Goal: Task Accomplishment & Management: Manage account settings

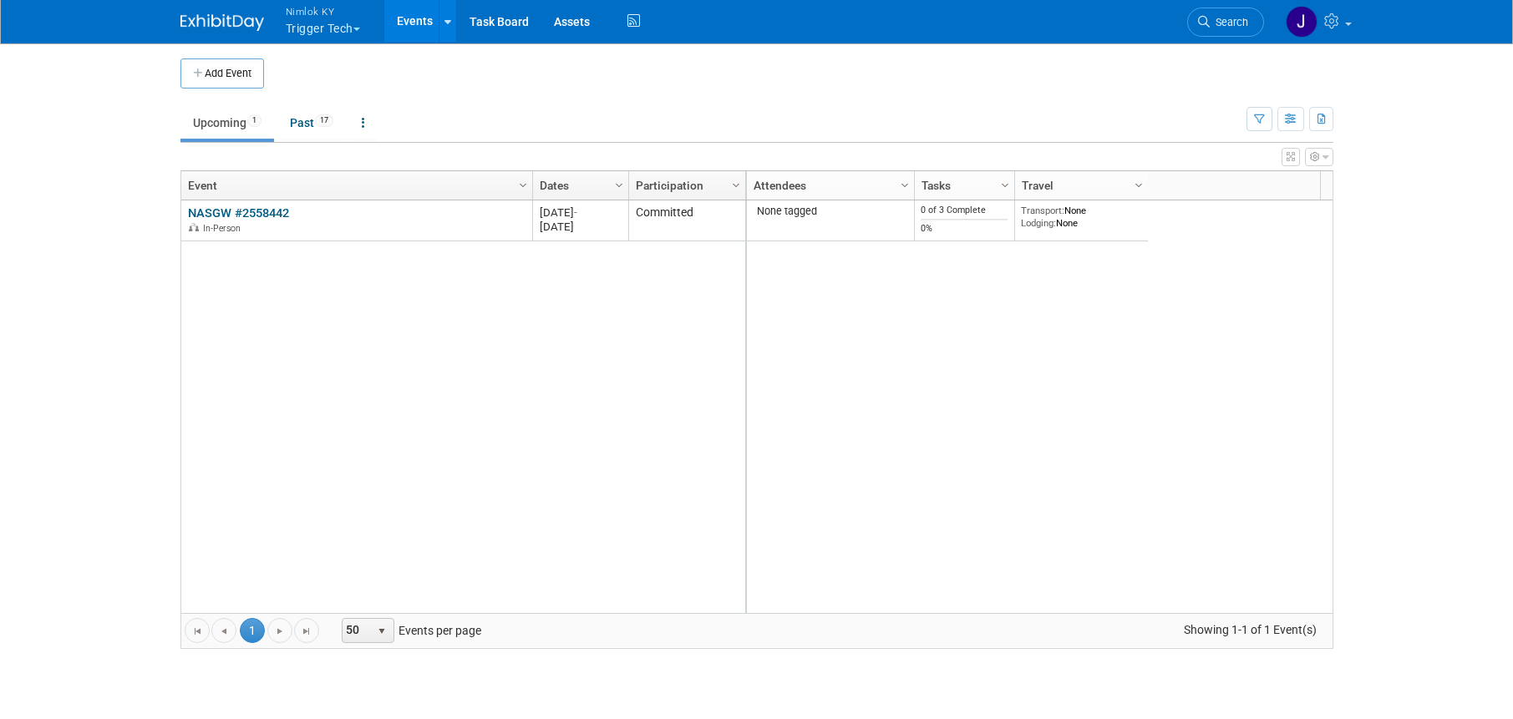
click at [324, 32] on button "Nimlok KY Trigger Tech" at bounding box center [332, 21] width 97 height 43
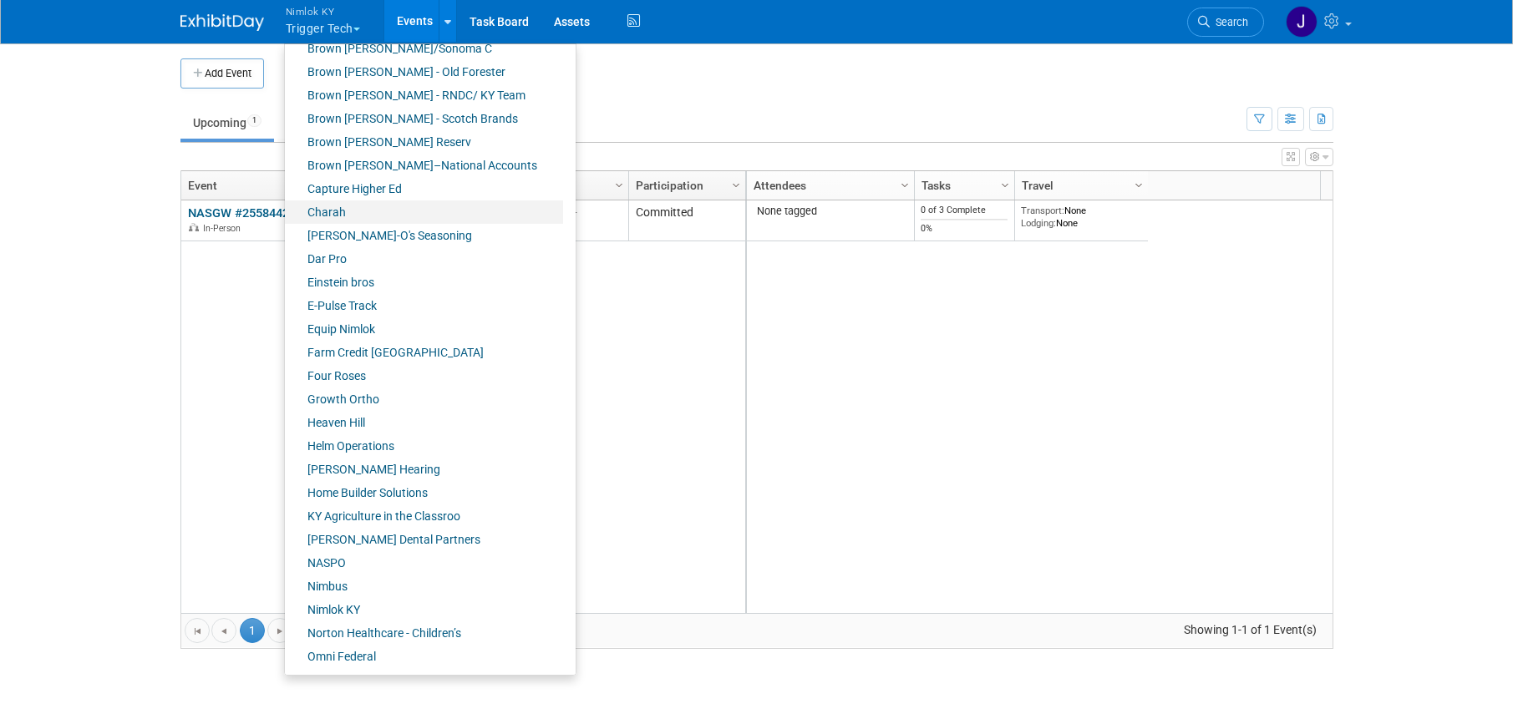
scroll to position [249, 0]
click at [413, 345] on link "Farm Credit [GEOGRAPHIC_DATA]" at bounding box center [424, 350] width 278 height 23
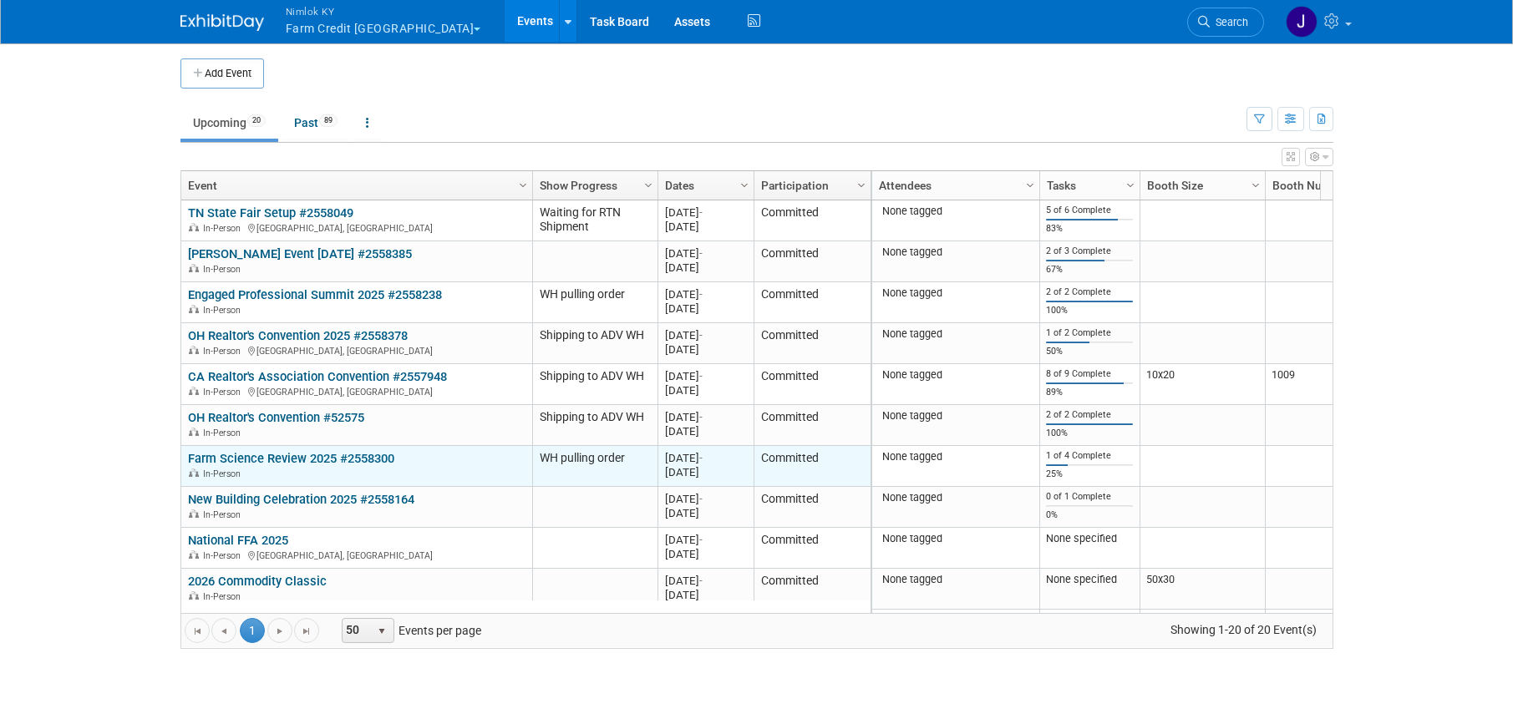
click at [384, 459] on link "Farm Science Review 2025 #2558300" at bounding box center [291, 458] width 206 height 15
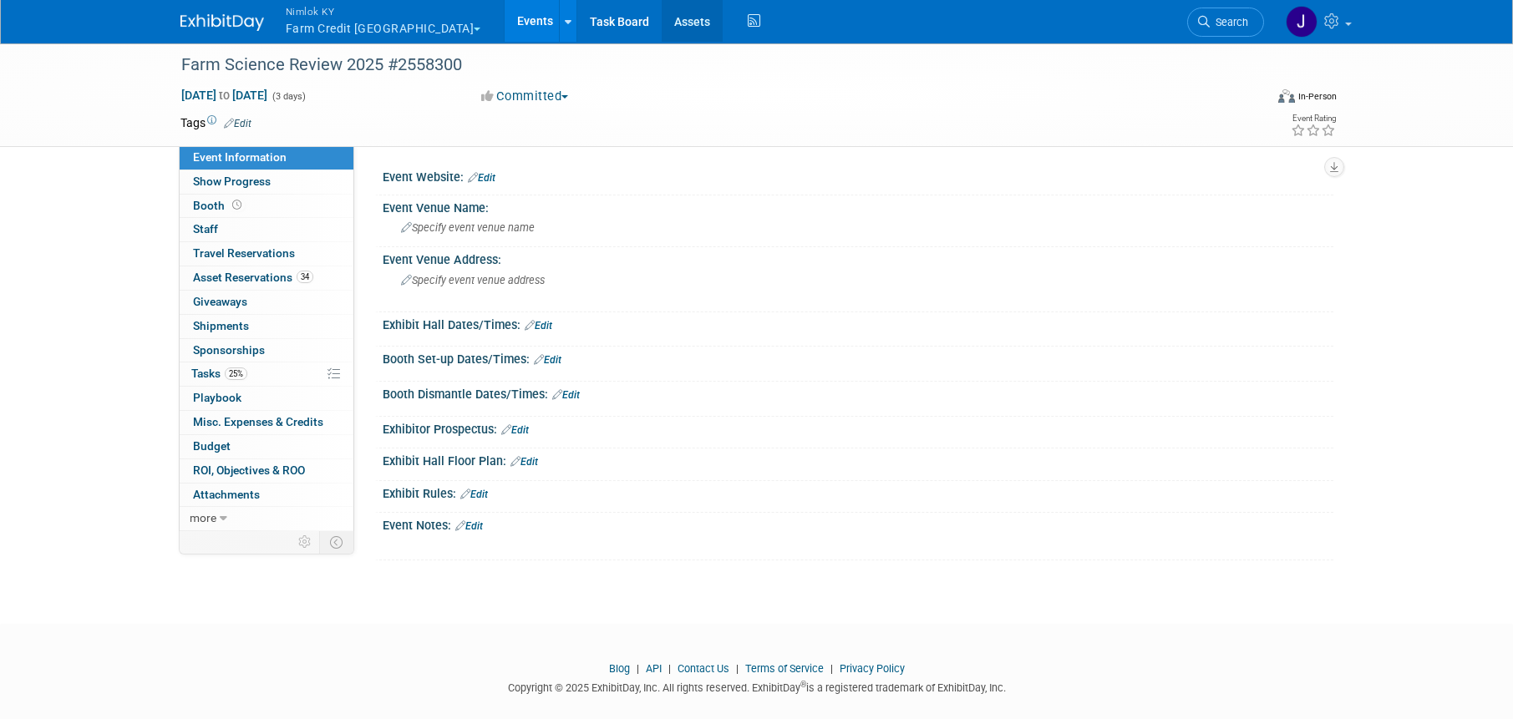
click at [661, 22] on link "Assets" at bounding box center [691, 21] width 61 height 42
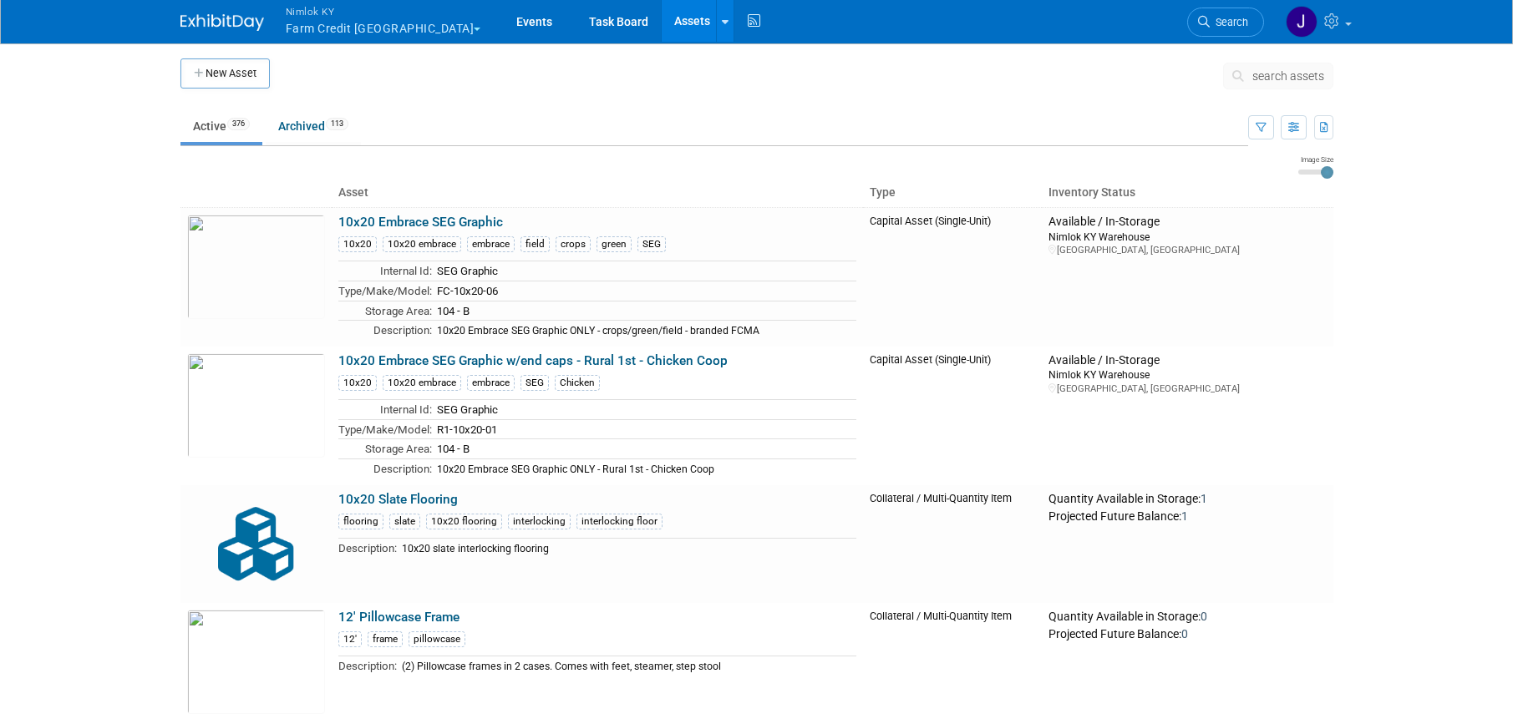
click at [1272, 73] on span "search assets" at bounding box center [1288, 75] width 72 height 13
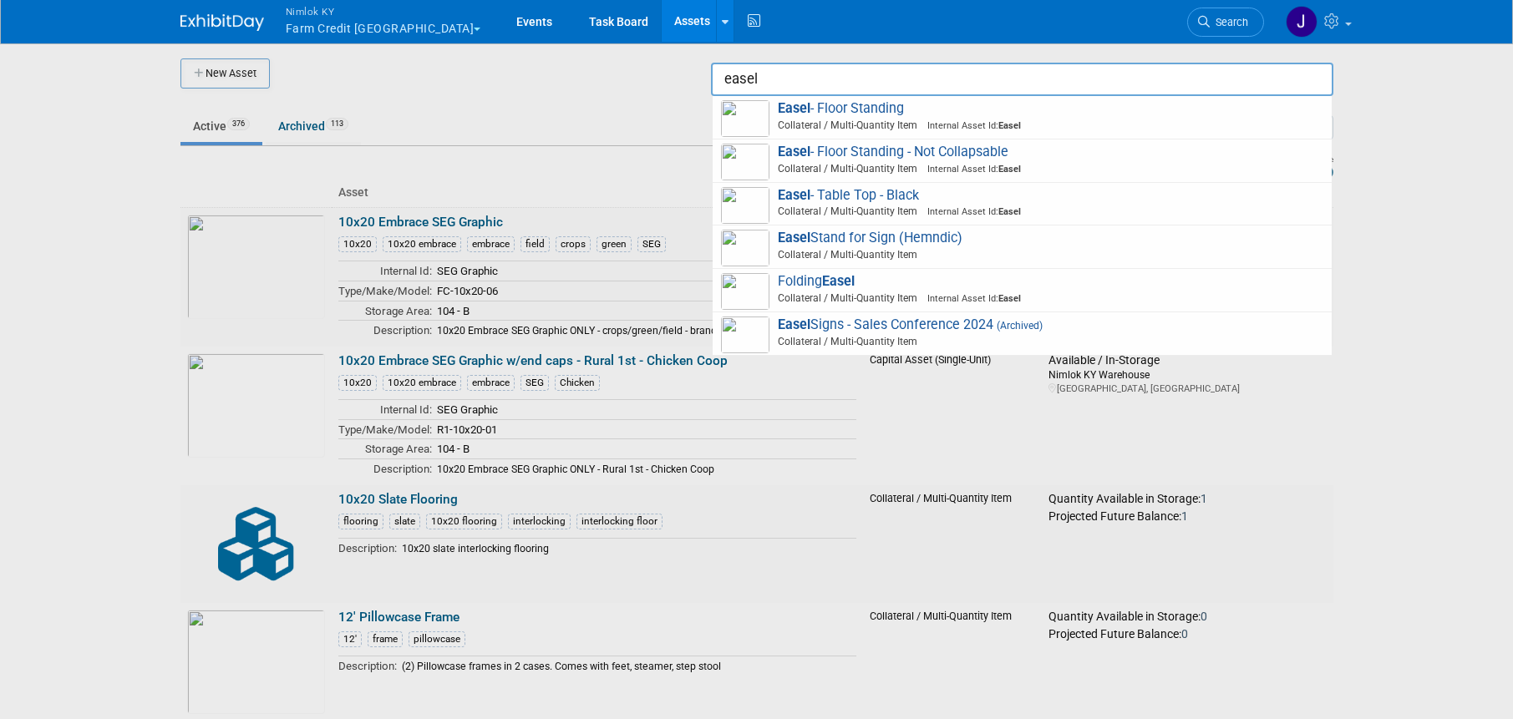
type input "easel"
click at [757, 156] on div at bounding box center [757, 359] width 0 height 719
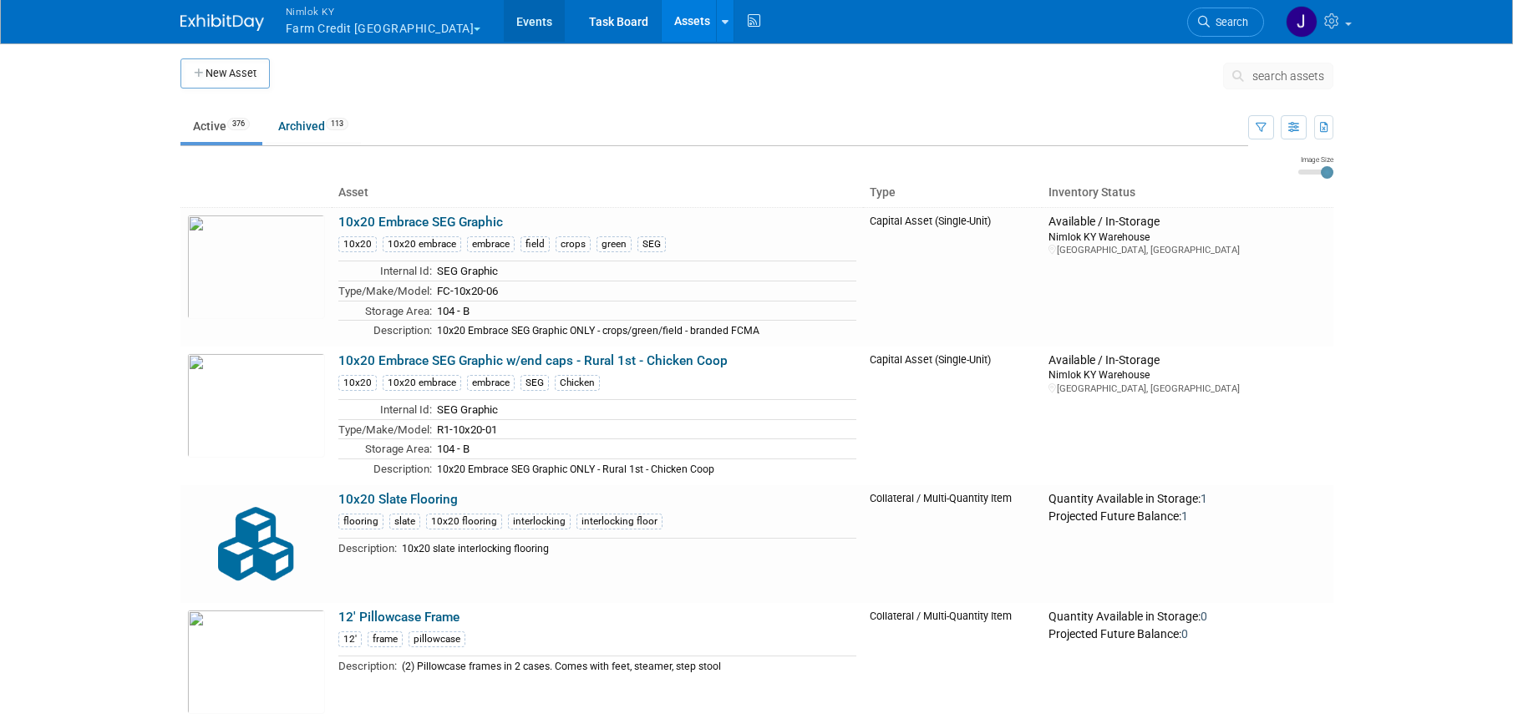
click at [504, 28] on link "Events" at bounding box center [534, 21] width 61 height 42
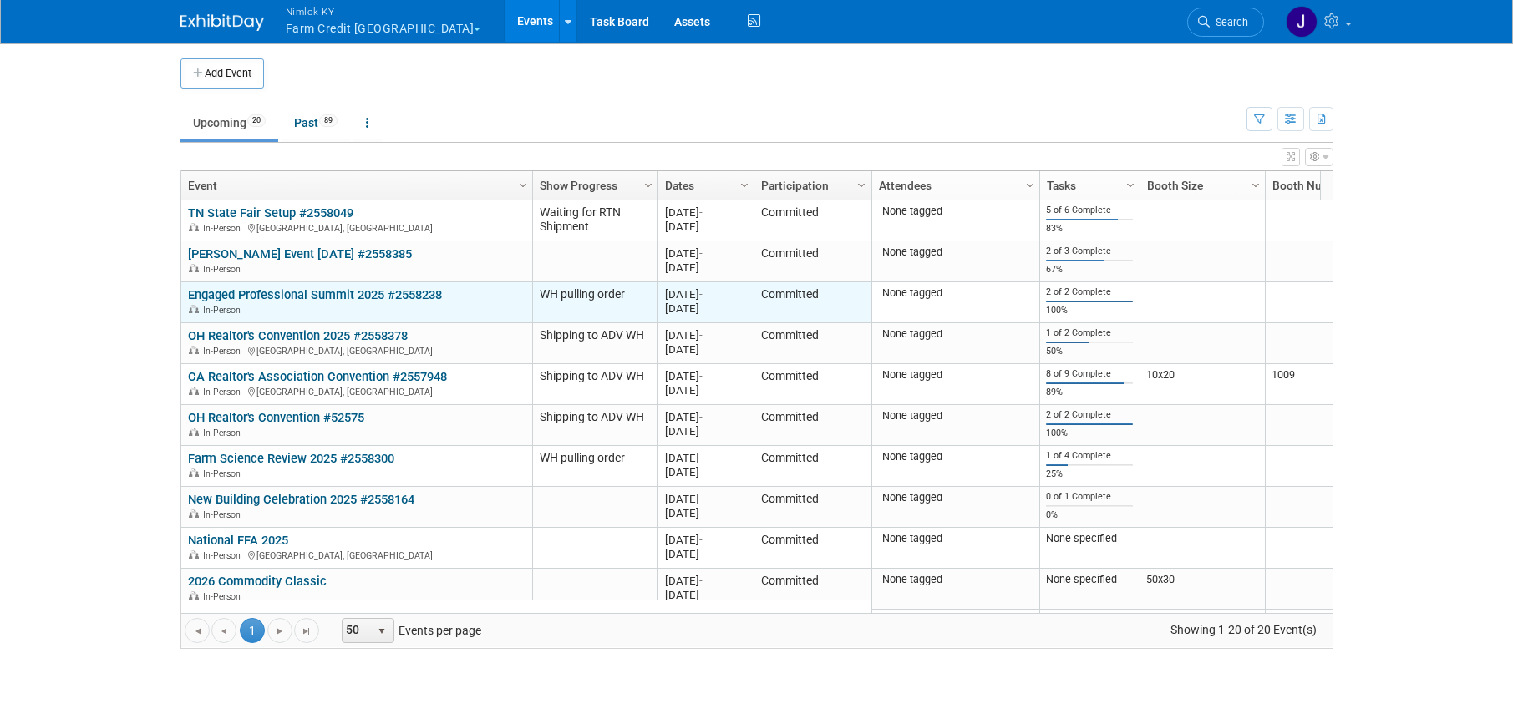
click at [290, 296] on link "Engaged Professional Summit 2025 #2558238" at bounding box center [315, 294] width 254 height 15
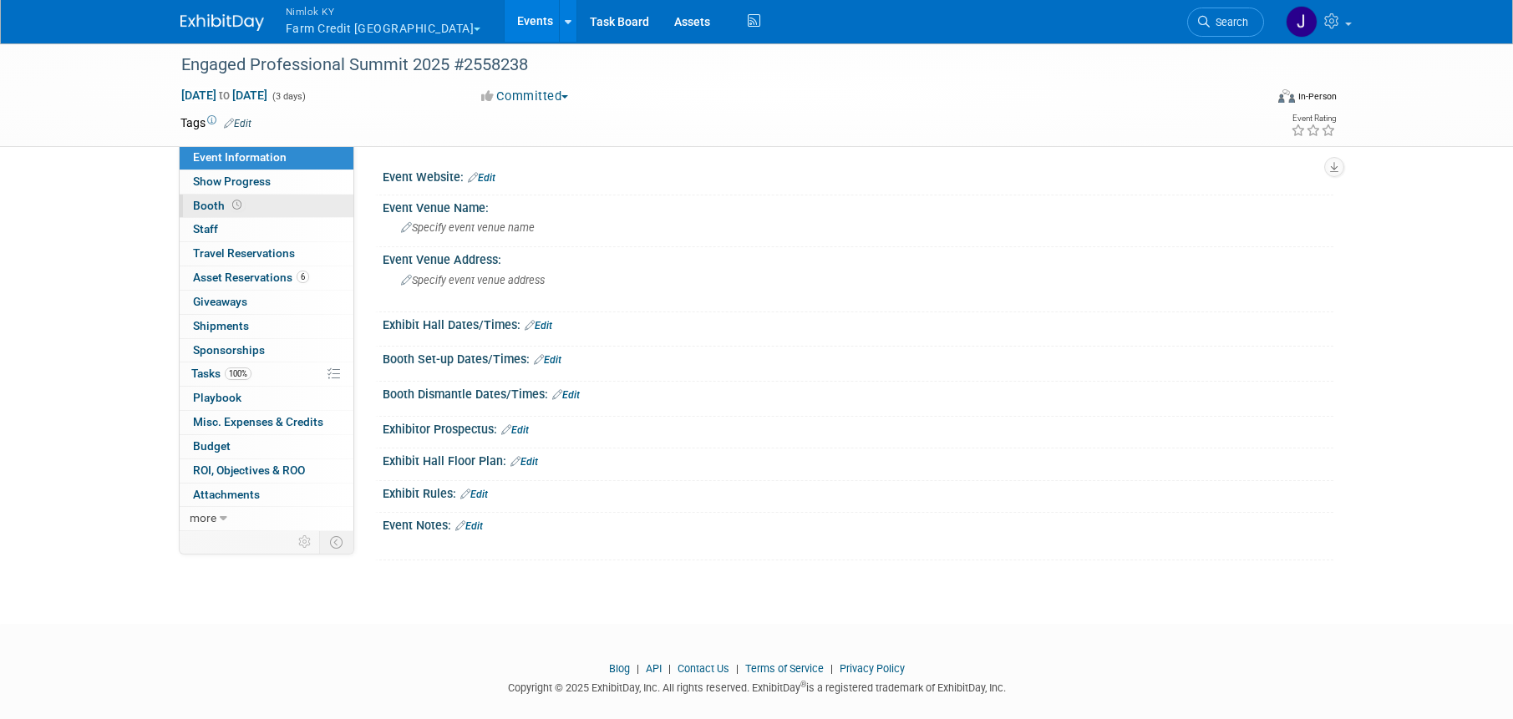
click at [287, 195] on link "Booth" at bounding box center [267, 206] width 174 height 23
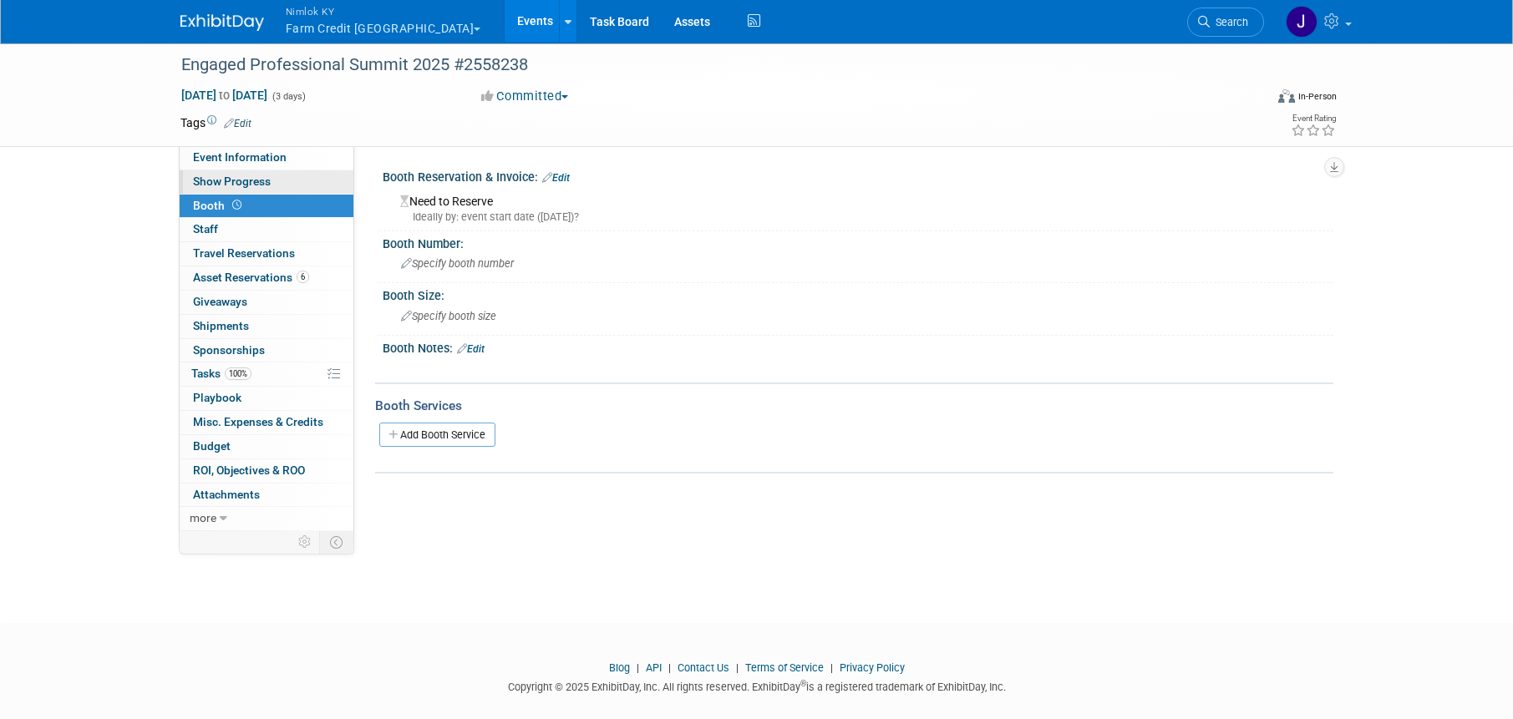
click at [291, 184] on link "Show Progress" at bounding box center [267, 181] width 174 height 23
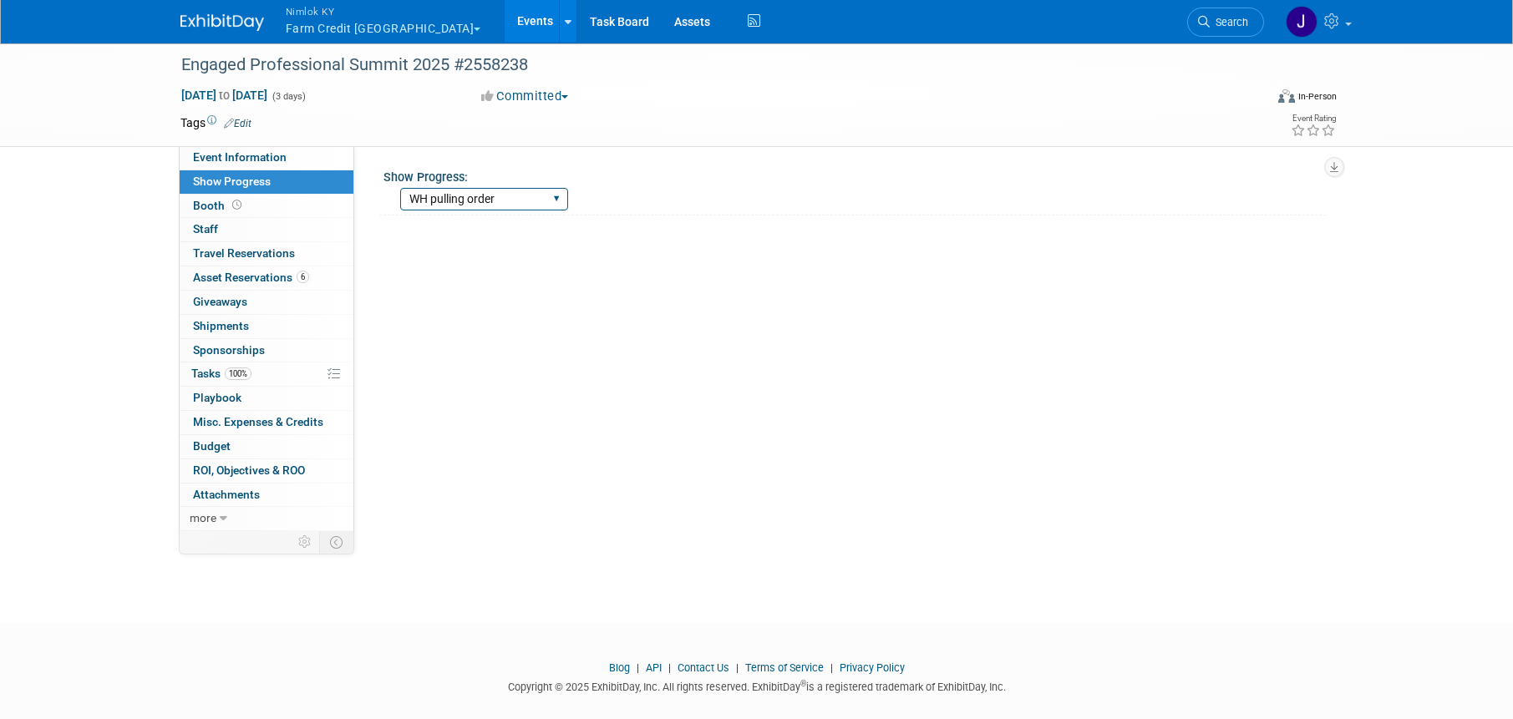
click at [448, 200] on select "Show Complete Working on Services WH pulling order Shipping to ADV WH Show in P…" at bounding box center [484, 199] width 168 height 23
select select "Show in Progress"
click at [400, 188] on select "Show Complete Working on Services WH pulling order Shipping to ADV WH Show in P…" at bounding box center [484, 199] width 168 height 23
click at [504, 16] on link "Events" at bounding box center [534, 21] width 61 height 42
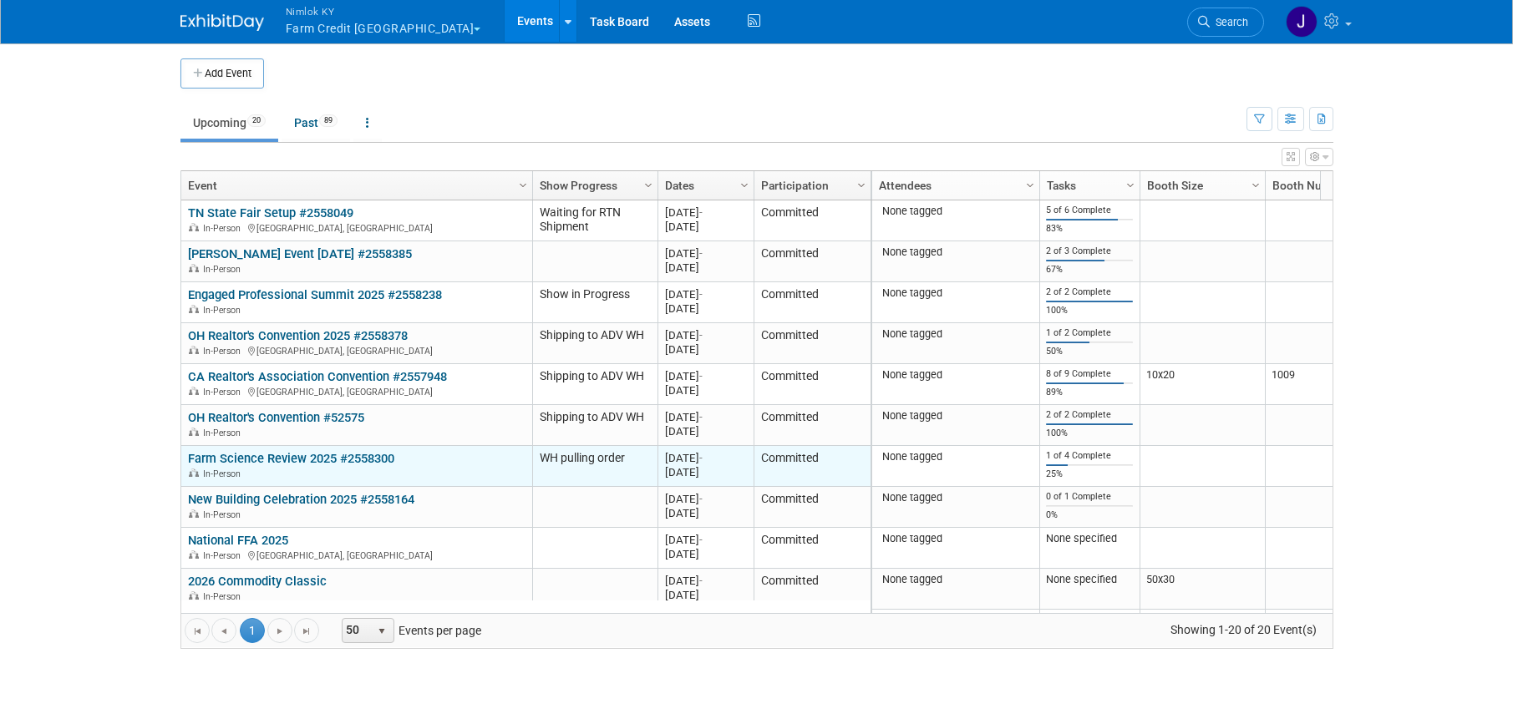
click at [352, 460] on link "Farm Science Review 2025 #2558300" at bounding box center [291, 458] width 206 height 15
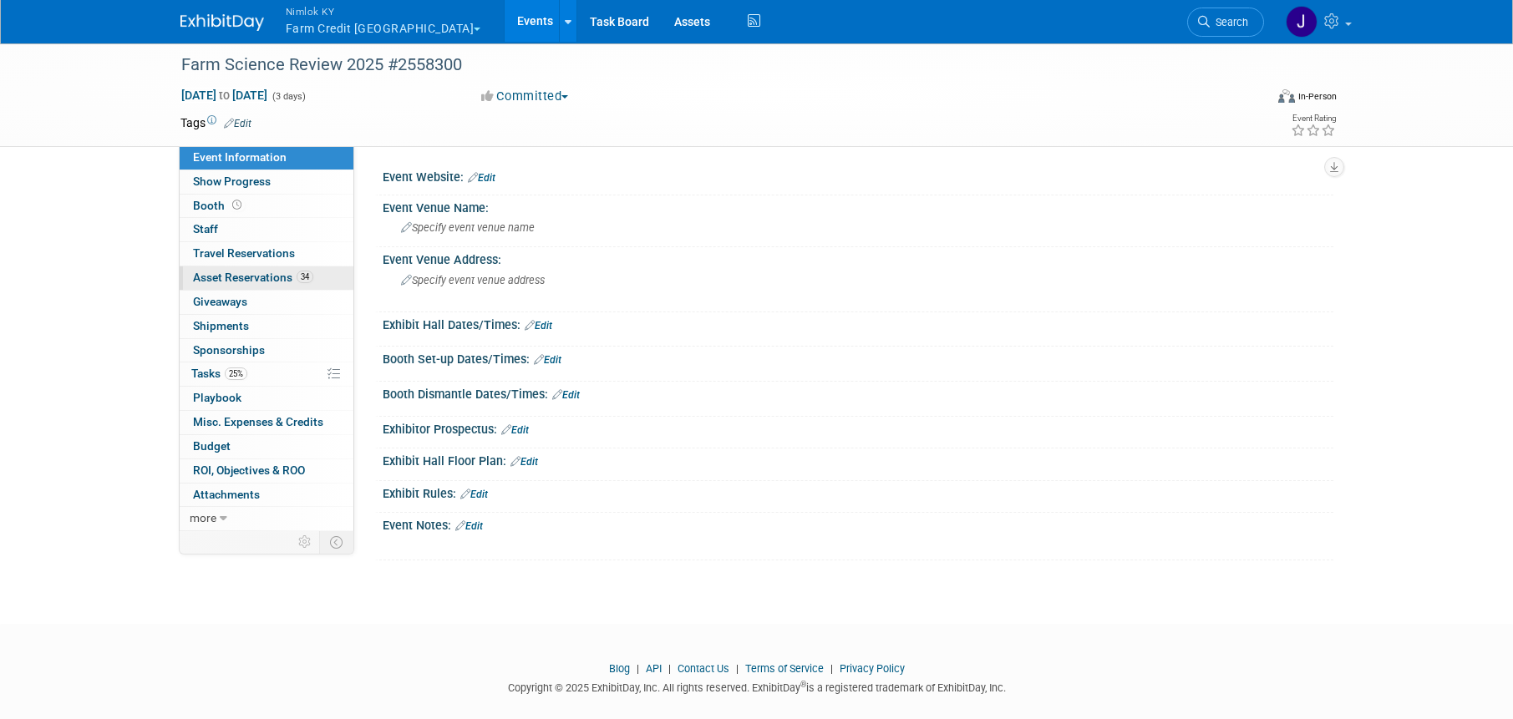
click at [276, 278] on span "Asset Reservations 34" at bounding box center [253, 277] width 120 height 13
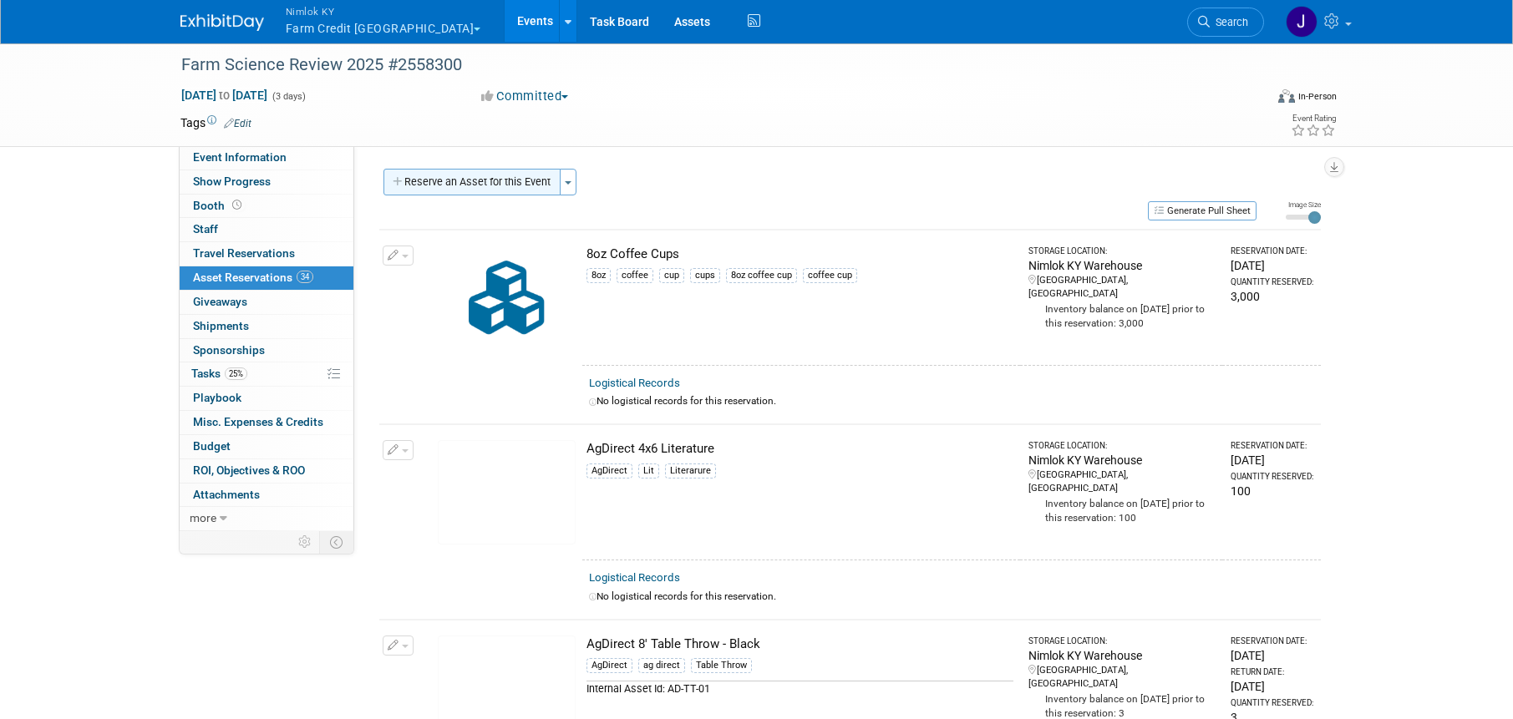
click at [494, 182] on button "Reserve an Asset for this Event" at bounding box center [471, 182] width 177 height 27
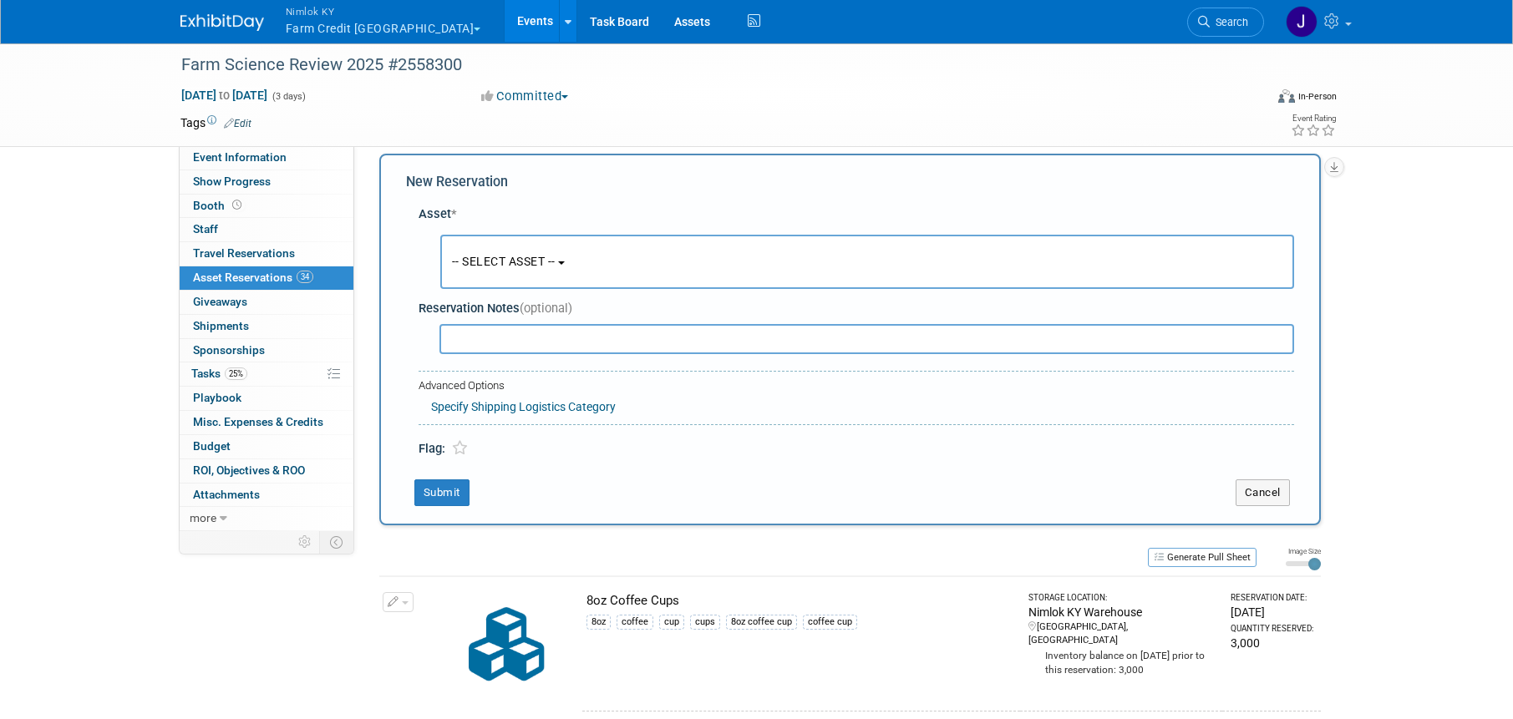
scroll to position [16, 0]
click at [586, 263] on button "-- SELECT ASSET --" at bounding box center [867, 261] width 854 height 54
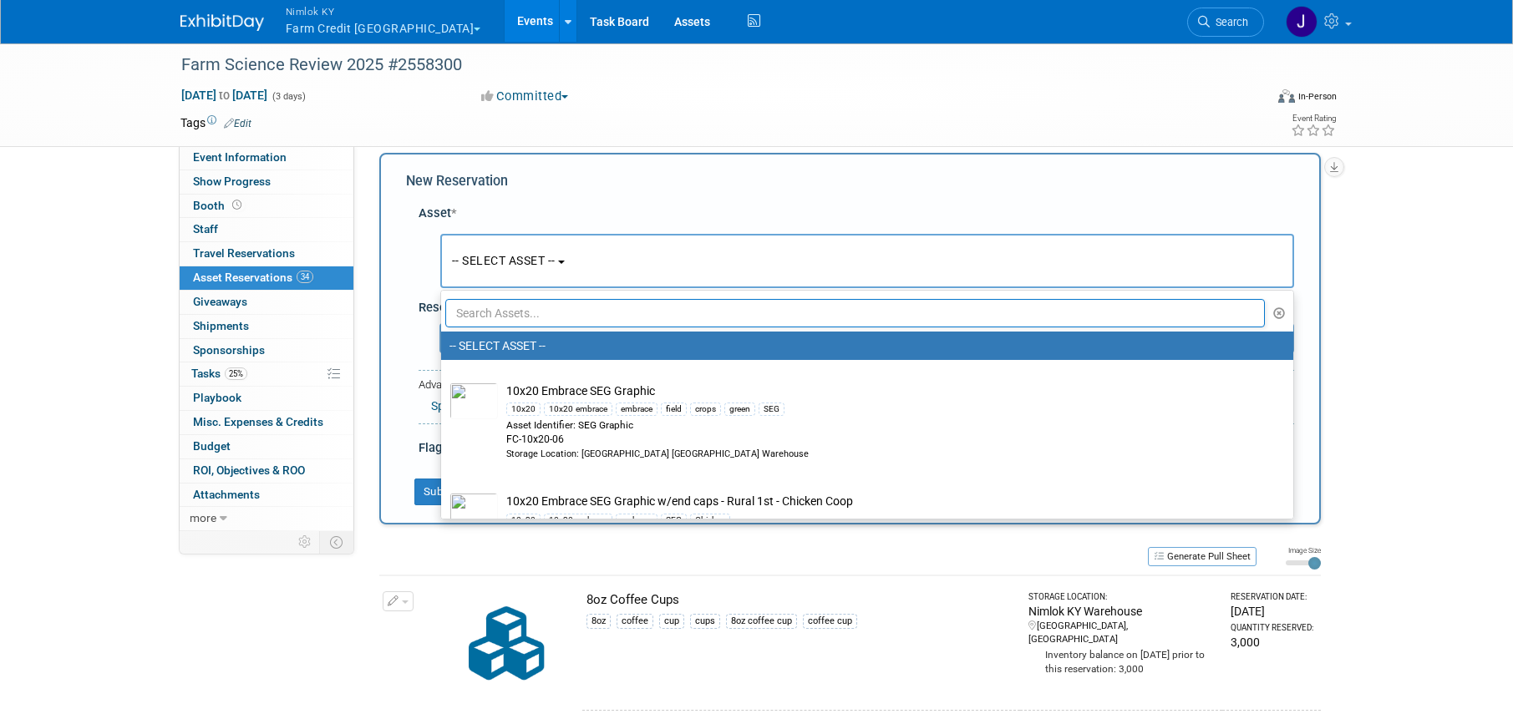
click at [589, 312] on input "text" at bounding box center [855, 313] width 820 height 28
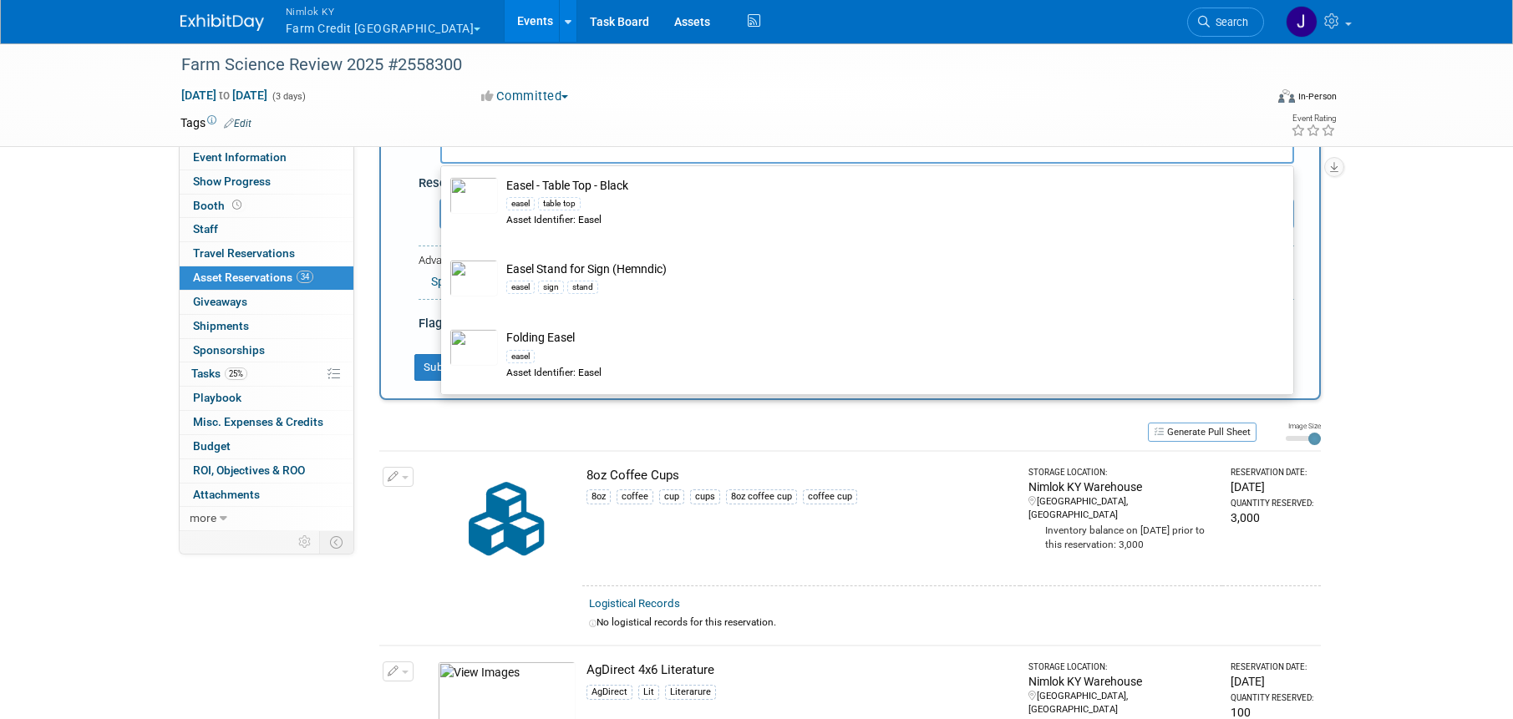
scroll to position [84, 0]
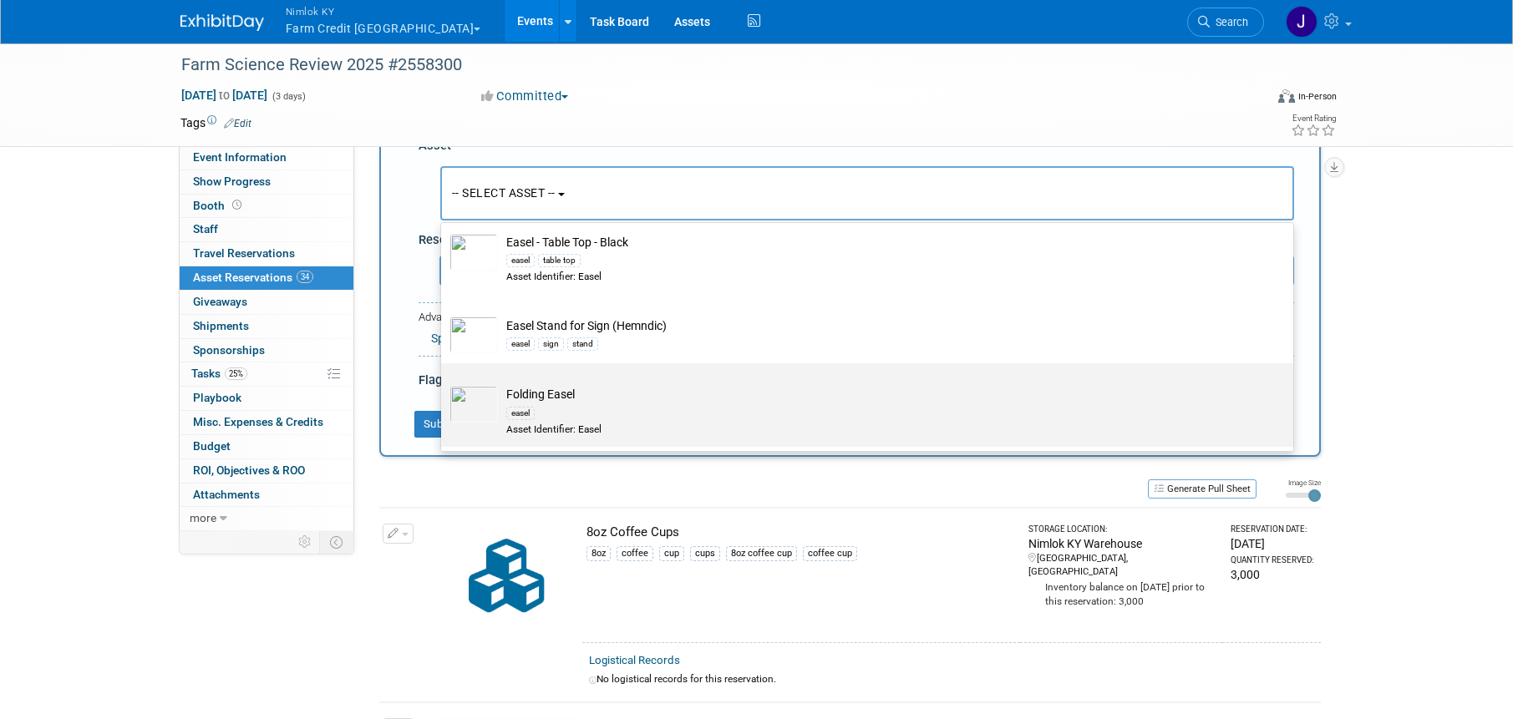
type input "easel"
click at [564, 403] on div "easel" at bounding box center [882, 412] width 753 height 19
click at [443, 383] on input "Folding Easel easel Asset Identifier: Easel" at bounding box center [438, 377] width 11 height 11
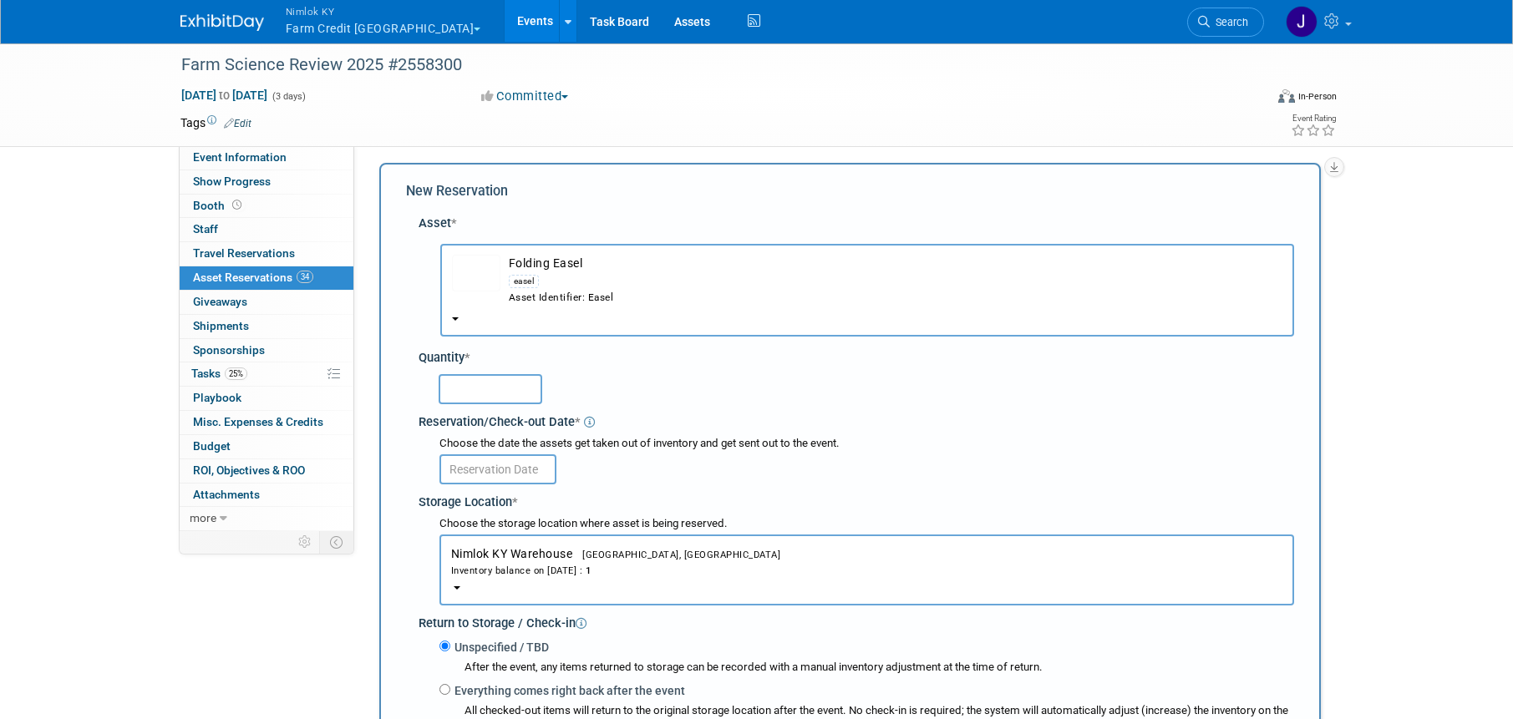
scroll to position [0, 0]
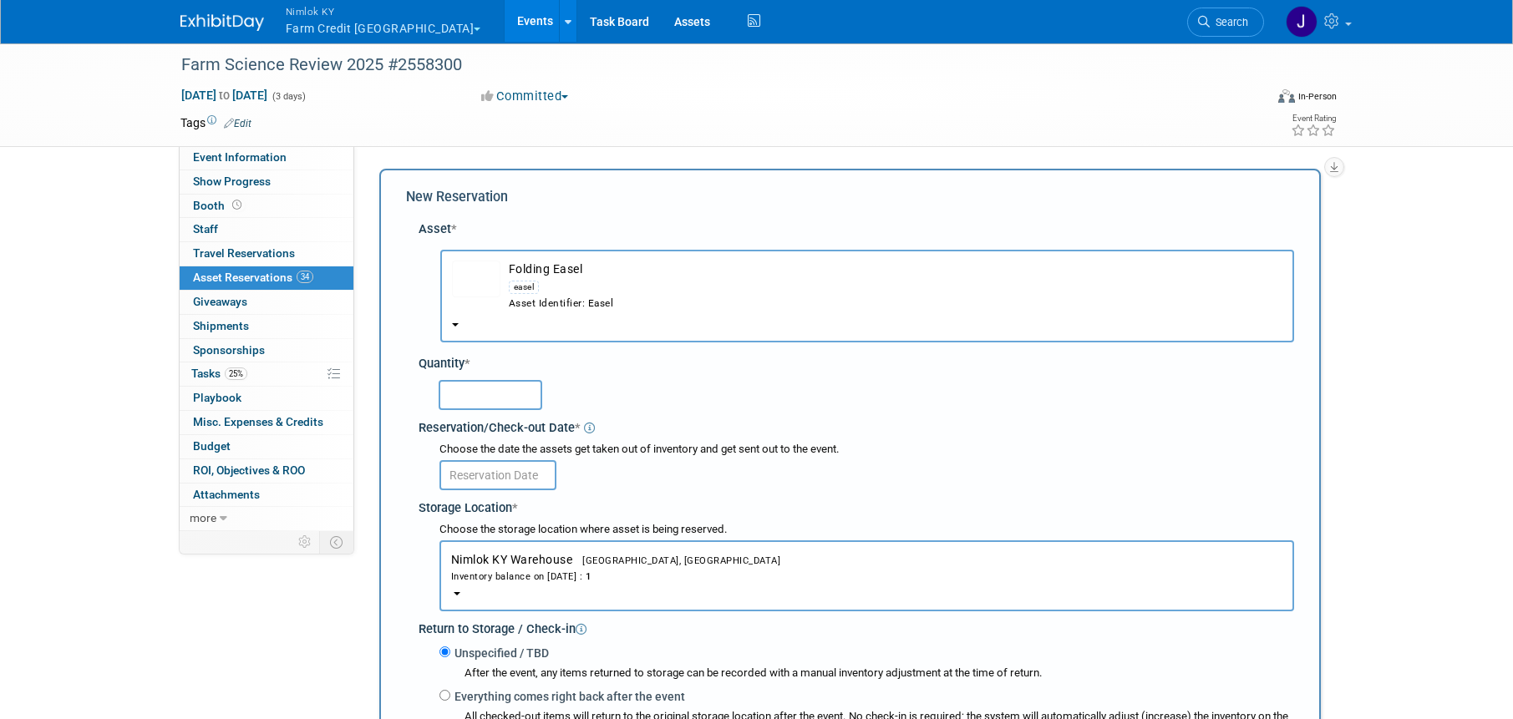
click at [557, 262] on td "Folding Easel easel Asset Identifier: Easel" at bounding box center [891, 286] width 782 height 50
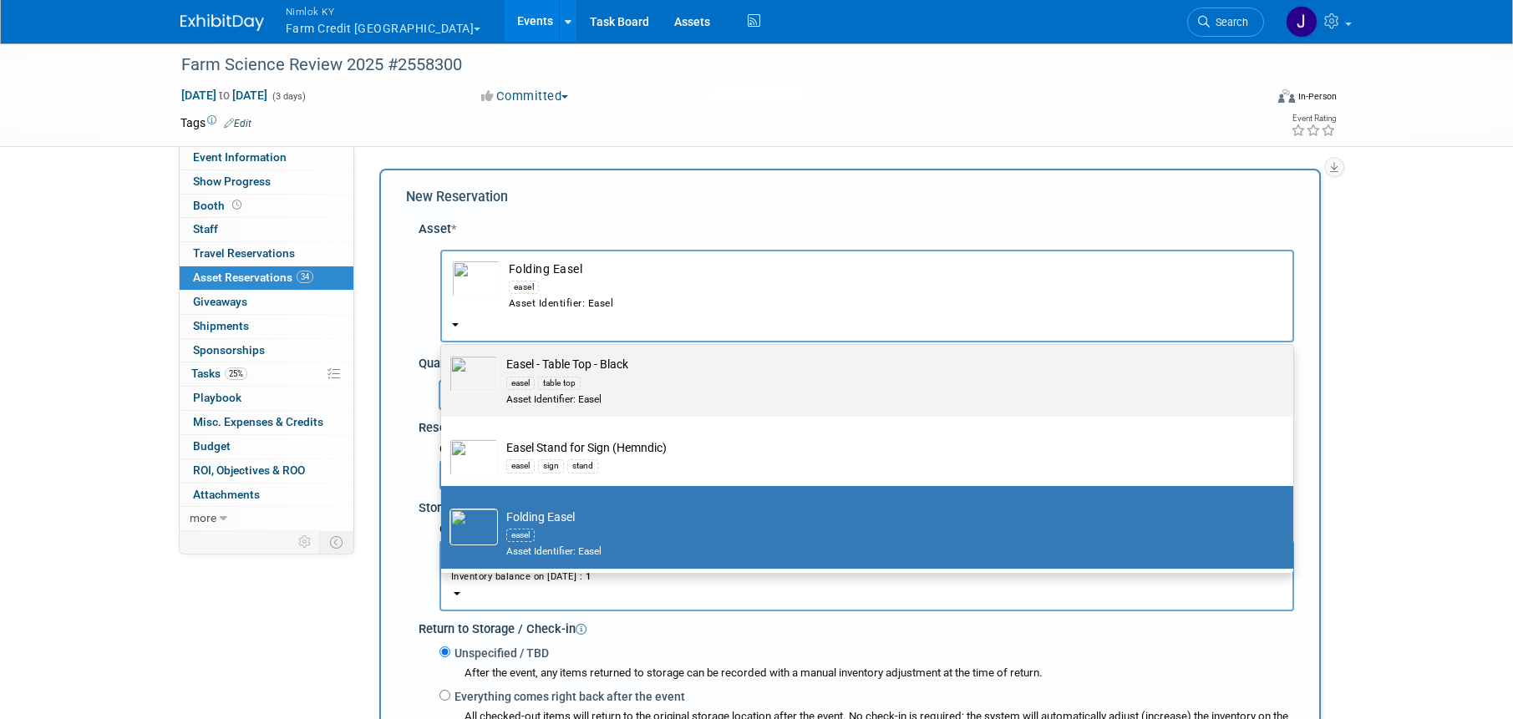
click at [640, 369] on td "Easel - Table Top - Black easel table top Asset Identifier: Easel" at bounding box center [879, 381] width 762 height 50
click at [443, 353] on input "Easel - Table Top - Black easel table top Asset Identifier: Easel" at bounding box center [438, 347] width 11 height 11
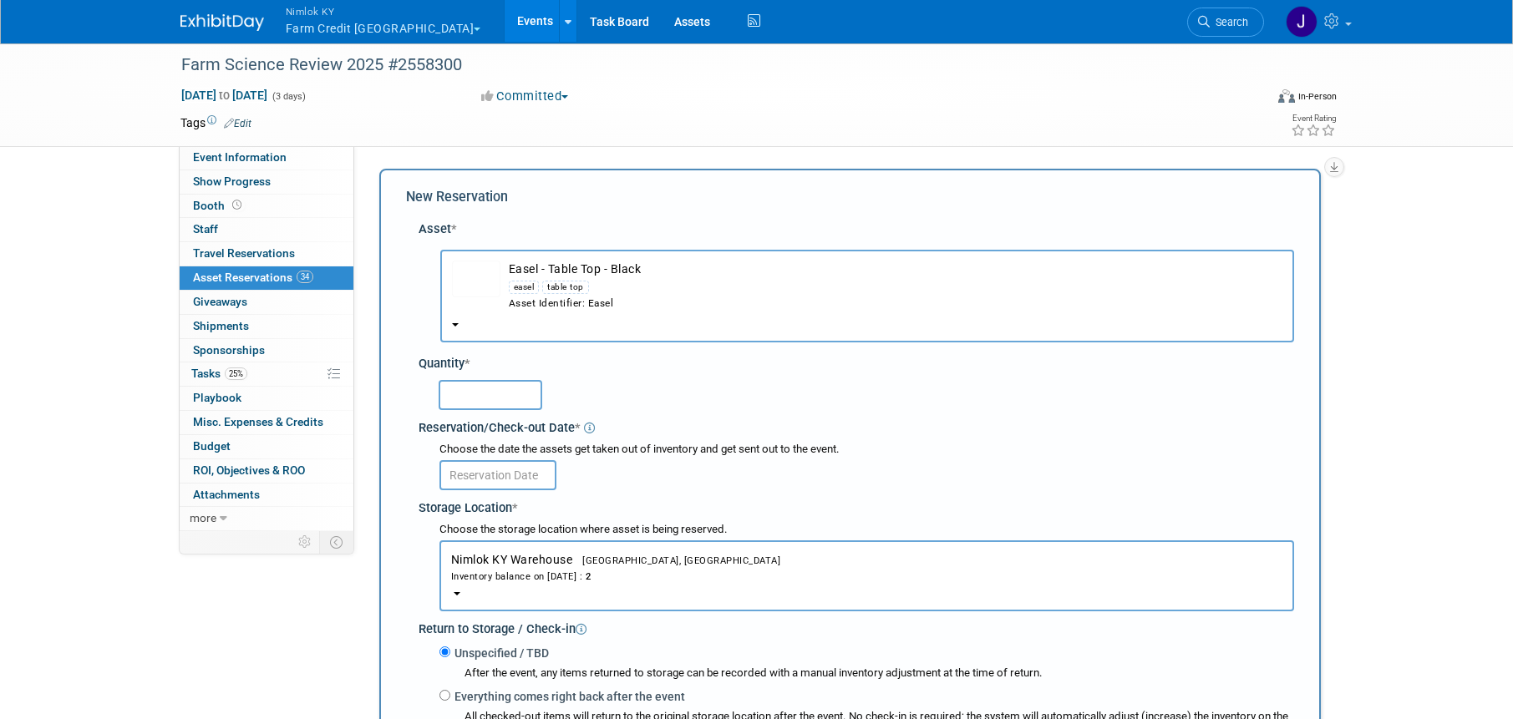
click at [604, 256] on button "Easel - Table Top - Black easel table top Asset Identifier: Easel" at bounding box center [867, 296] width 854 height 93
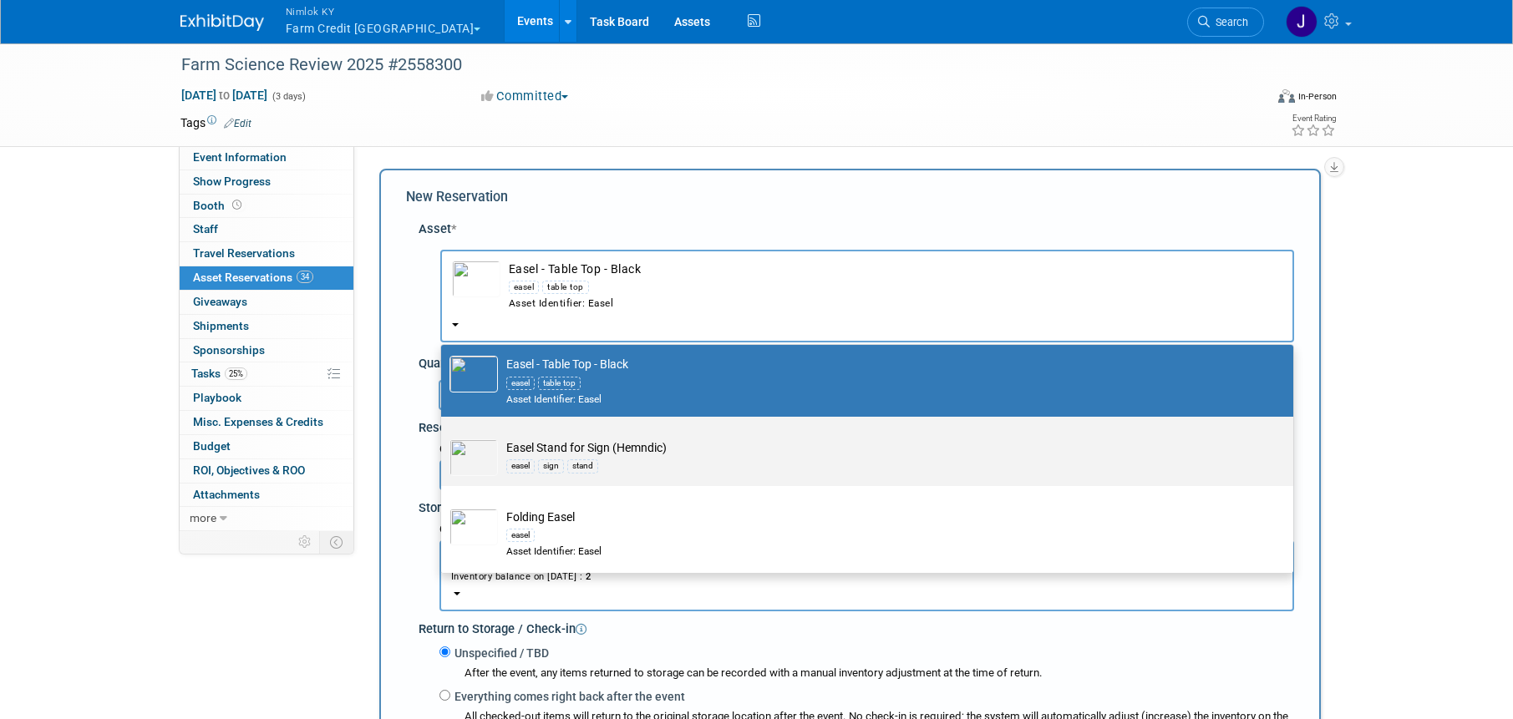
click at [628, 459] on div "easel sign stand" at bounding box center [882, 465] width 753 height 19
click at [443, 437] on input "Easel Stand for Sign (Hemndic) easel sign stand" at bounding box center [438, 431] width 11 height 11
select select "10722226"
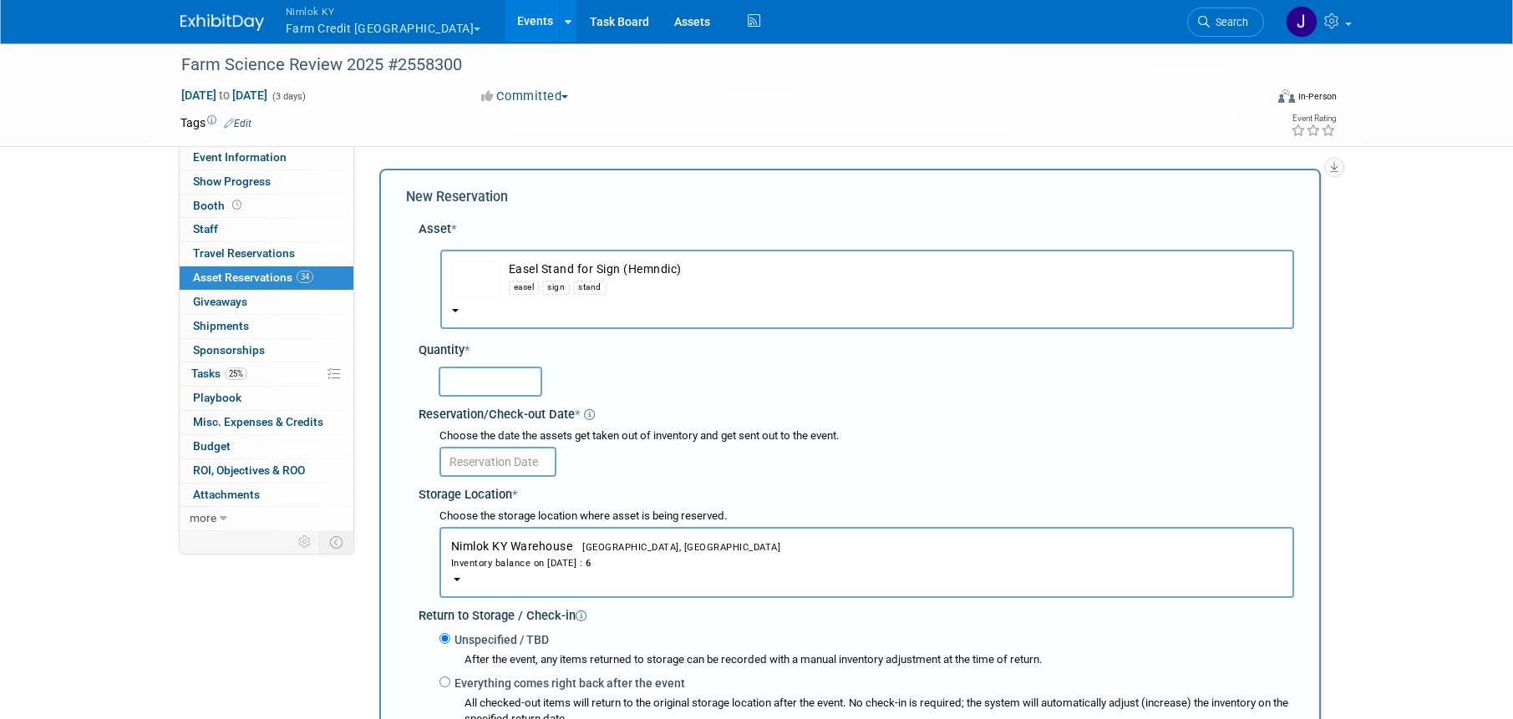
click at [522, 385] on input "text" at bounding box center [490, 382] width 104 height 30
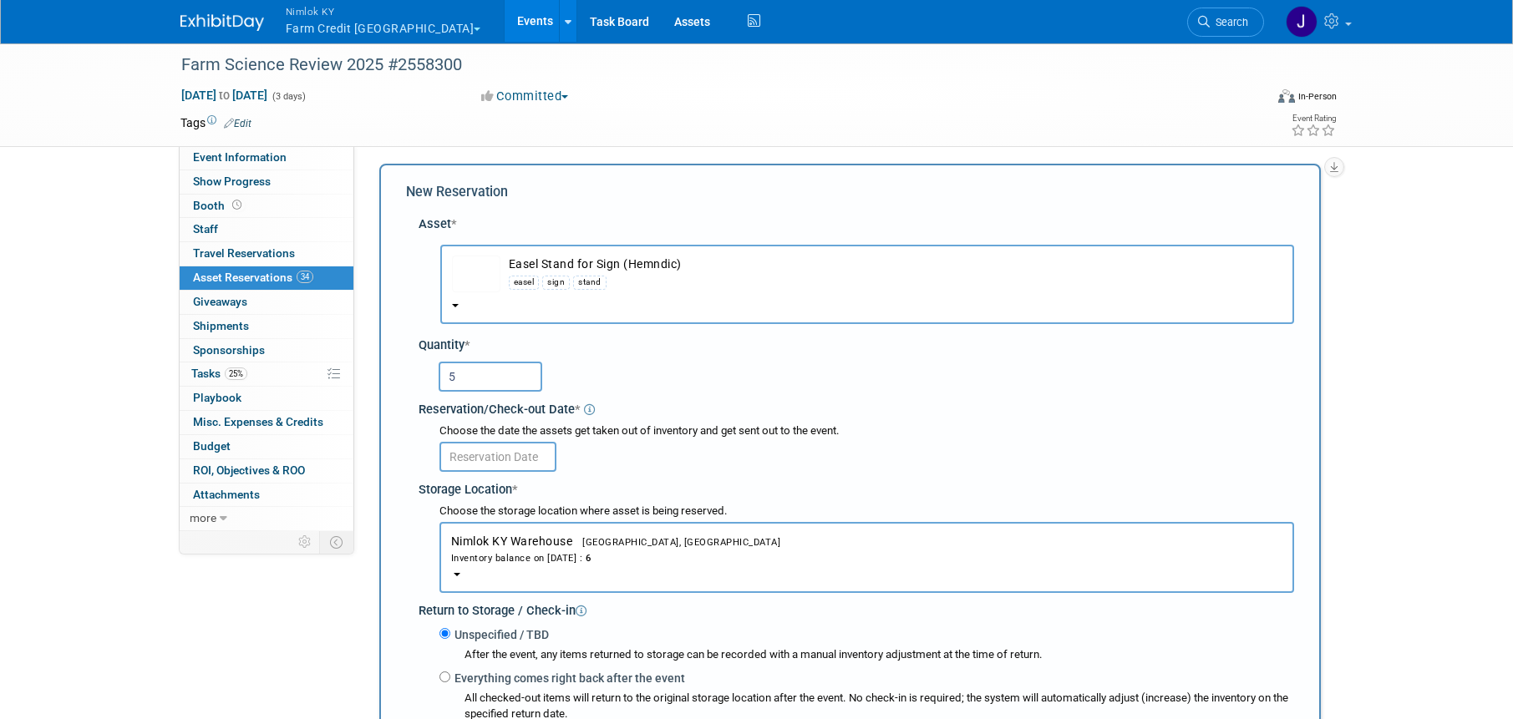
scroll to position [7, 0]
type input "5"
click at [517, 461] on input "text" at bounding box center [497, 455] width 117 height 30
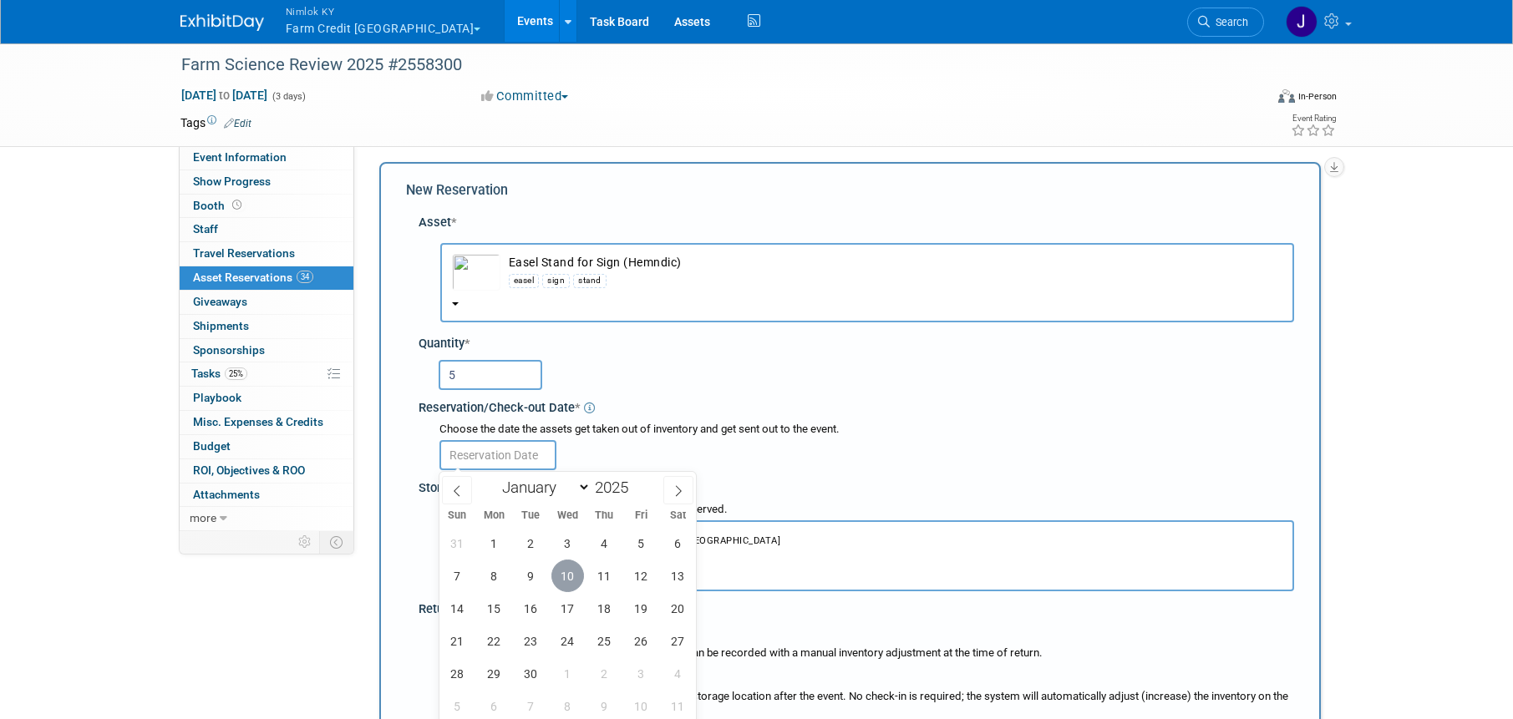
click at [568, 575] on span "10" at bounding box center [567, 576] width 33 height 33
type input "[DATE]"
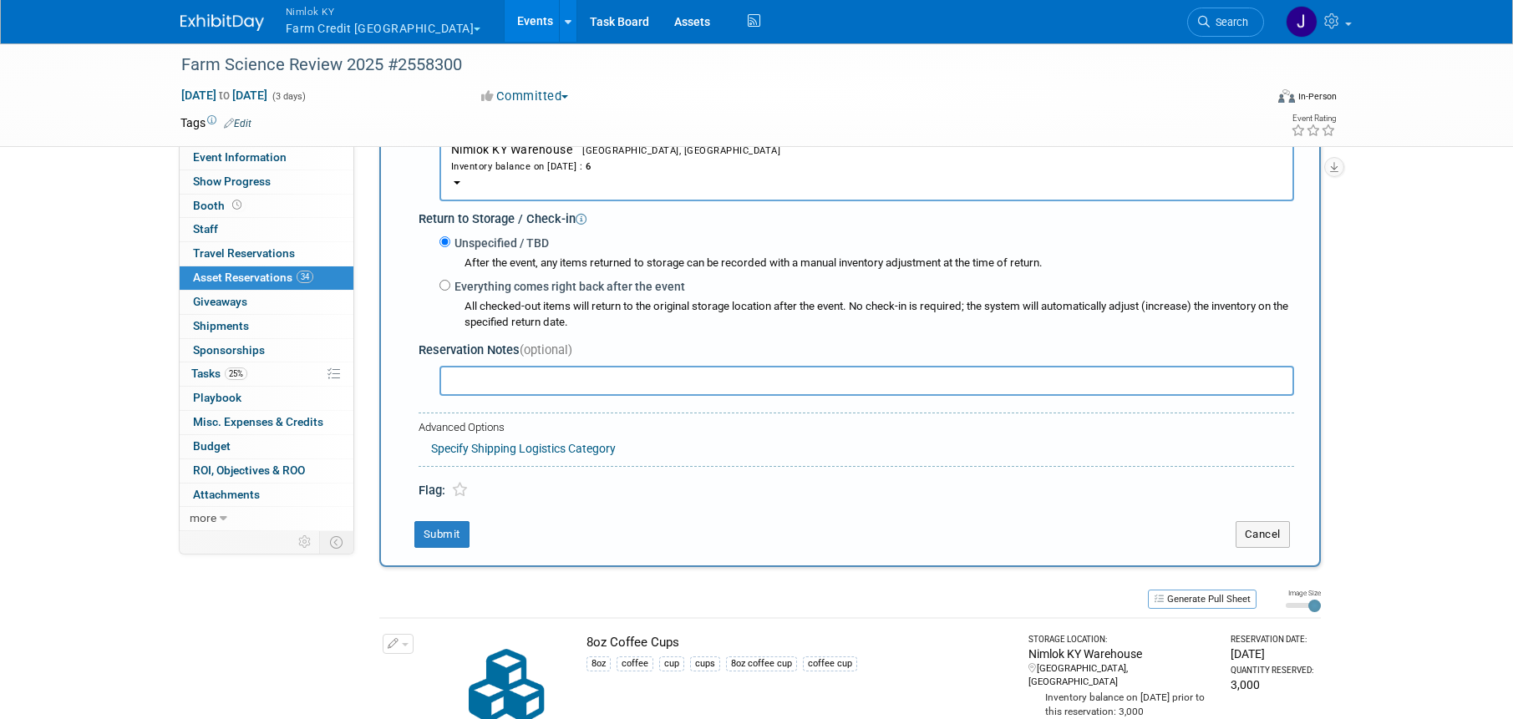
scroll to position [418, 0]
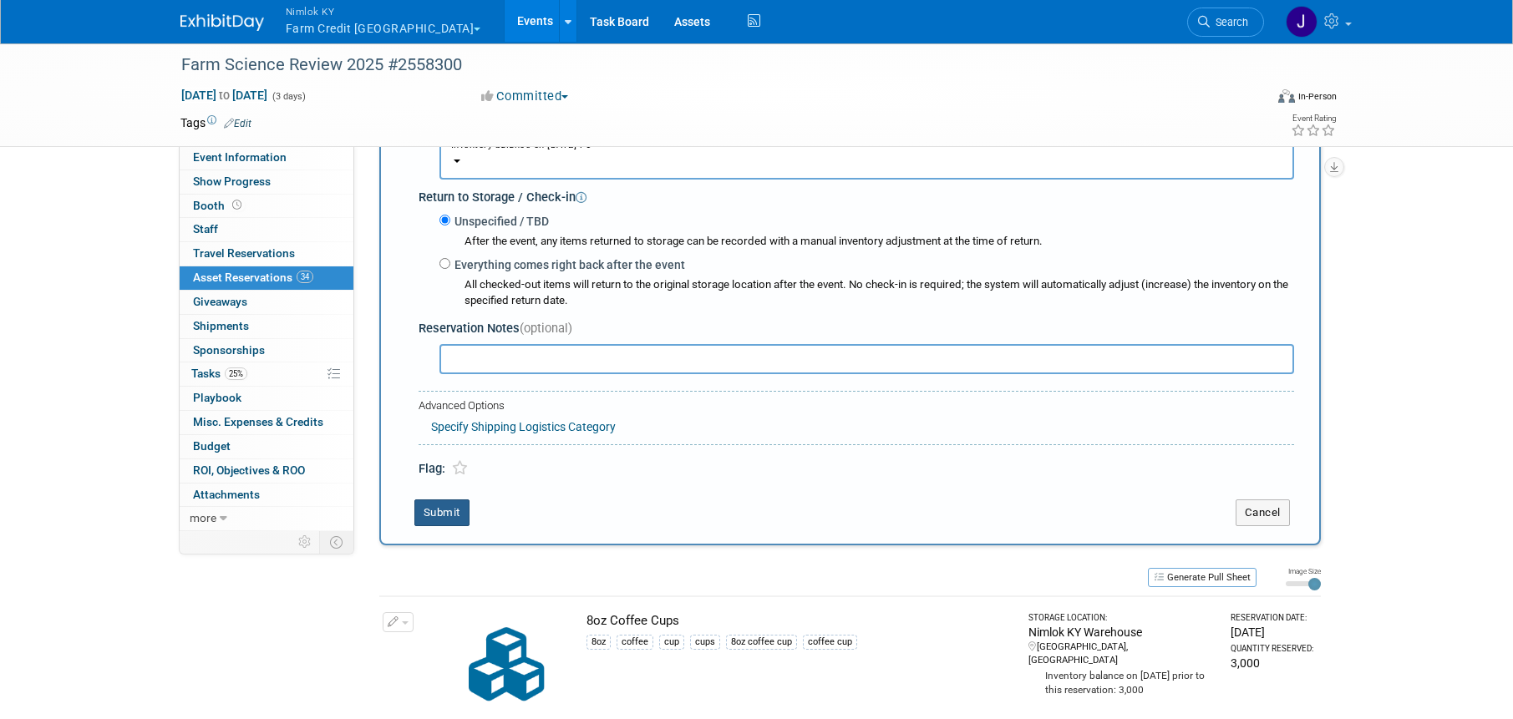
click at [449, 517] on button "Submit" at bounding box center [441, 512] width 55 height 27
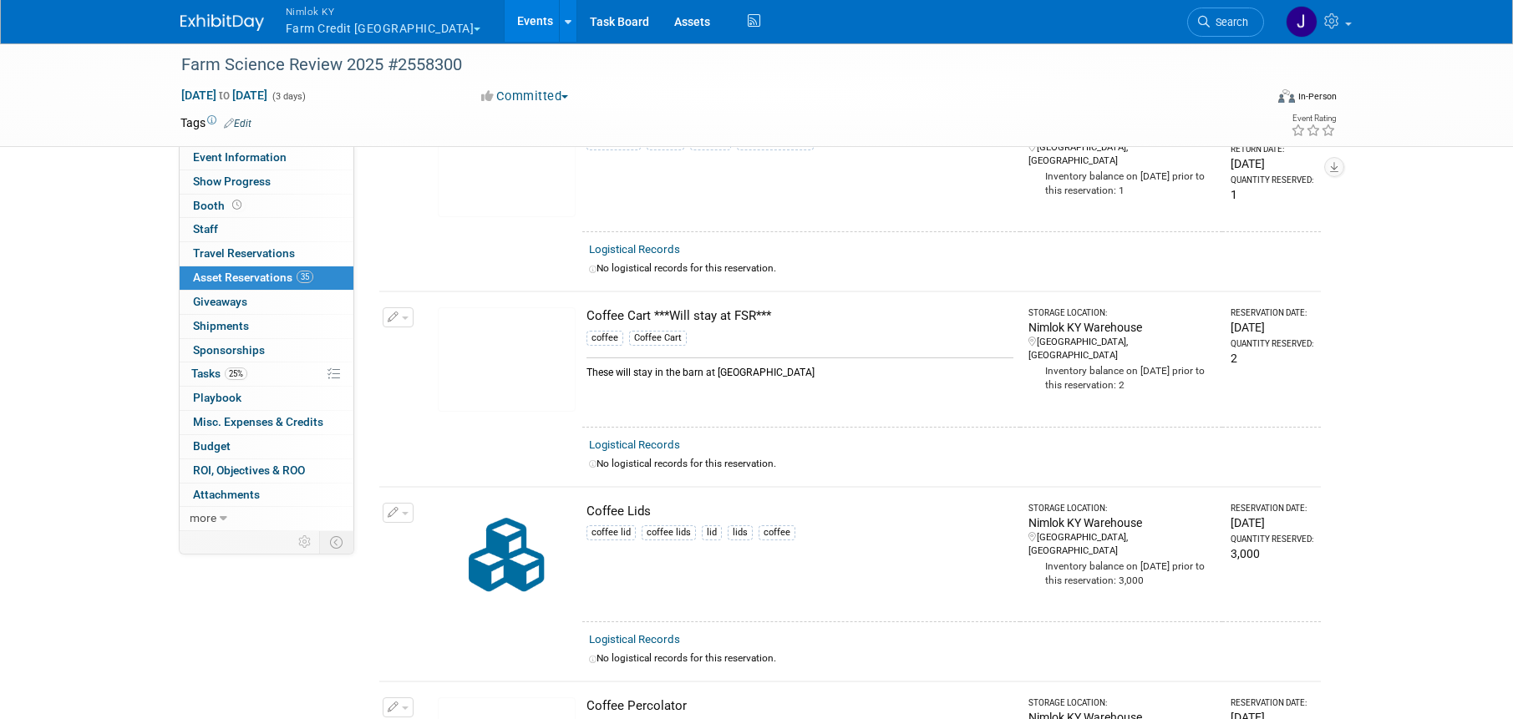
scroll to position [2166, 0]
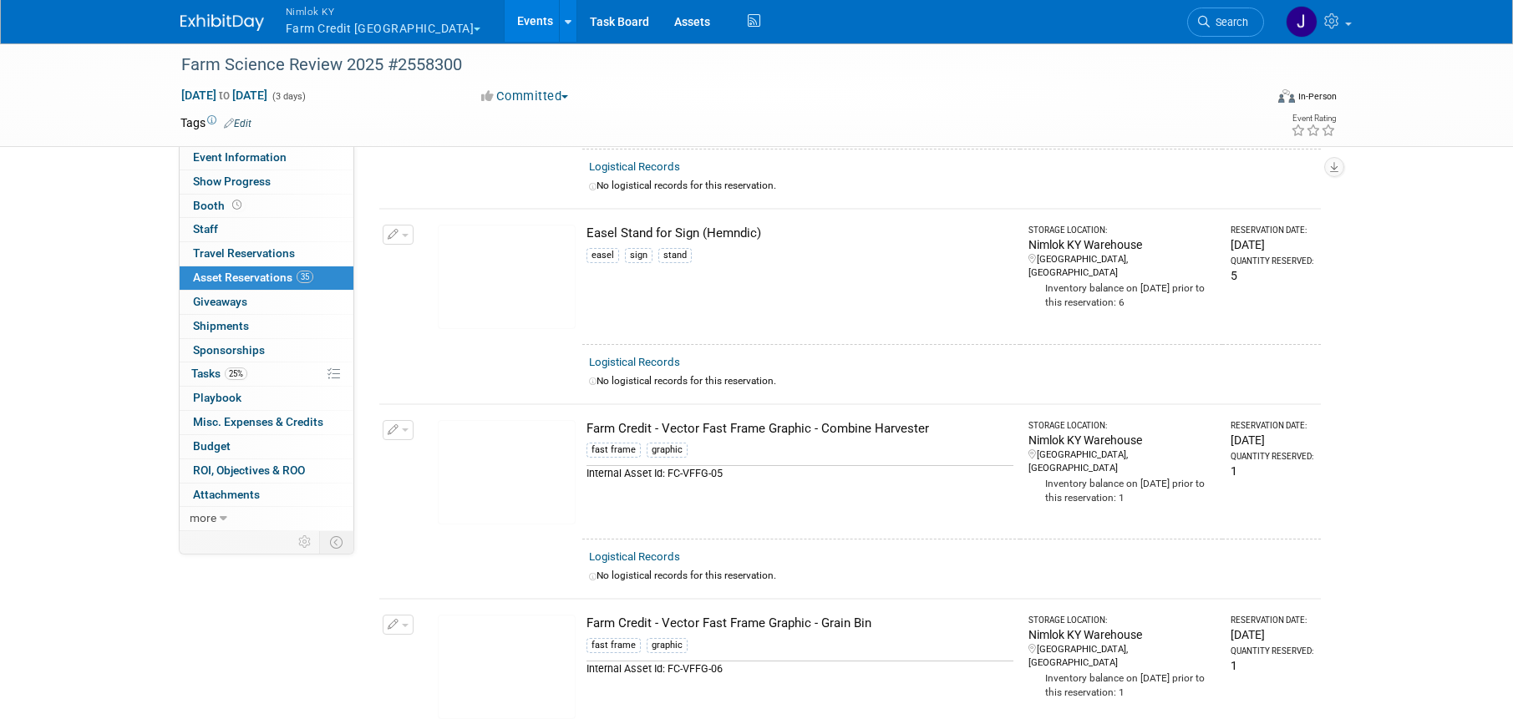
click at [751, 271] on td "Easel Stand for Sign (Hemndic) easel sign stand" at bounding box center [801, 276] width 438 height 135
drag, startPoint x: 778, startPoint y: 234, endPoint x: 585, endPoint y: 232, distance: 192.1
click at [586, 232] on div "Easel Stand for Sign (Hemndic)" at bounding box center [799, 234] width 427 height 18
copy div "Easel Stand for Sign (Hemndic)"
click at [386, 31] on button "Nimlok KY Farm Credit Mid America" at bounding box center [393, 21] width 218 height 43
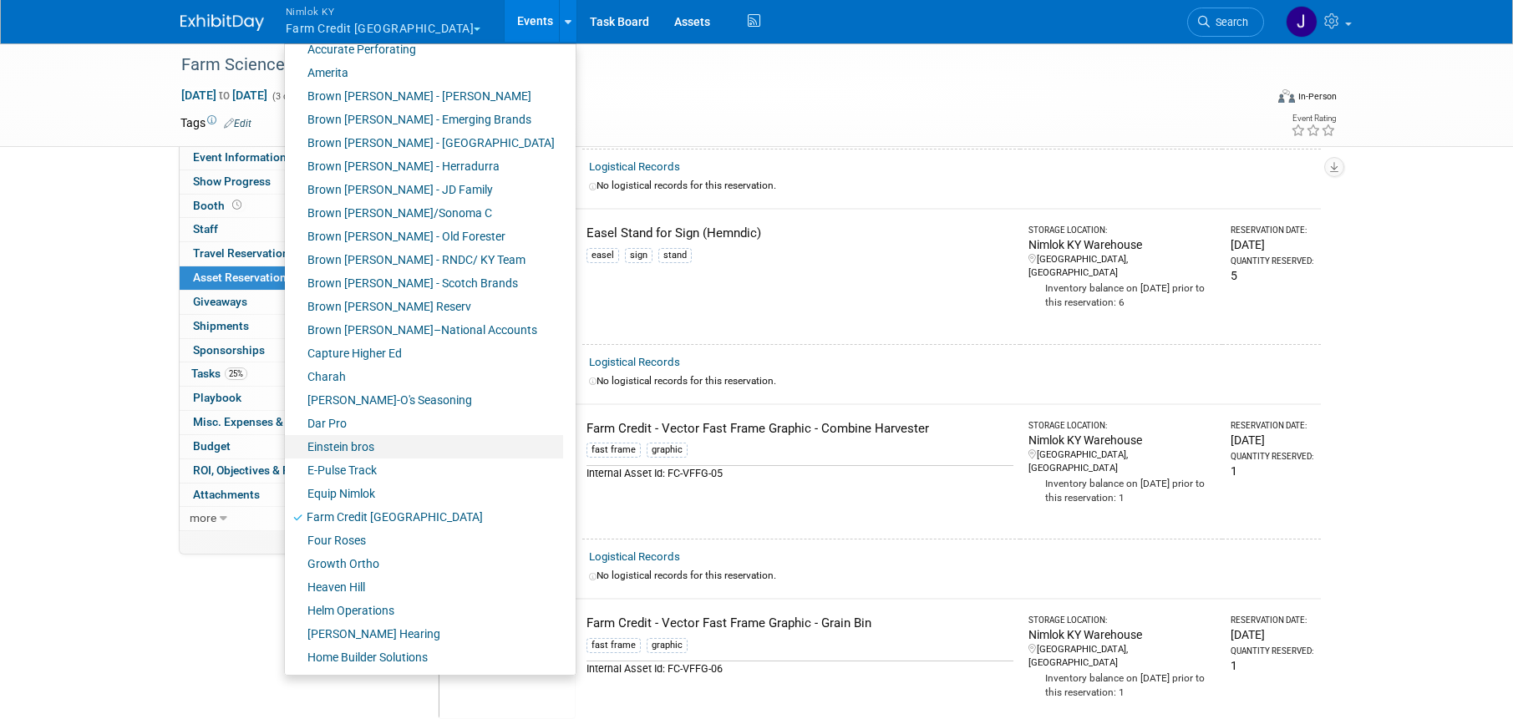
scroll to position [84, 0]
click at [368, 490] on link "Equip Nimlok" at bounding box center [424, 492] width 278 height 23
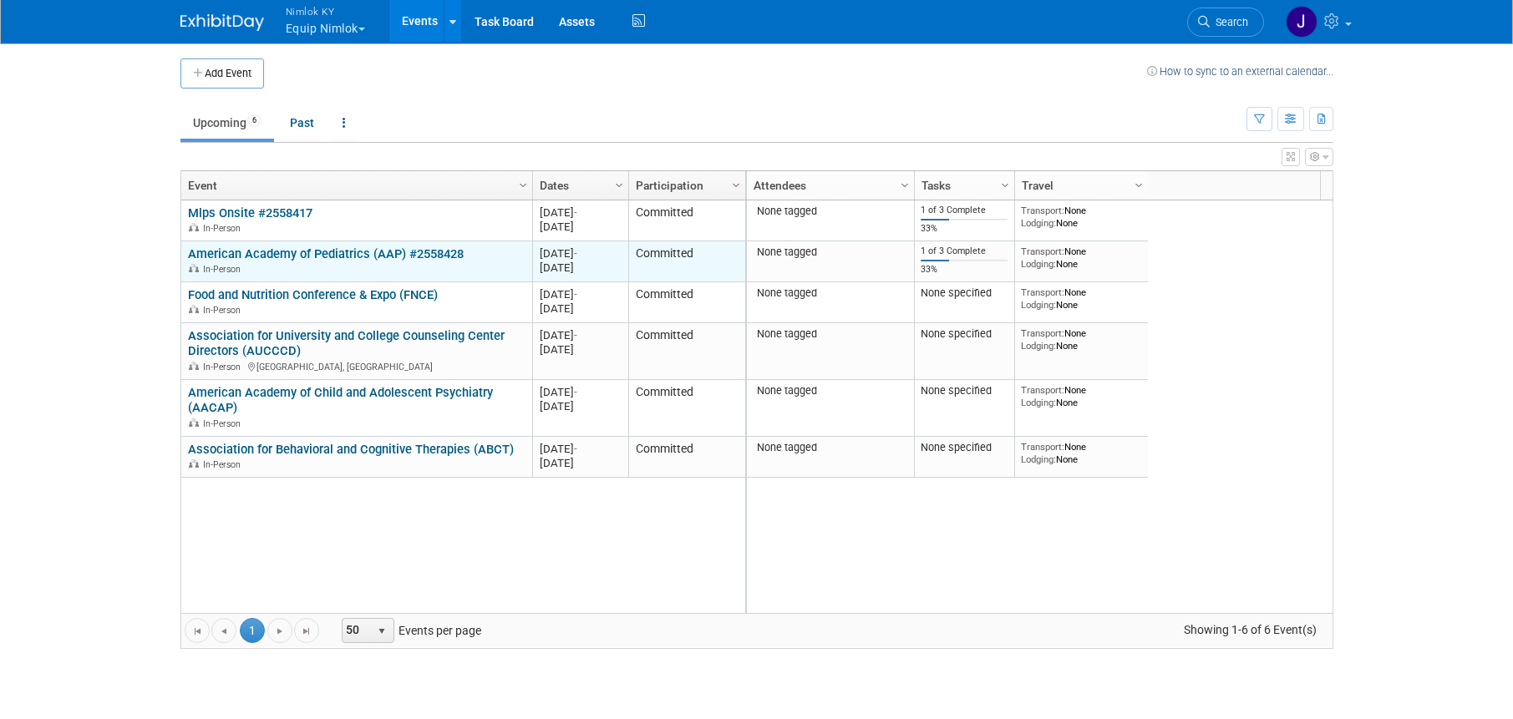
click at [313, 246] on link "American Academy of Pediatrics (AAP) #2558428" at bounding box center [326, 253] width 276 height 15
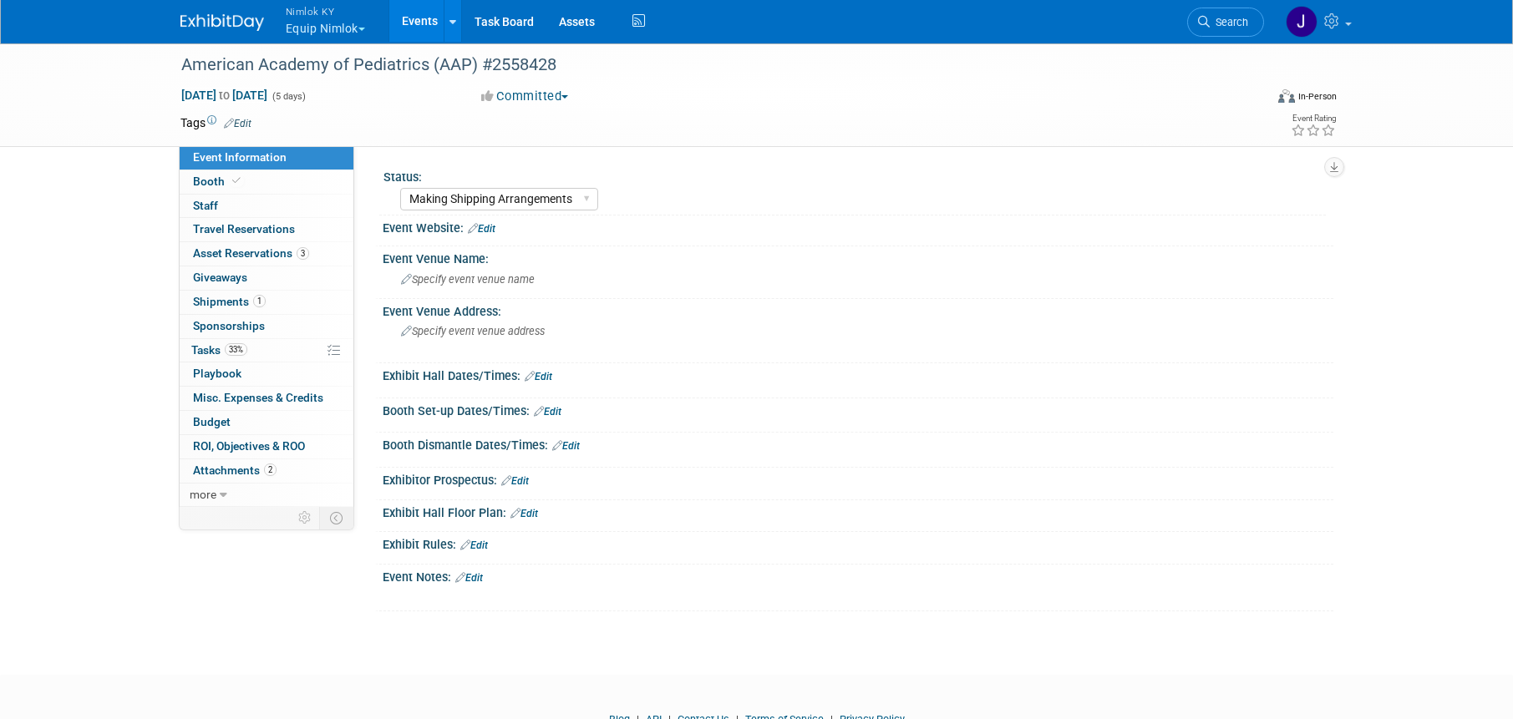
select select "Making Shipping Arrangements"
click at [276, 311] on link "1 Shipments 1" at bounding box center [267, 302] width 174 height 23
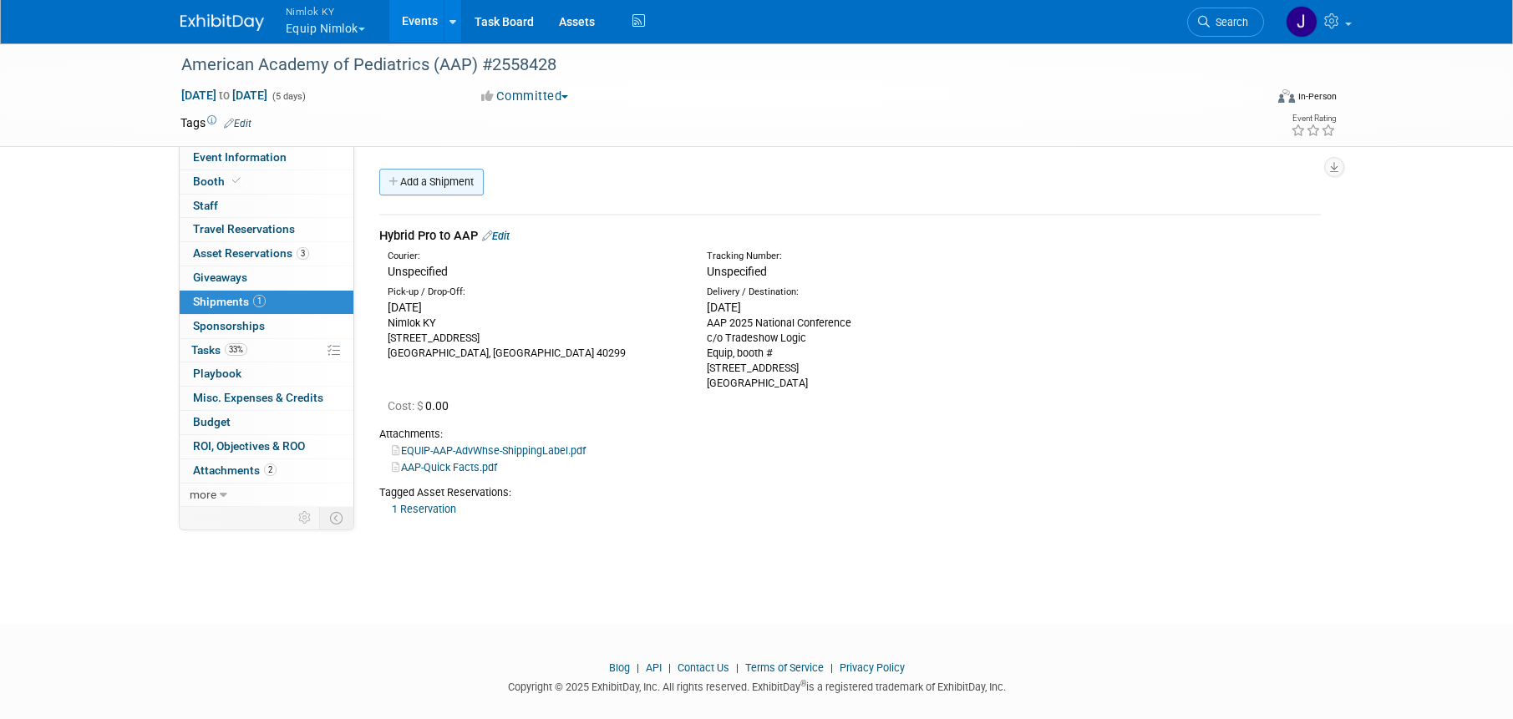
click at [454, 180] on link "Add a Shipment" at bounding box center [431, 182] width 104 height 27
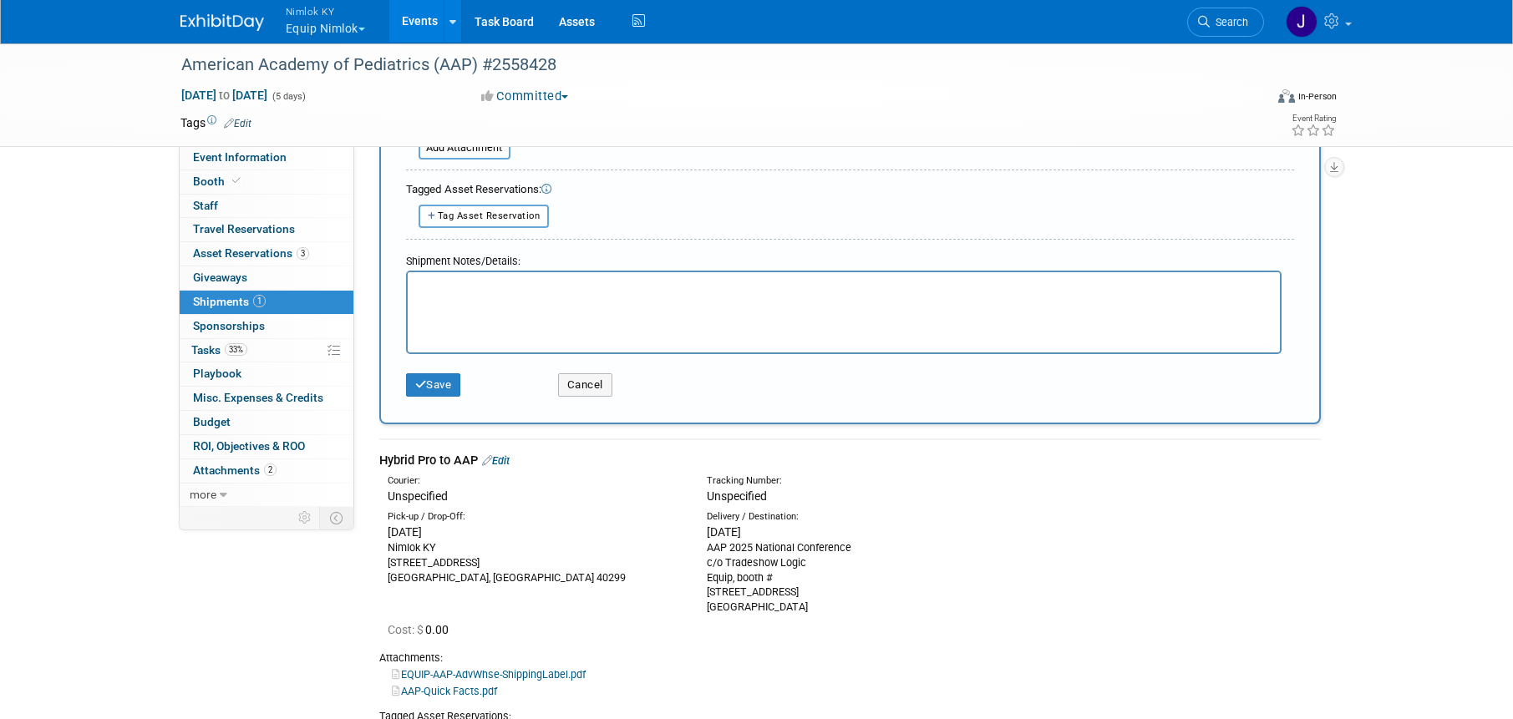
scroll to position [660, 0]
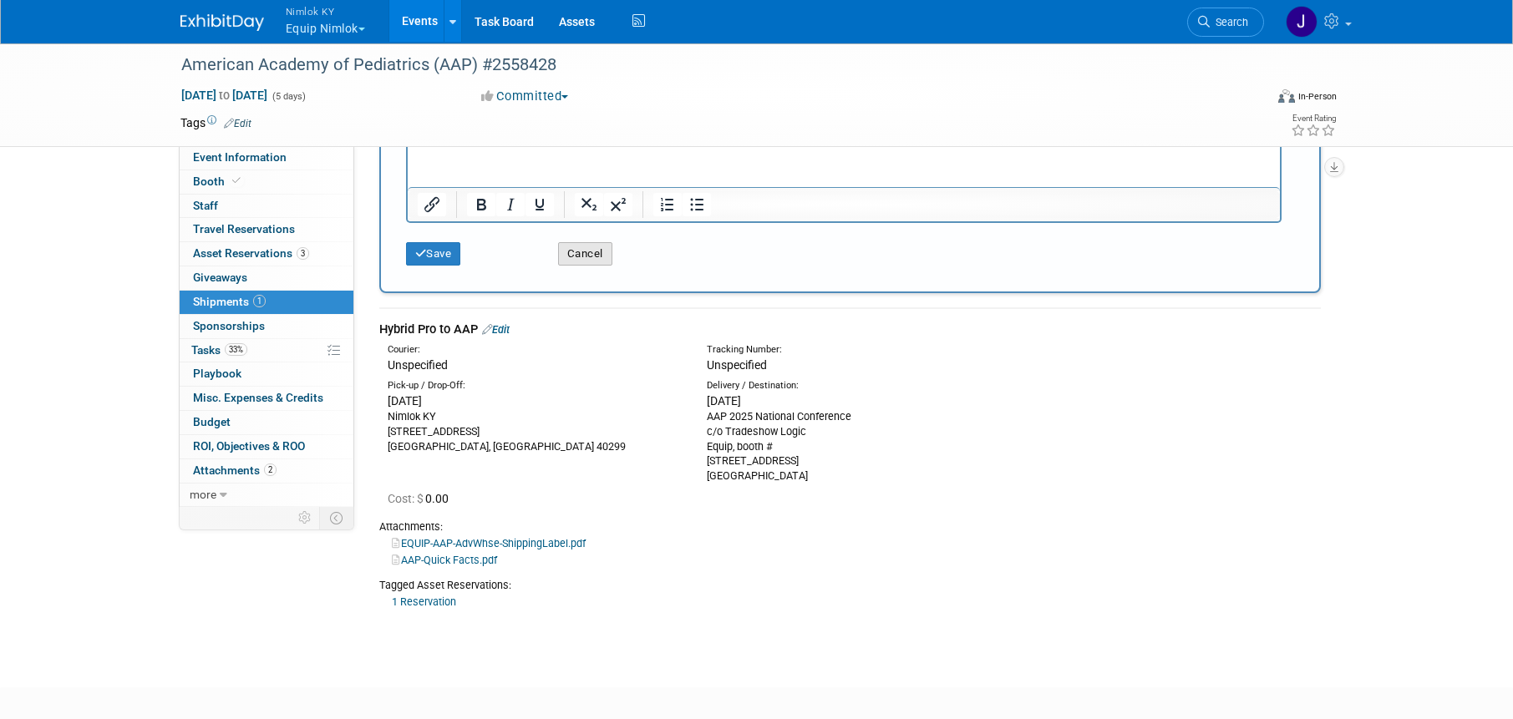
click at [579, 251] on button "Cancel" at bounding box center [585, 253] width 54 height 23
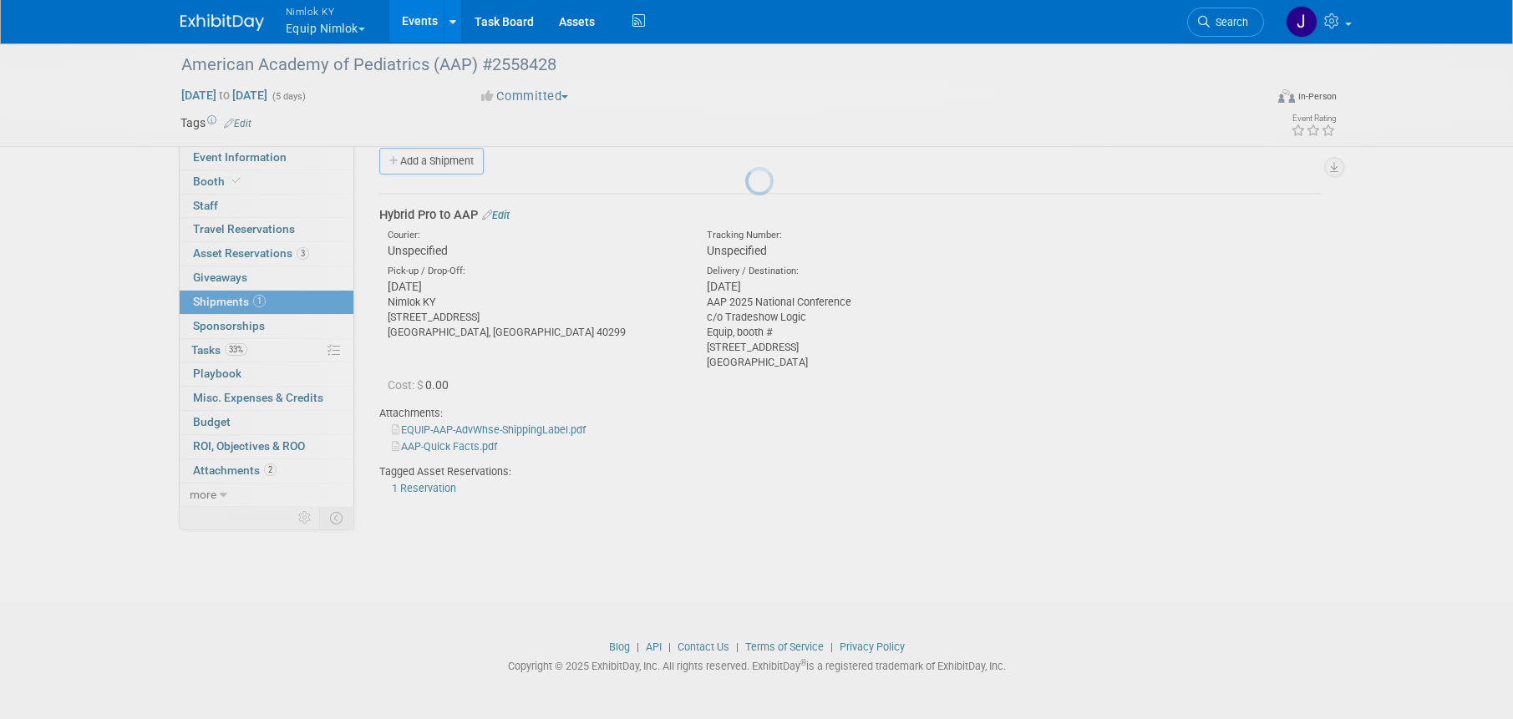
scroll to position [0, 0]
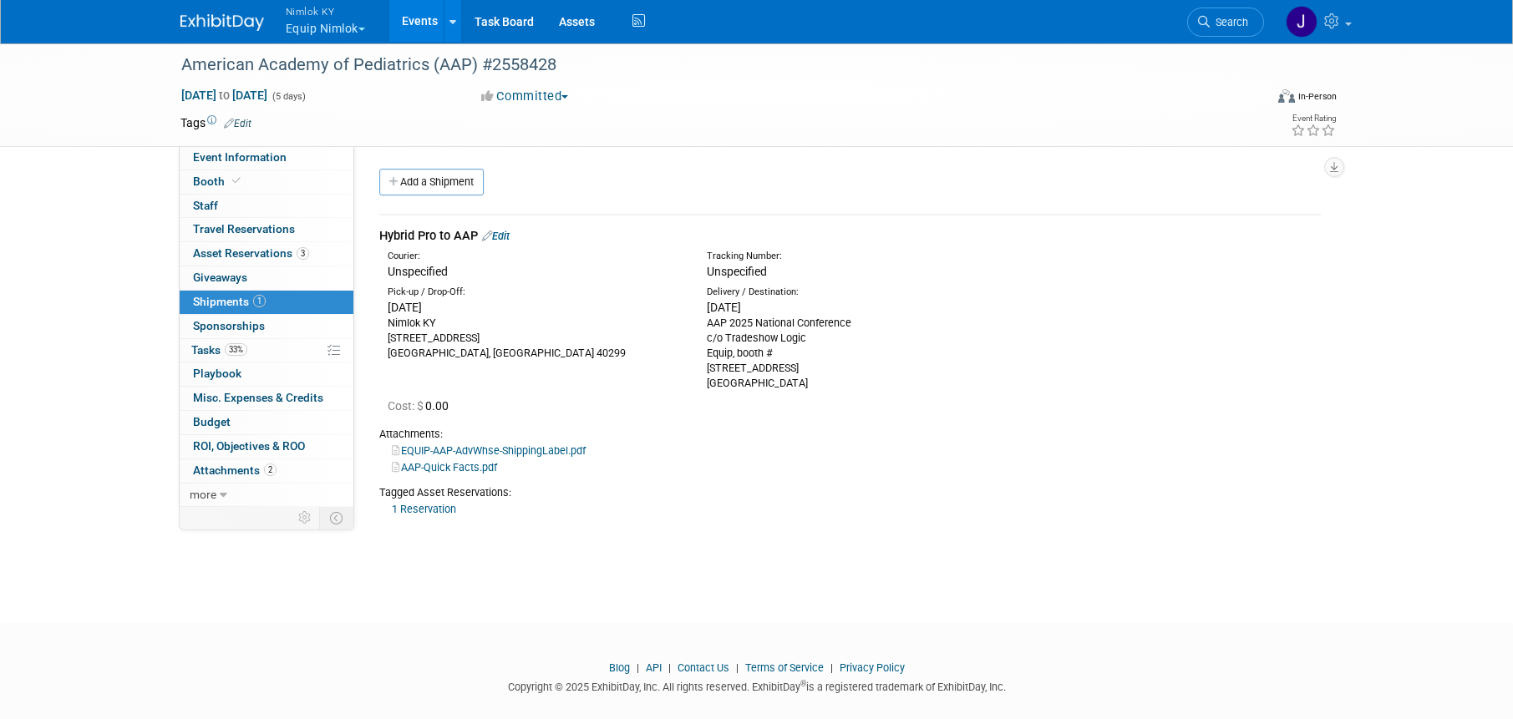
click at [509, 235] on link "Edit" at bounding box center [496, 236] width 28 height 13
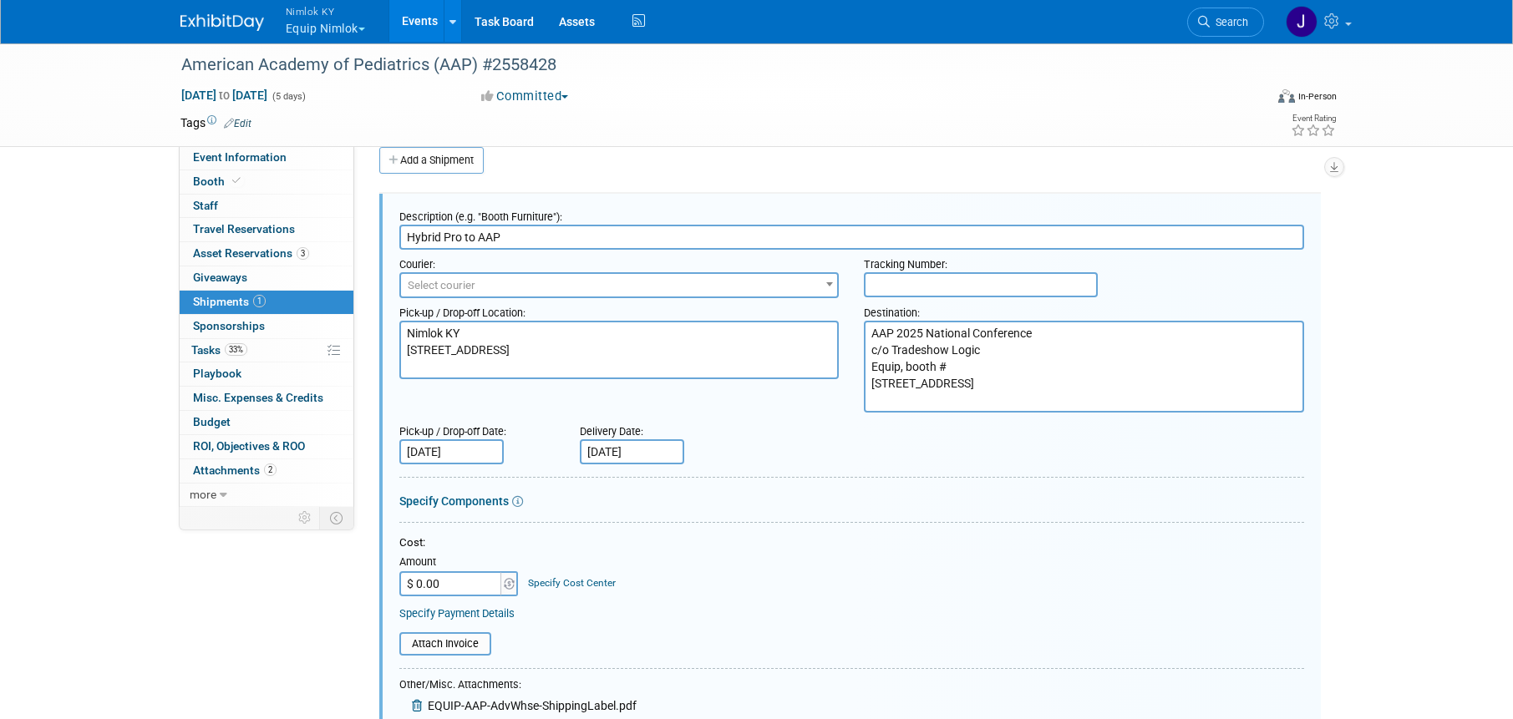
scroll to position [25, 0]
click at [1011, 364] on textarea "AAP 2025 National Conference c/o Tradeshow Logic Equip, booth # 5300 E 56th Ave…" at bounding box center [1084, 363] width 440 height 92
type textarea "AAP 2025 National Conference c/o Tradeshow Logic Equip, booth #1819 5300 E 56th…"
click at [484, 443] on input "Sep 2, 2025" at bounding box center [451, 448] width 104 height 25
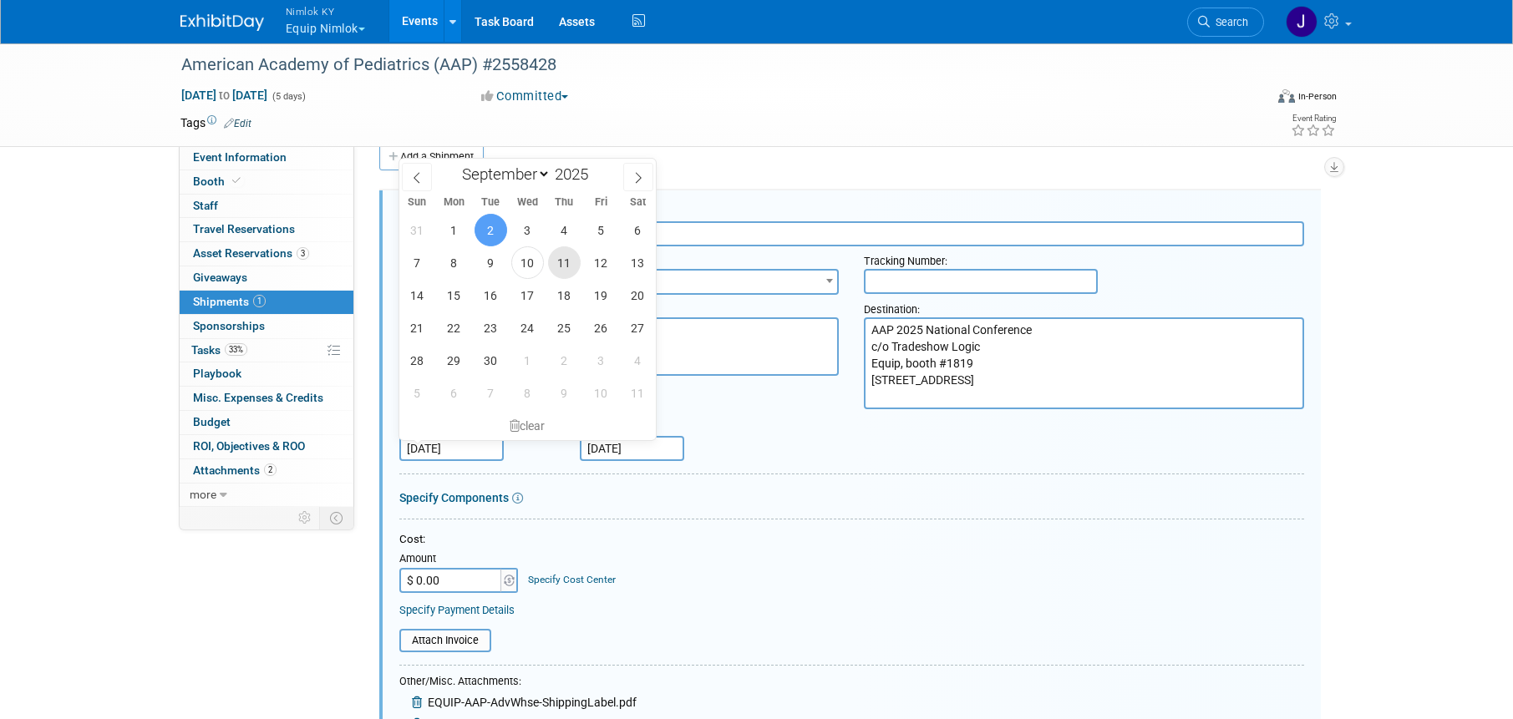
click at [568, 262] on span "11" at bounding box center [564, 262] width 33 height 33
type input "Sep 11, 2025"
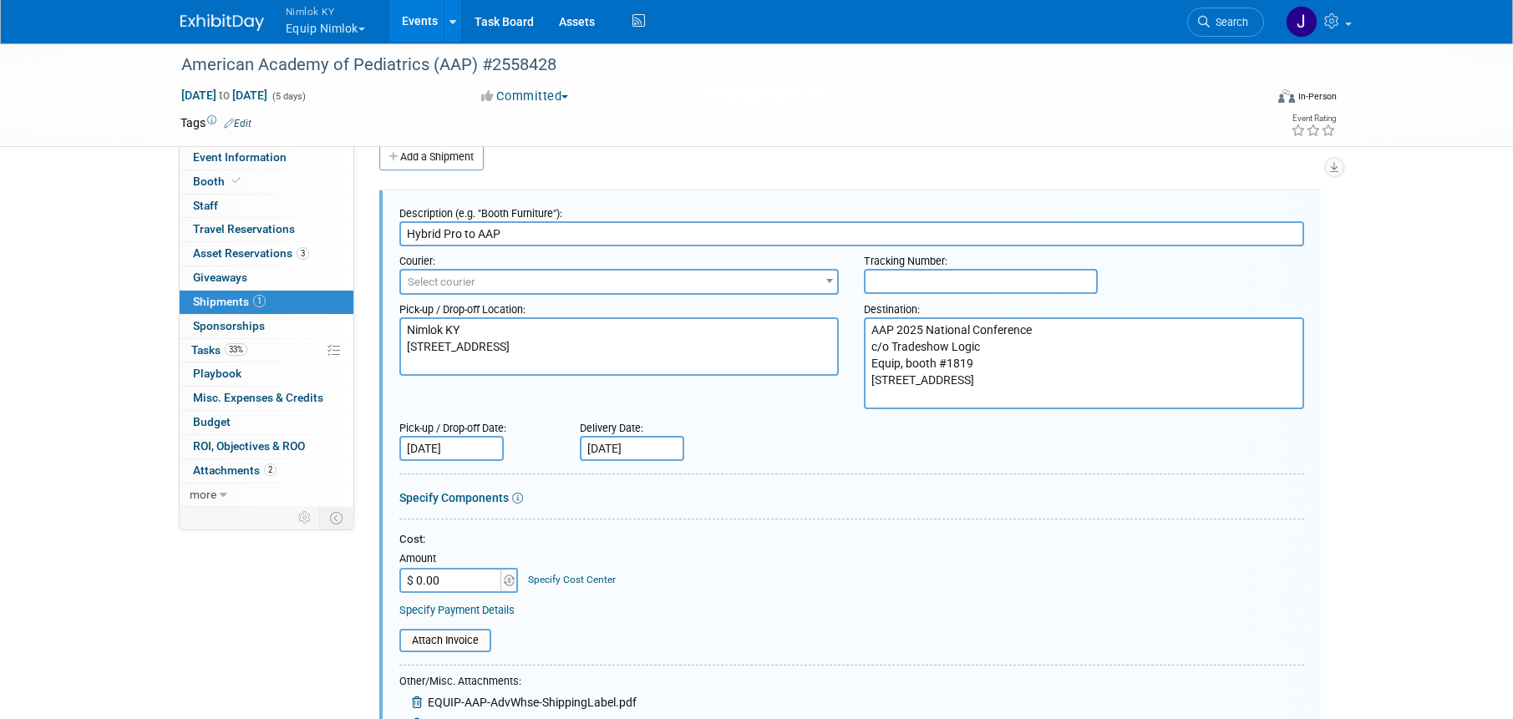
click at [641, 456] on input "Sep 12, 2025" at bounding box center [632, 448] width 104 height 25
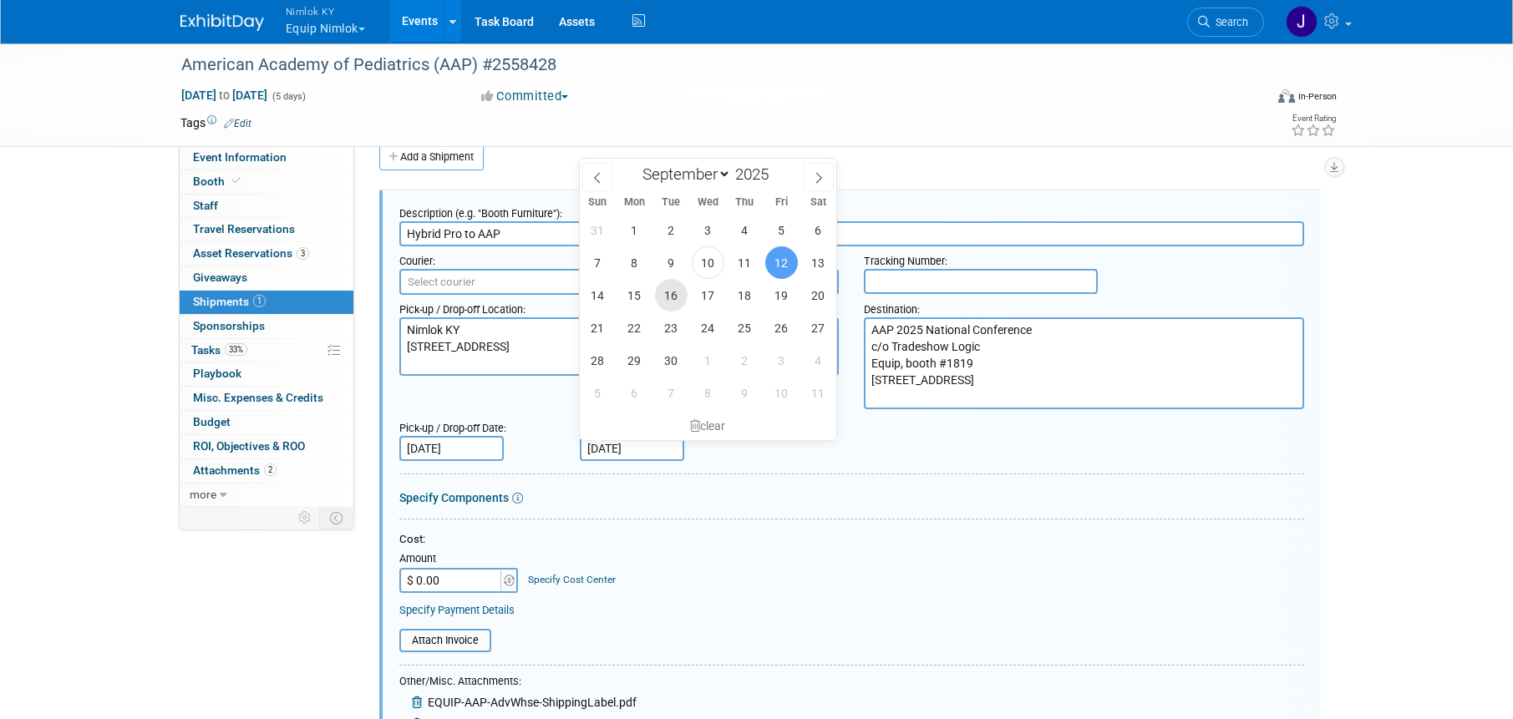
click at [677, 295] on span "16" at bounding box center [671, 295] width 33 height 33
type input "Sep 16, 2025"
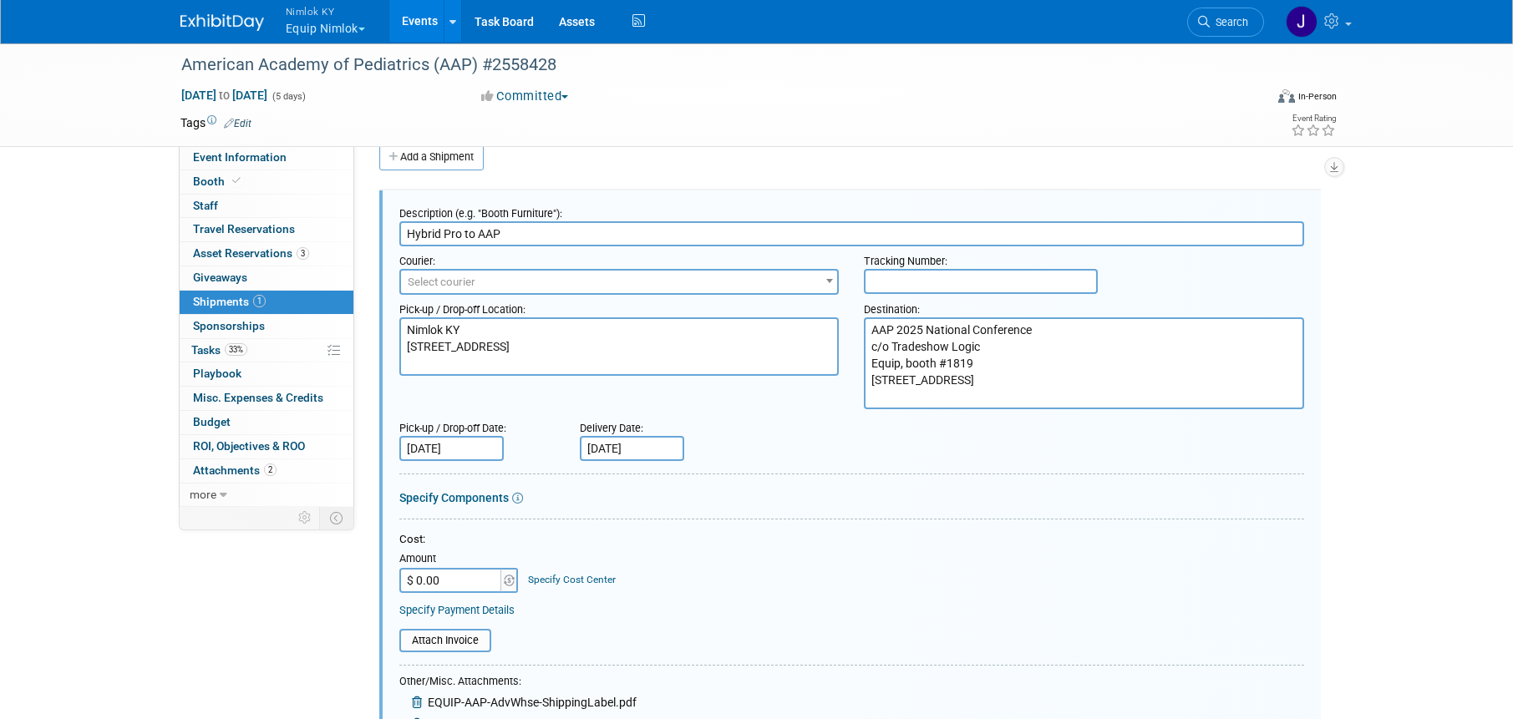
click at [656, 540] on div "Cost:" at bounding box center [851, 540] width 905 height 16
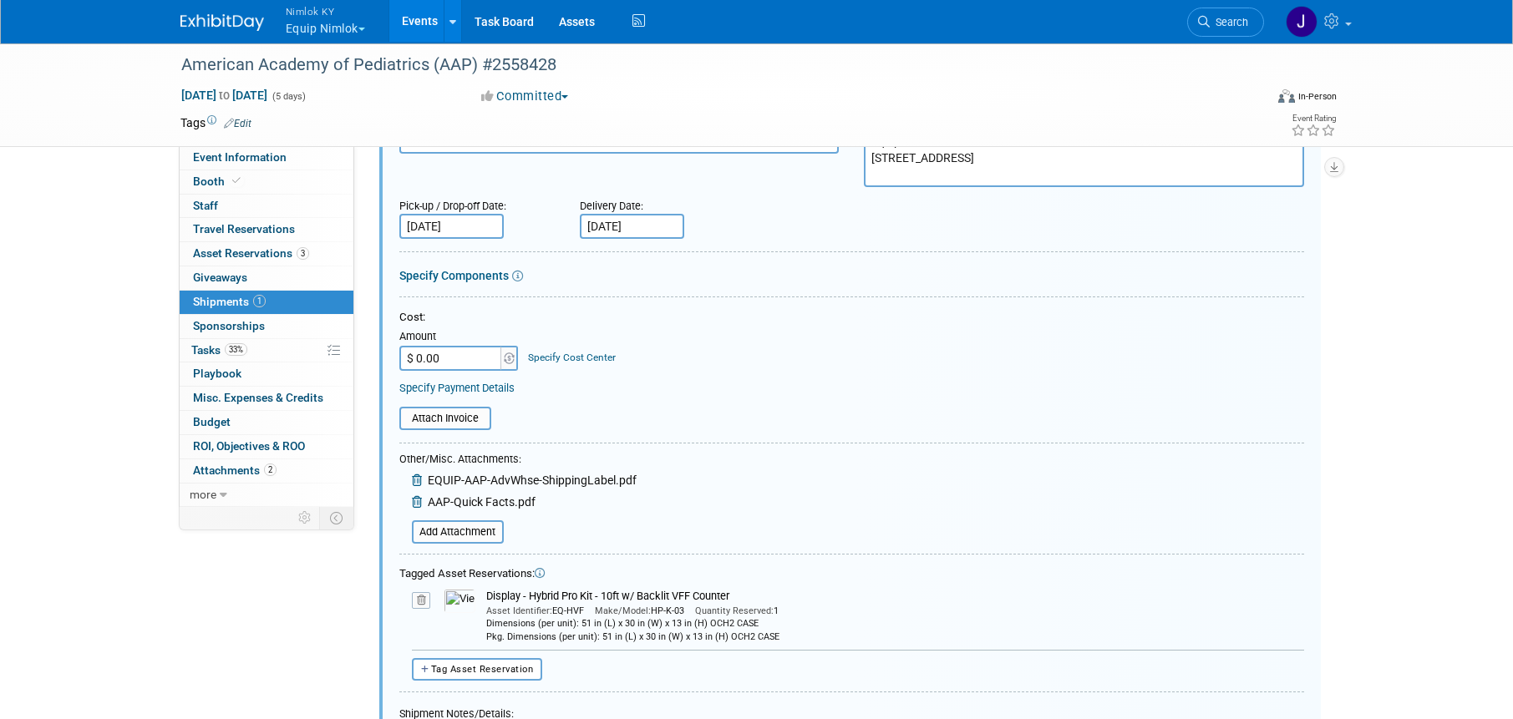
scroll to position [159, 0]
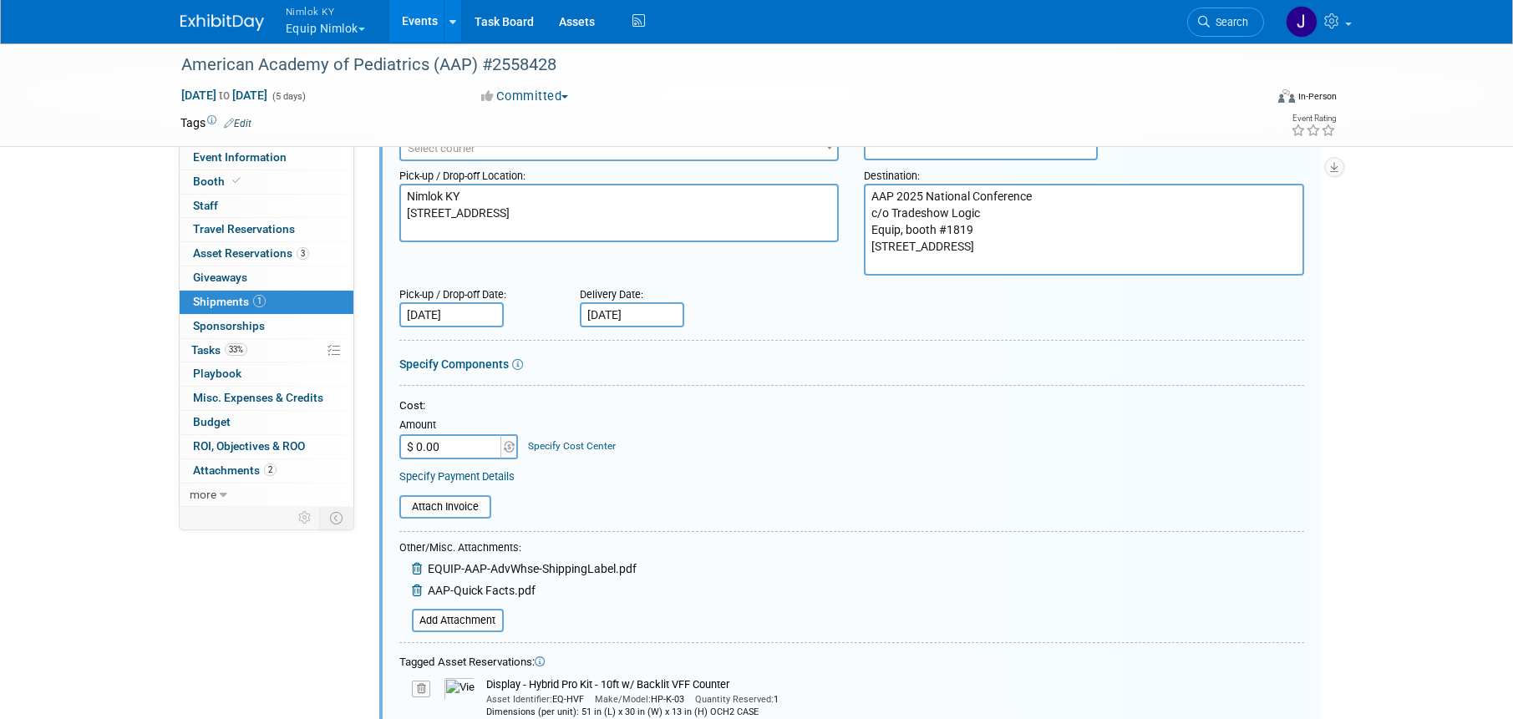
click at [500, 365] on link "Specify Components" at bounding box center [453, 363] width 109 height 13
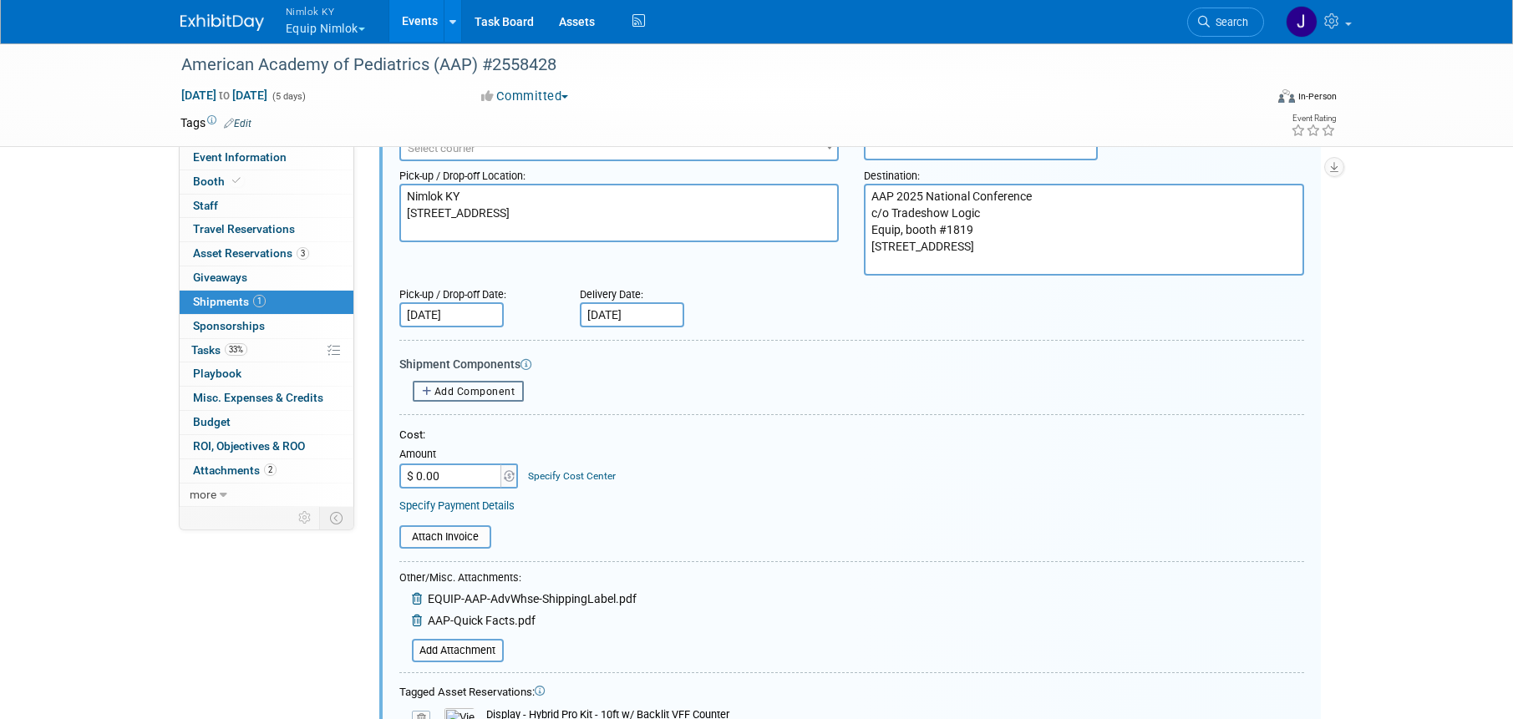
click at [495, 388] on span "Add Component" at bounding box center [474, 392] width 81 height 12
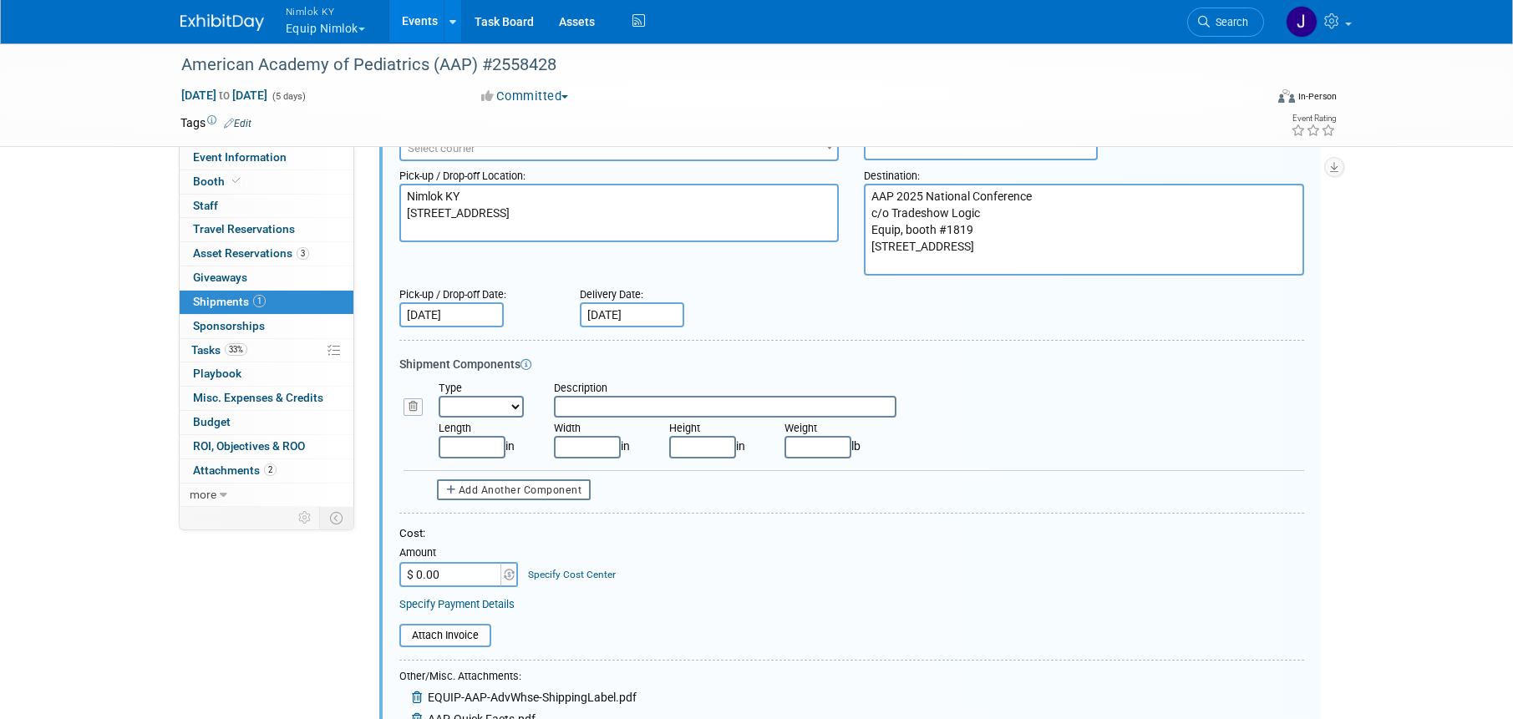
click at [518, 406] on select "Bag Bin Box Bundle Cage Case Container Cooler Crate Drum/Barrel Envelope Machin…" at bounding box center [480, 407] width 85 height 22
select select "2"
click at [438, 396] on select "Bag Bin Box Bundle Cage Case Container Cooler Crate Drum/Barrel Envelope Machin…" at bounding box center [480, 407] width 85 height 22
click at [605, 411] on input "text" at bounding box center [725, 407] width 342 height 22
click at [487, 452] on input "text" at bounding box center [471, 447] width 67 height 22
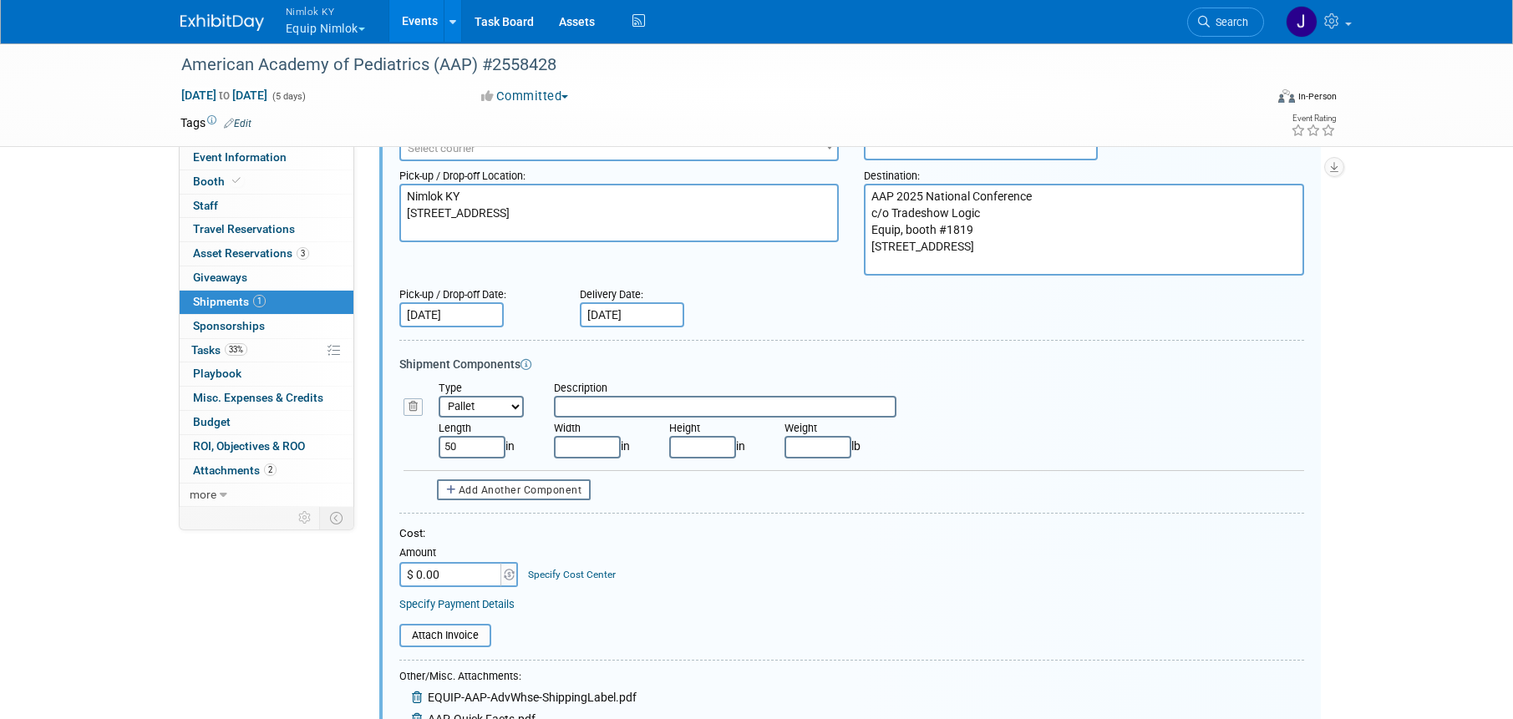
type input "50.00"
type input "40.00"
type input "34.00"
type input "300.00"
drag, startPoint x: 950, startPoint y: 460, endPoint x: 894, endPoint y: 455, distance: 56.2
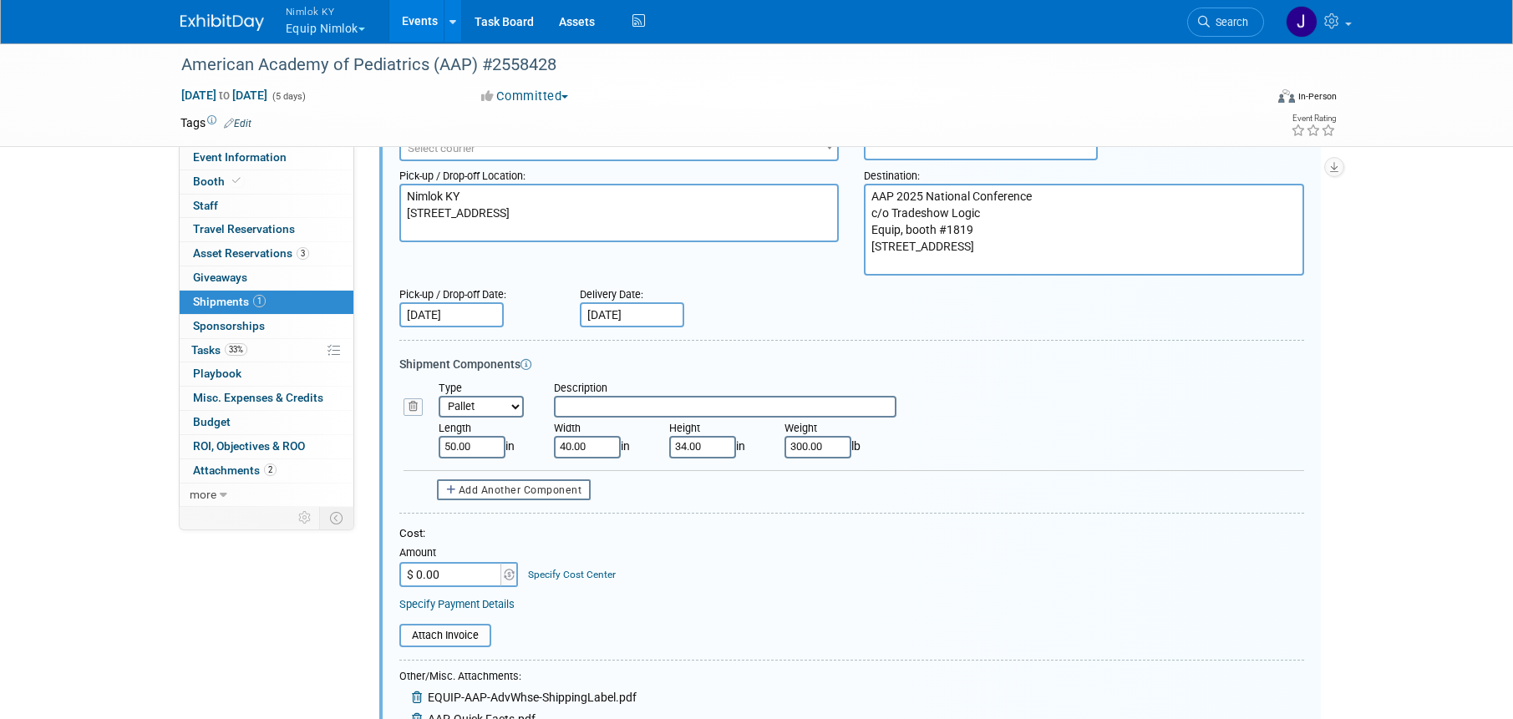
click at [950, 460] on div "Type Bag Bin Box Bundle Cage Case Container Cooler Crate Drum/Barrel Envelope M…" at bounding box center [853, 426] width 900 height 90
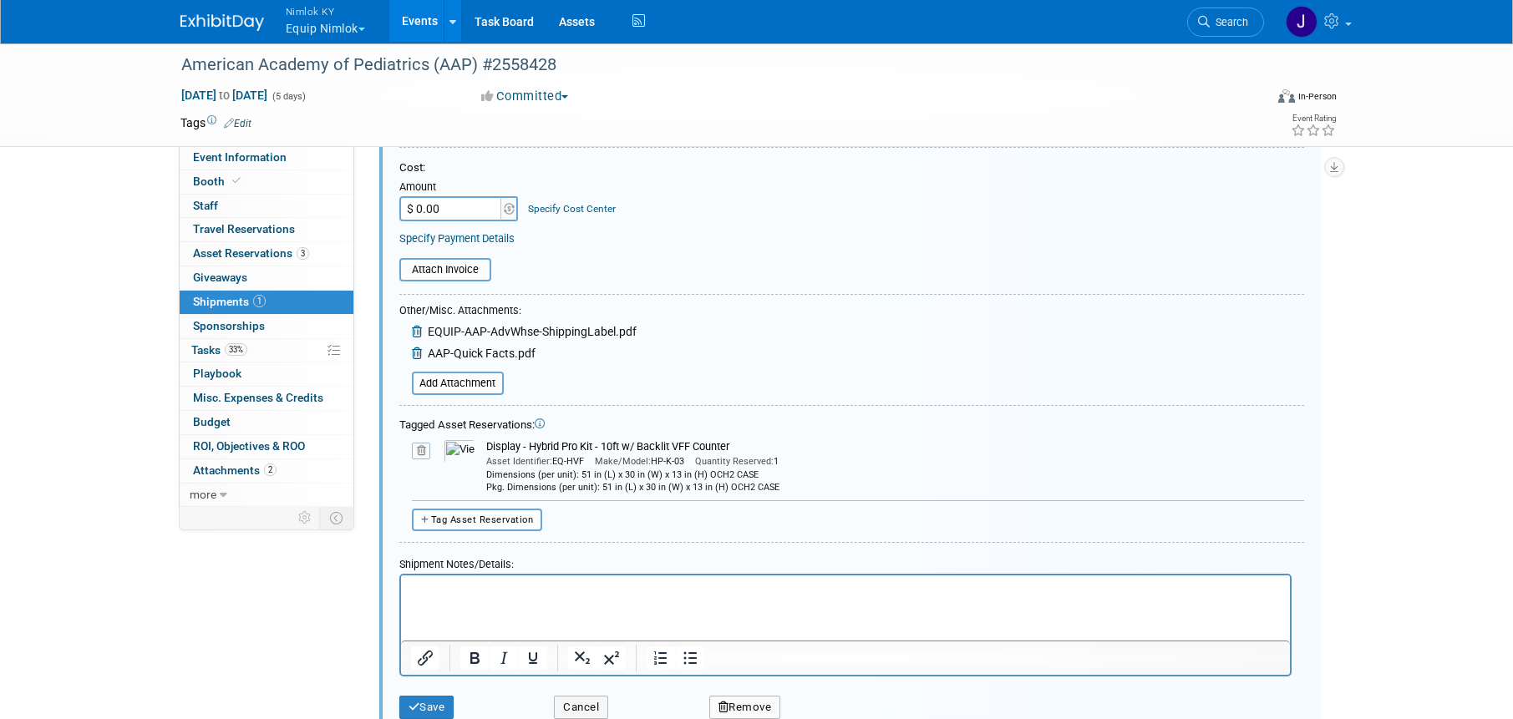
scroll to position [525, 0]
click at [465, 514] on span "Tag Asset Reservation" at bounding box center [482, 519] width 103 height 11
select select
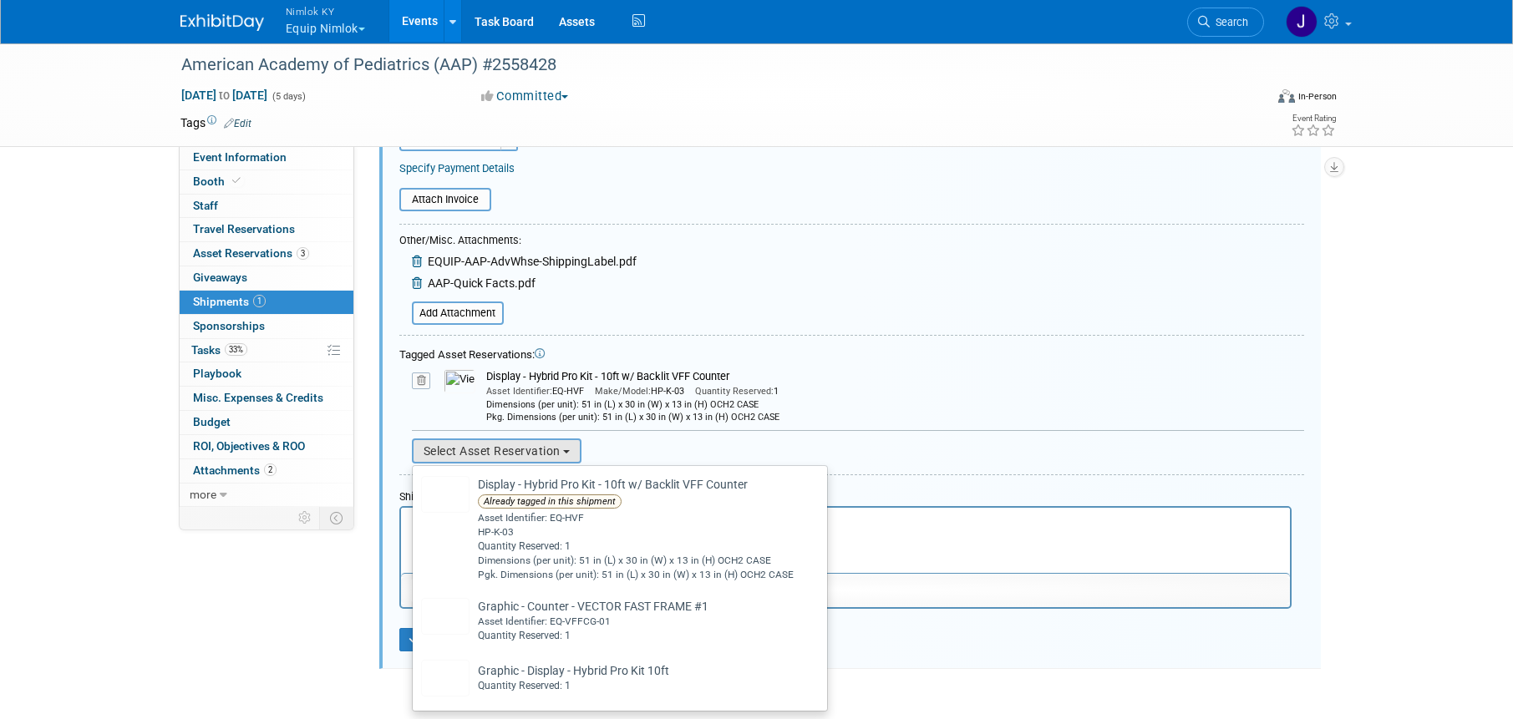
scroll to position [610, 0]
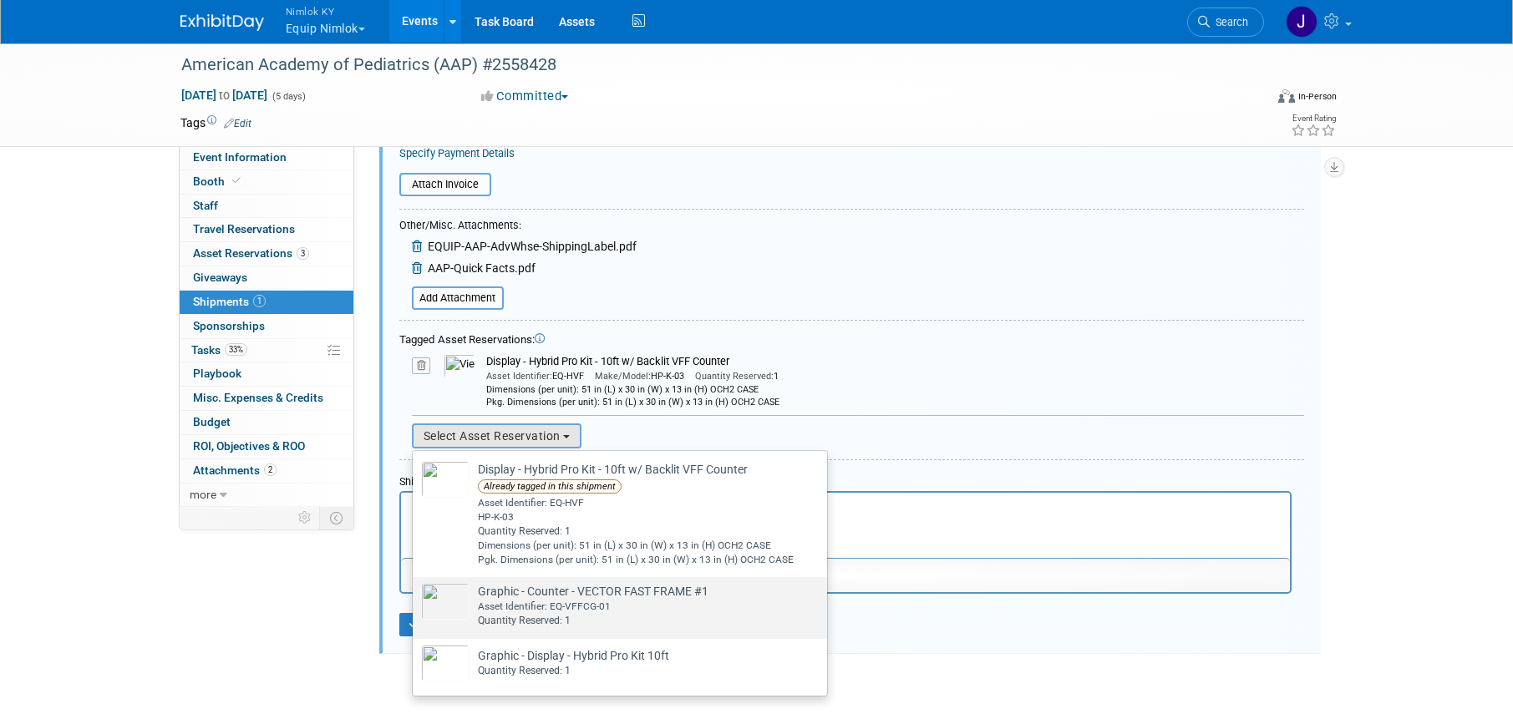
click at [533, 606] on div "Asset Identifier: EQ-VFFCG-01" at bounding box center [593, 607] width 231 height 14
click at [415, 597] on input "Graphic - Counter - VECTOR FAST FRAME #1 Already tagged in this shipment Asset …" at bounding box center [409, 591] width 11 height 11
select select "2_11584955"
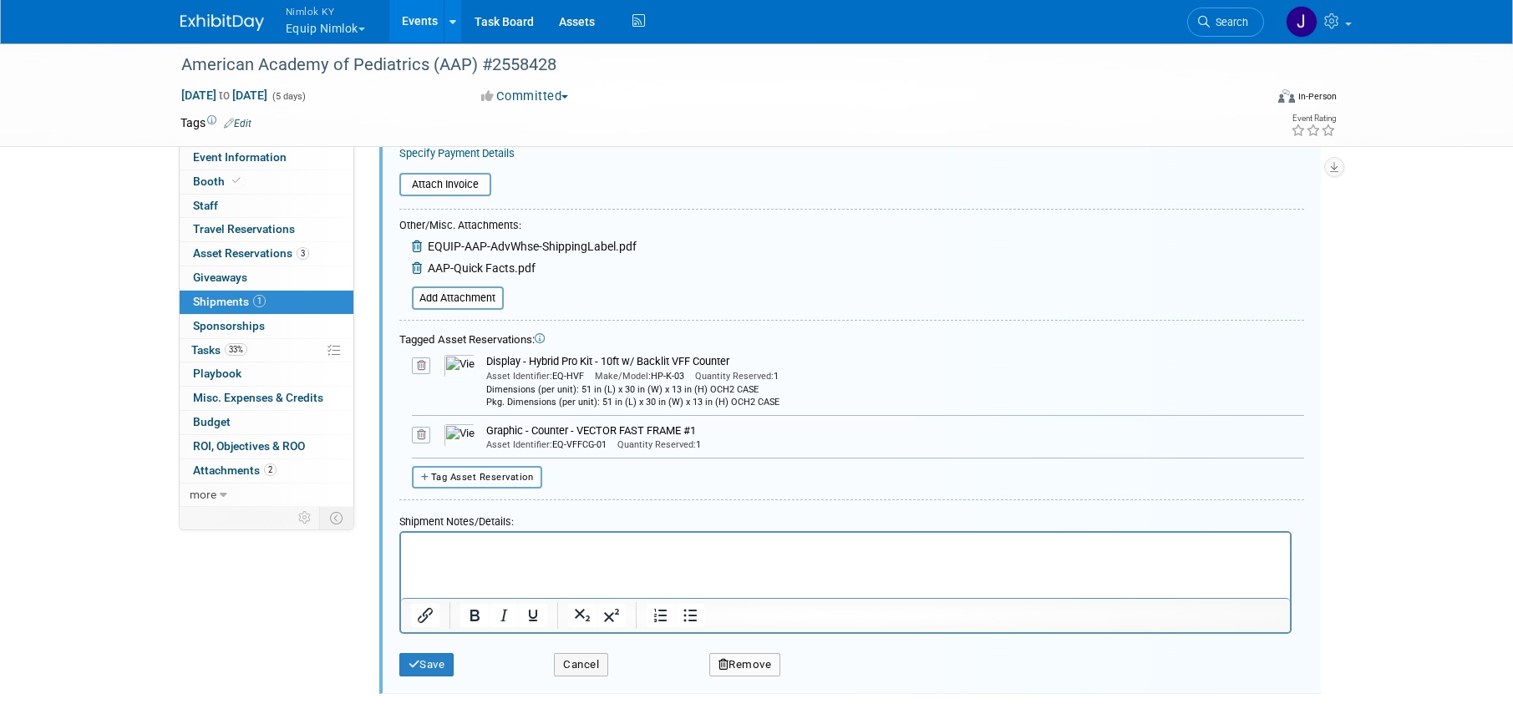
click at [476, 479] on span "Tag Asset Reservation" at bounding box center [482, 477] width 103 height 11
select select
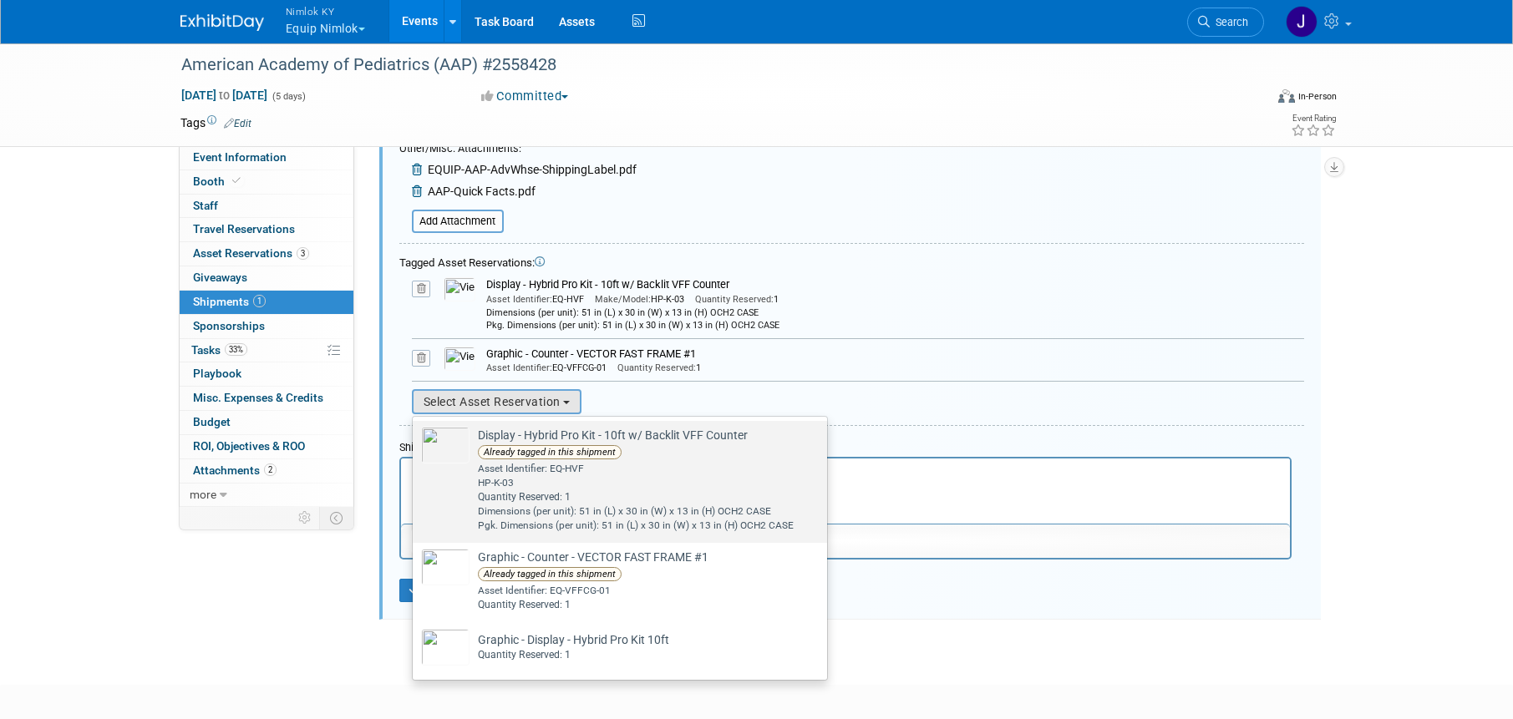
scroll to position [690, 0]
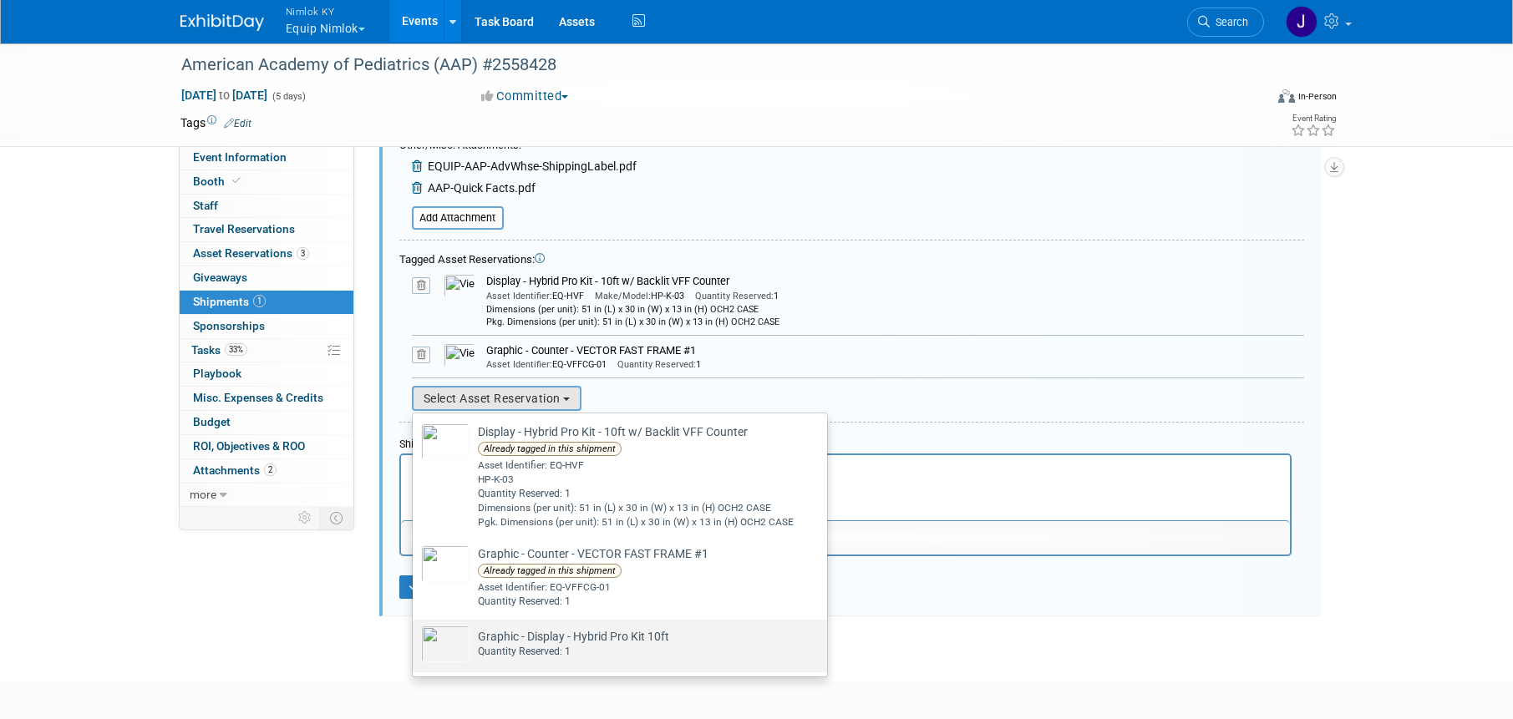
click at [582, 640] on td "Graphic - Display - Hybrid Pro Kit 10ft Already tagged in this shipment Quantit…" at bounding box center [569, 644] width 200 height 37
click at [415, 640] on input "Graphic - Display - Hybrid Pro Kit 10ft Already tagged in this shipment Quantit…" at bounding box center [409, 634] width 11 height 11
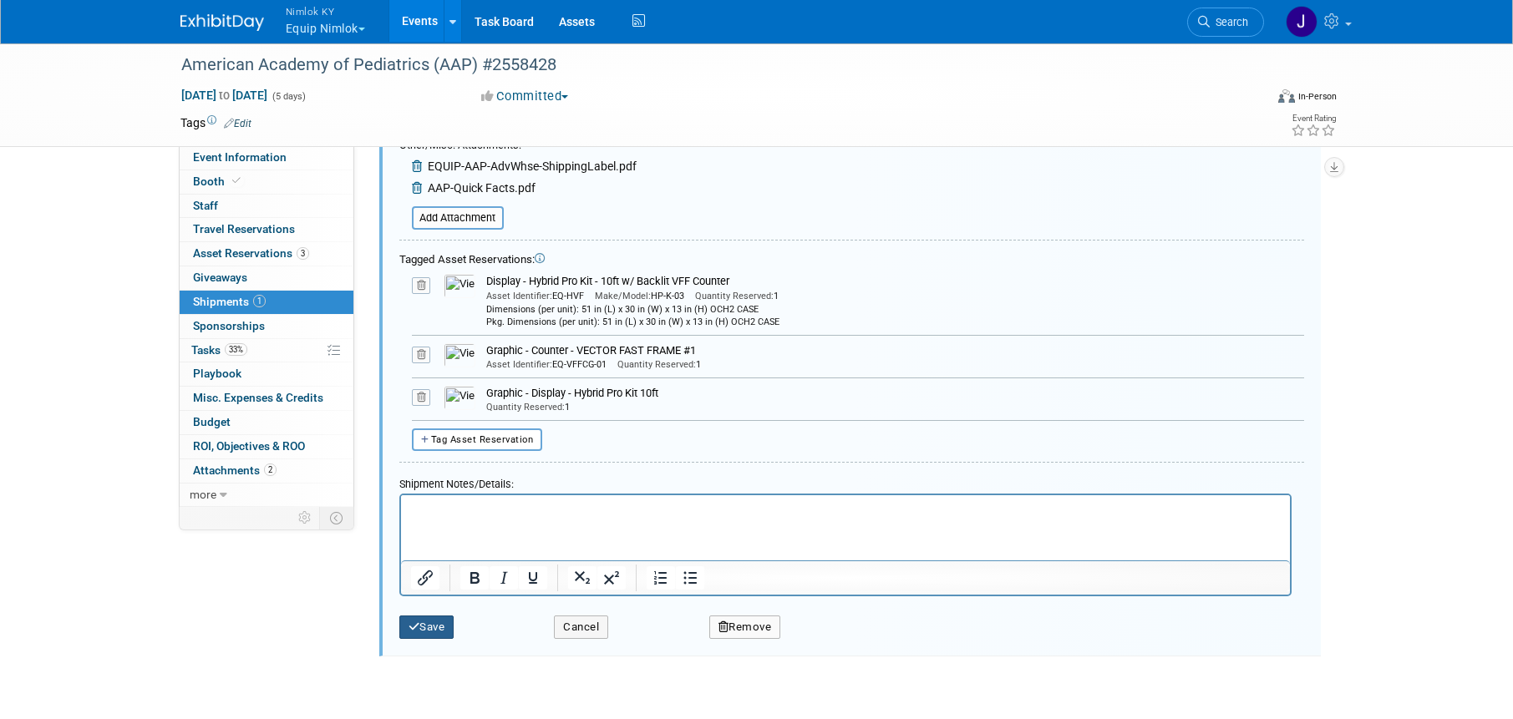
click at [444, 624] on button "Save" at bounding box center [426, 627] width 55 height 23
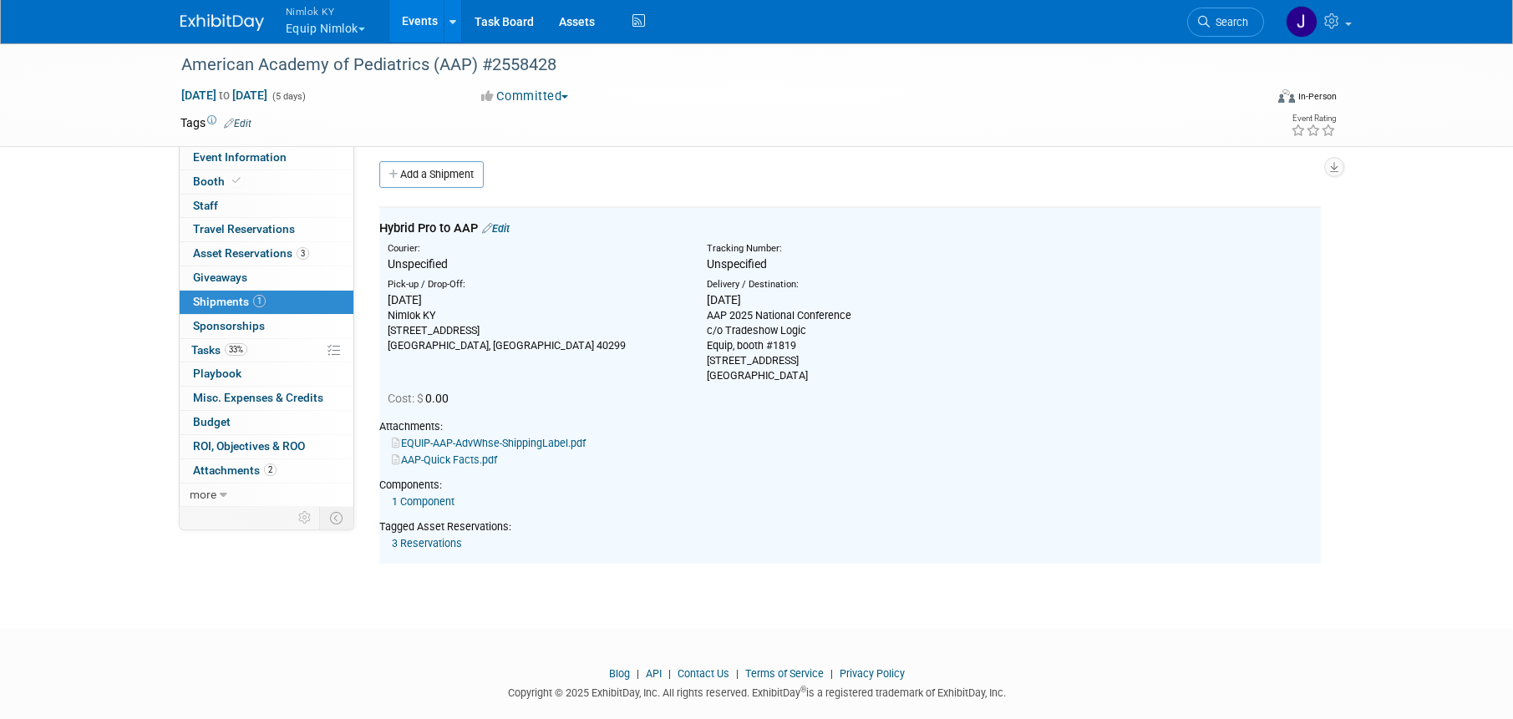
scroll to position [0, 0]
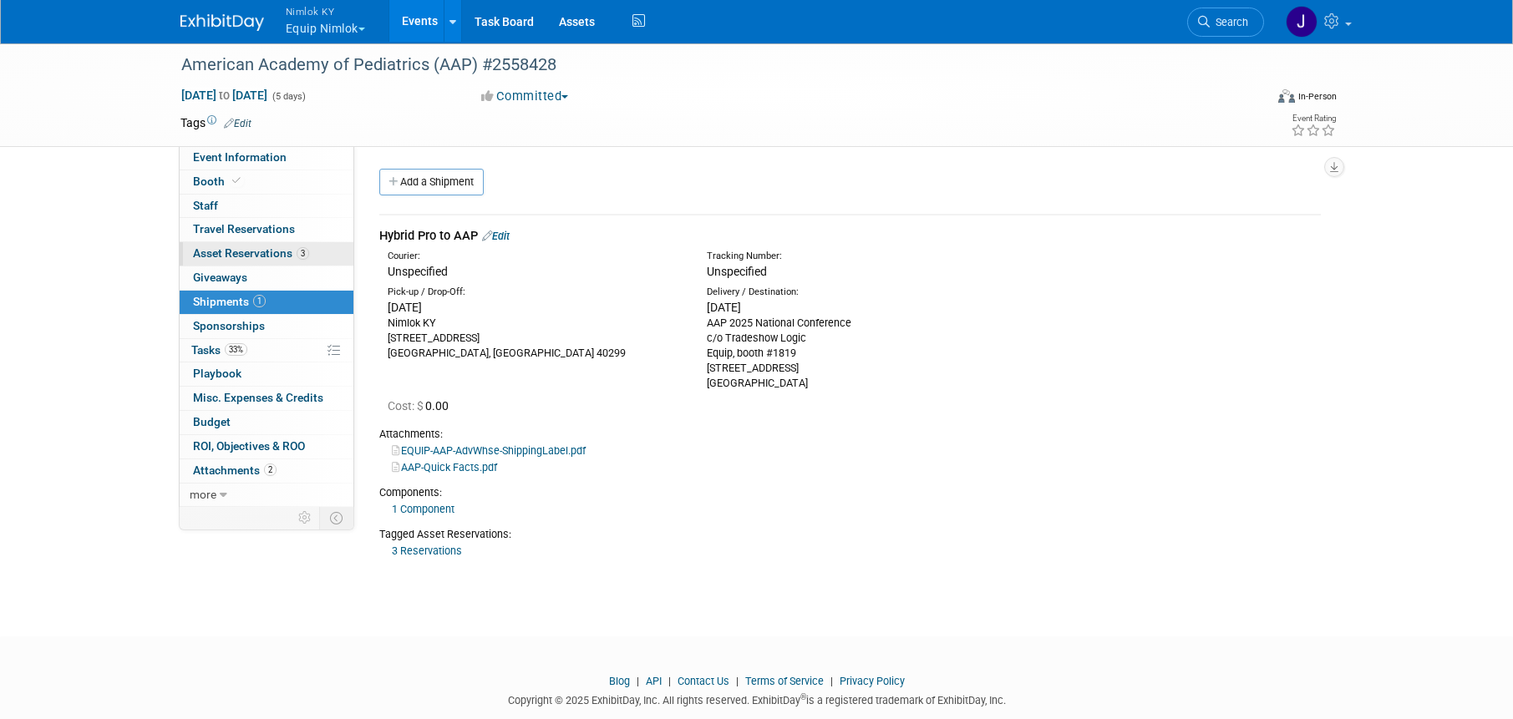
click at [292, 246] on span "Asset Reservations 3" at bounding box center [251, 252] width 116 height 13
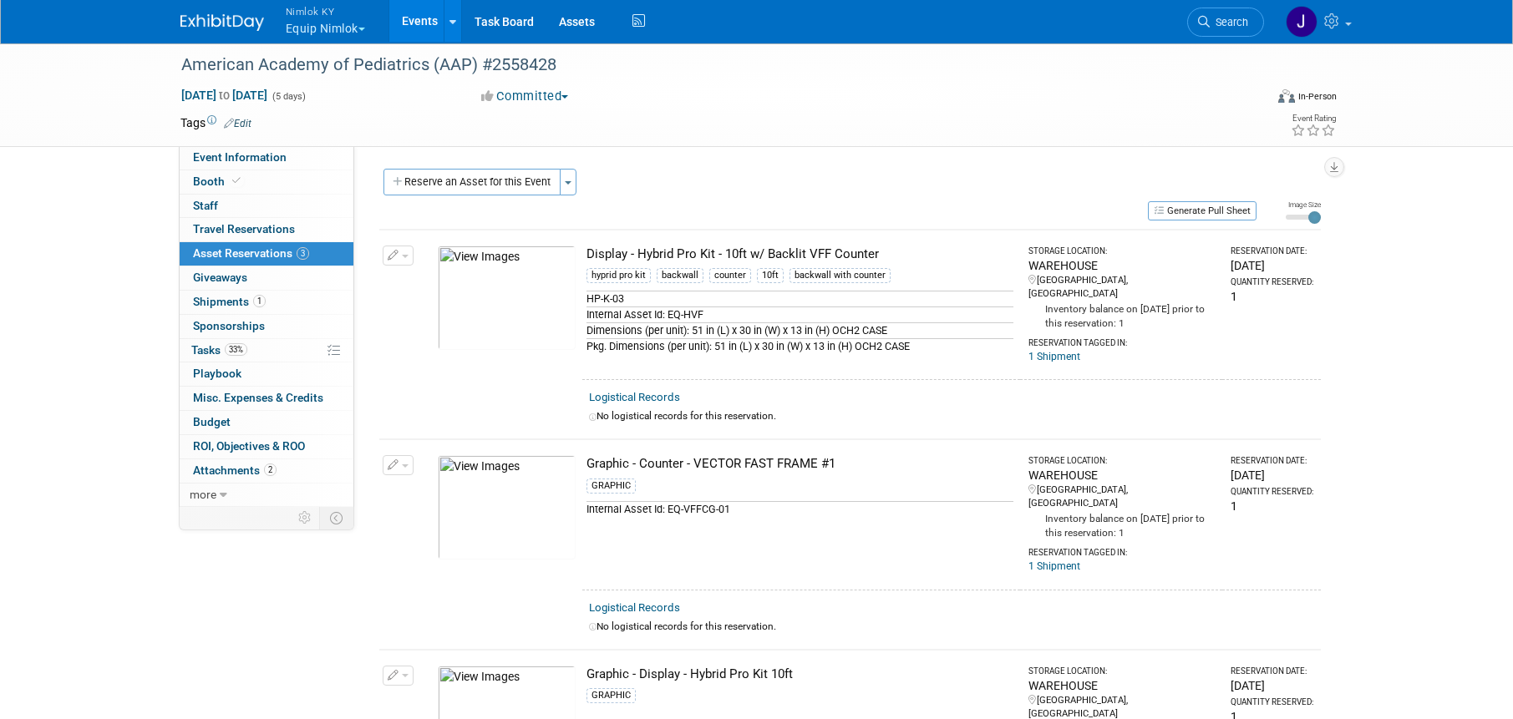
click at [646, 255] on div "Display - Hybrid Pro Kit - 10ft w/ Backlit VFF Counter" at bounding box center [799, 255] width 427 height 18
click at [549, 291] on img at bounding box center [507, 298] width 138 height 104
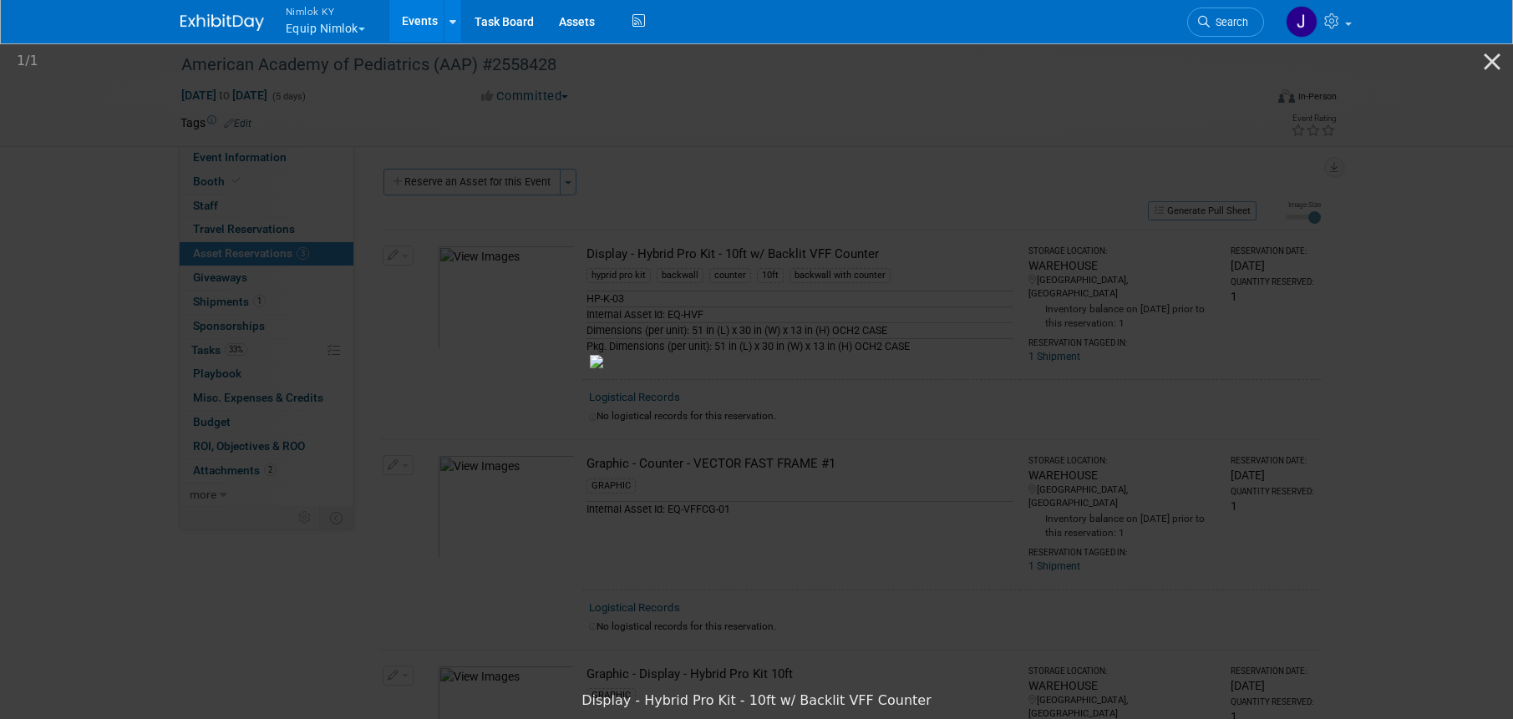
click at [924, 368] on img at bounding box center [757, 361] width 334 height 13
click at [1493, 48] on button "Close gallery" at bounding box center [1492, 61] width 42 height 39
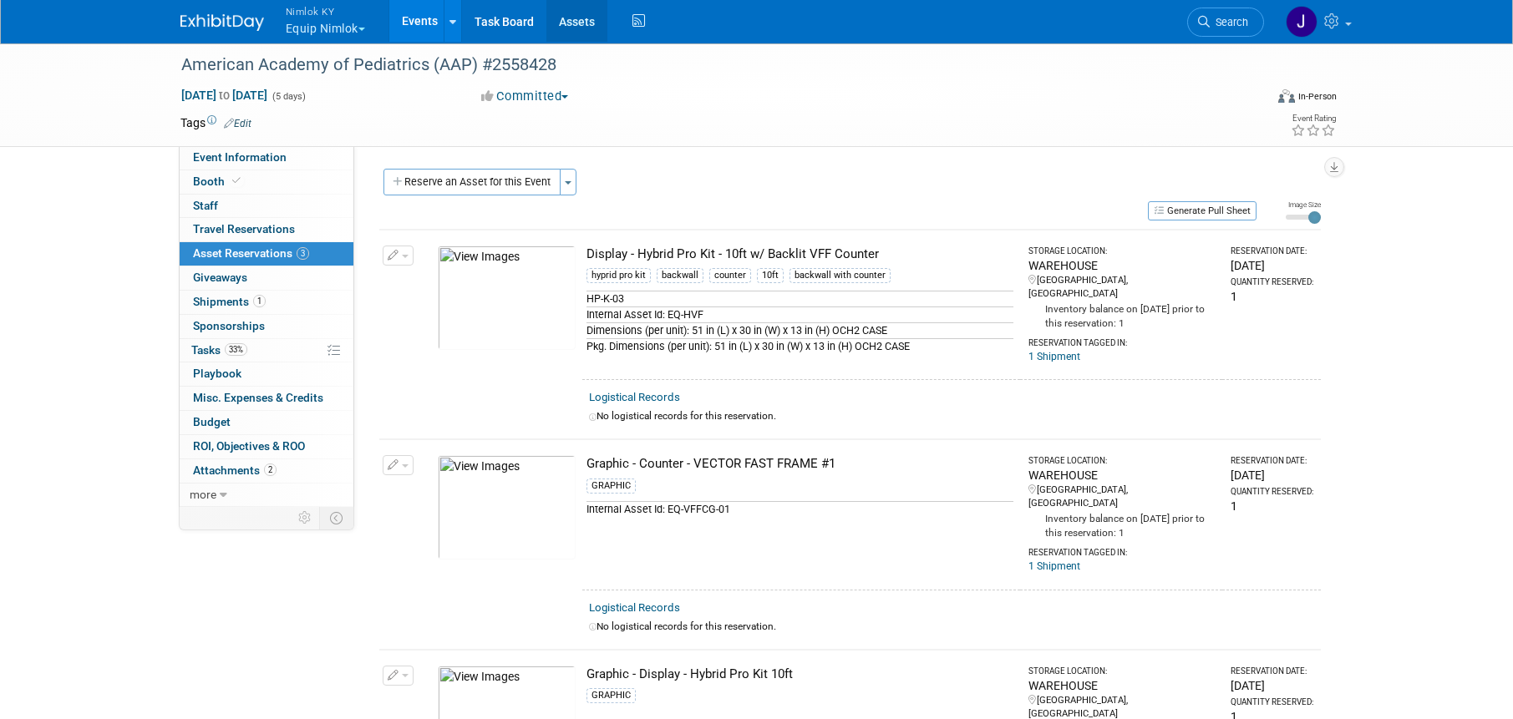
click at [572, 16] on link "Assets" at bounding box center [576, 21] width 61 height 42
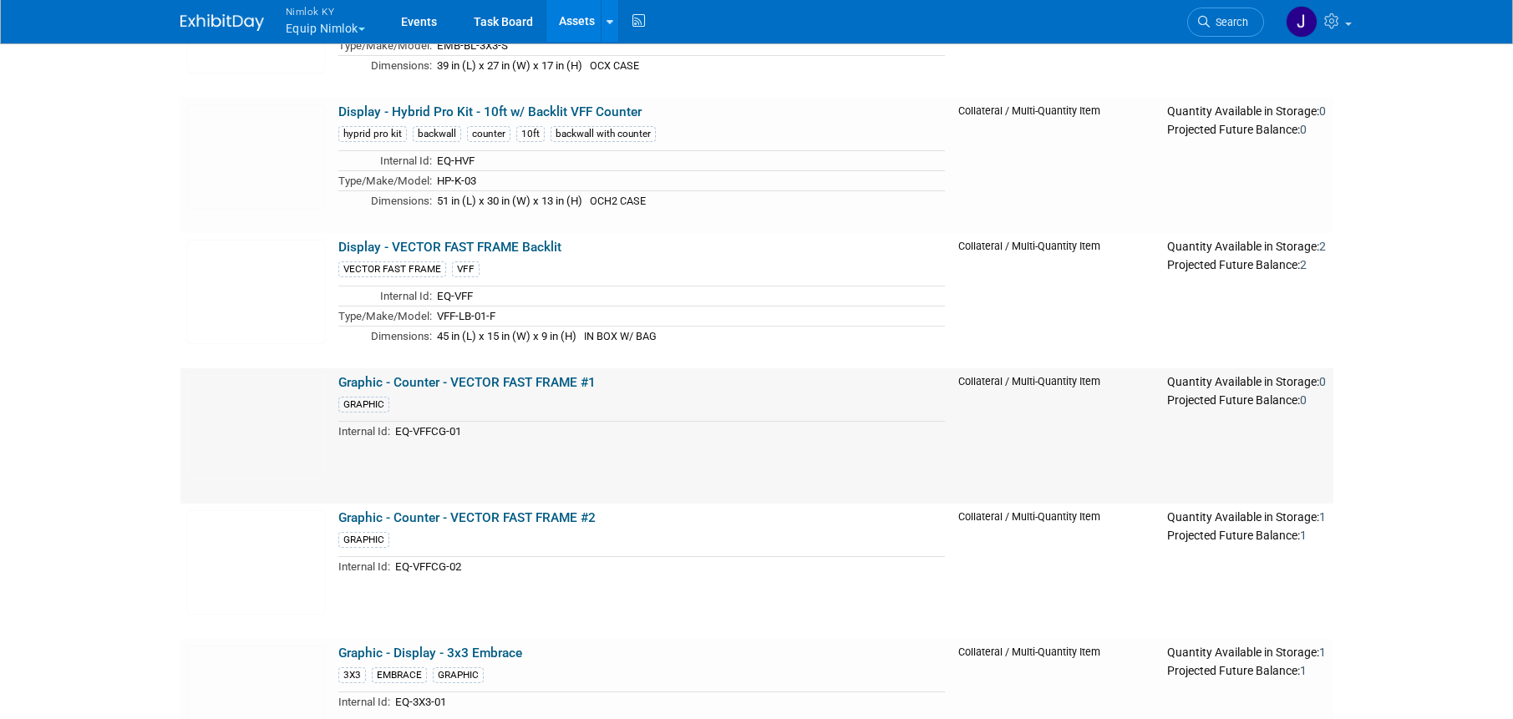
scroll to position [384, 0]
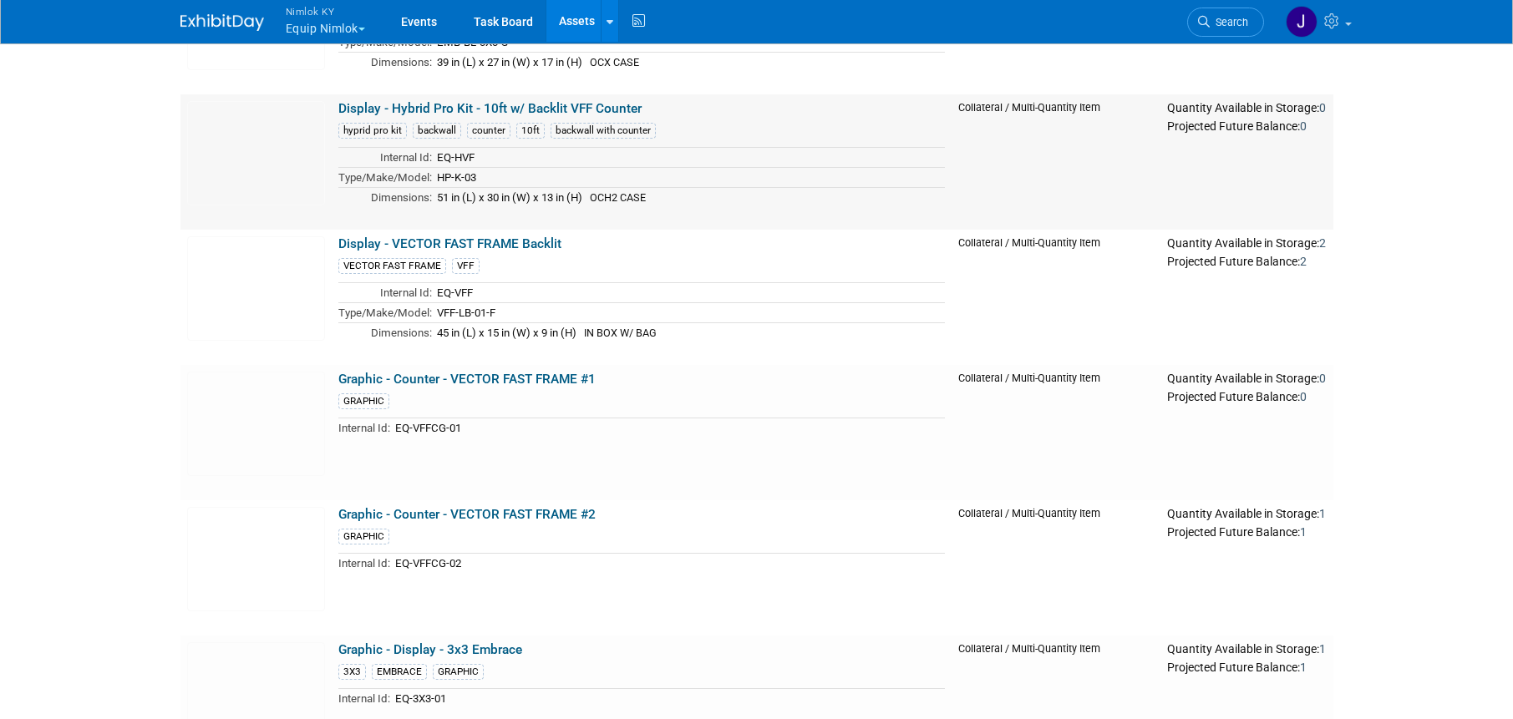
click at [514, 111] on link "Display - Hybrid Pro Kit - 10ft w/ Backlit VFF Counter" at bounding box center [489, 108] width 303 height 15
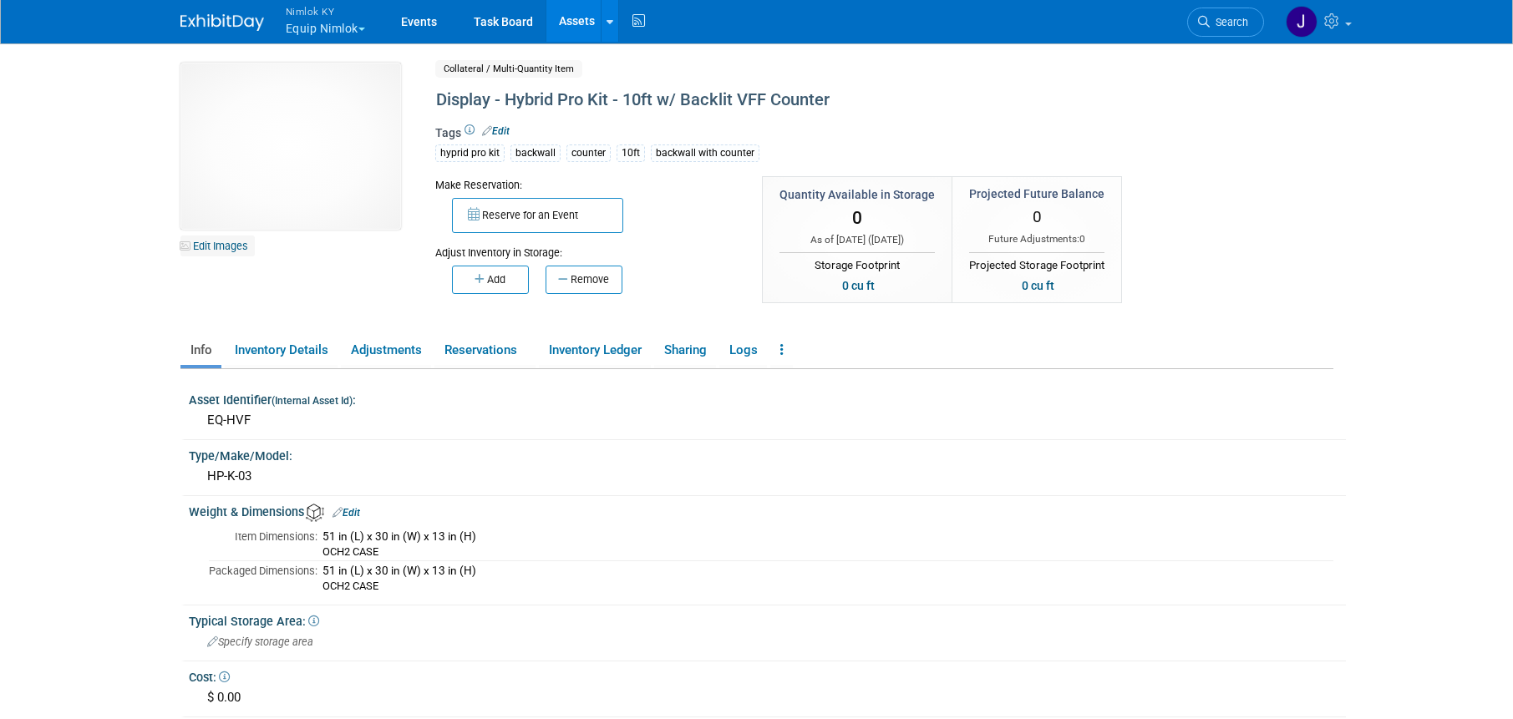
click at [232, 246] on link "Edit Images" at bounding box center [217, 246] width 74 height 21
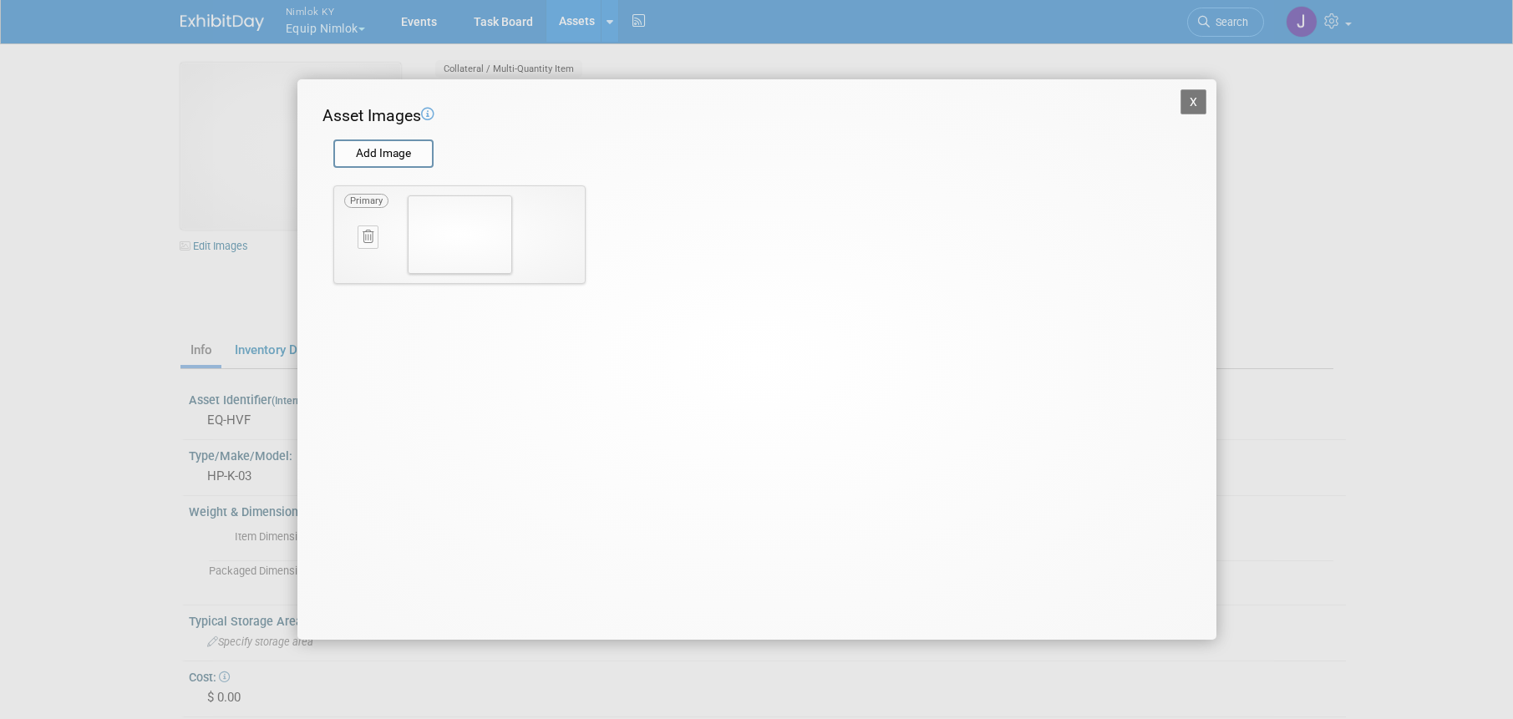
click at [1196, 104] on button "X" at bounding box center [1193, 101] width 27 height 25
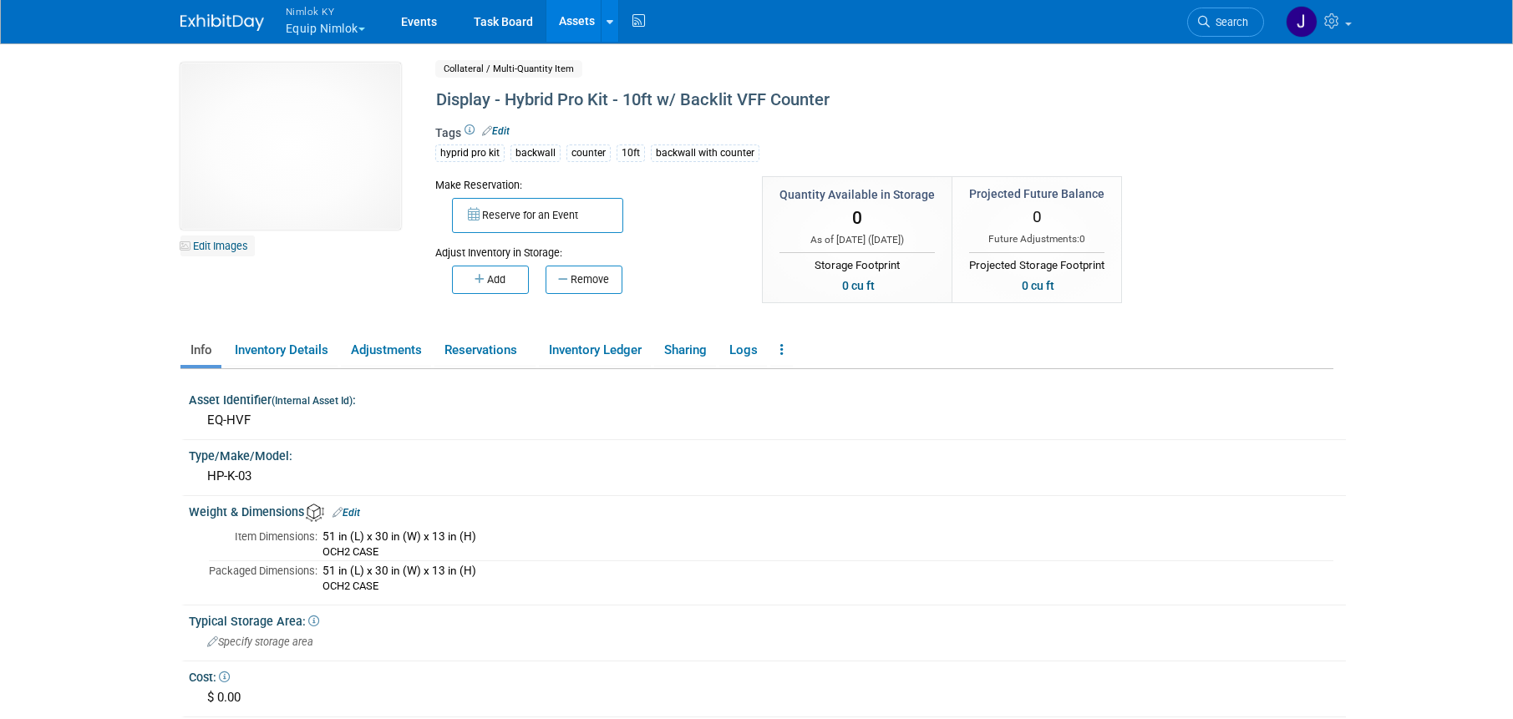
click at [215, 248] on link "Edit Images" at bounding box center [217, 246] width 74 height 21
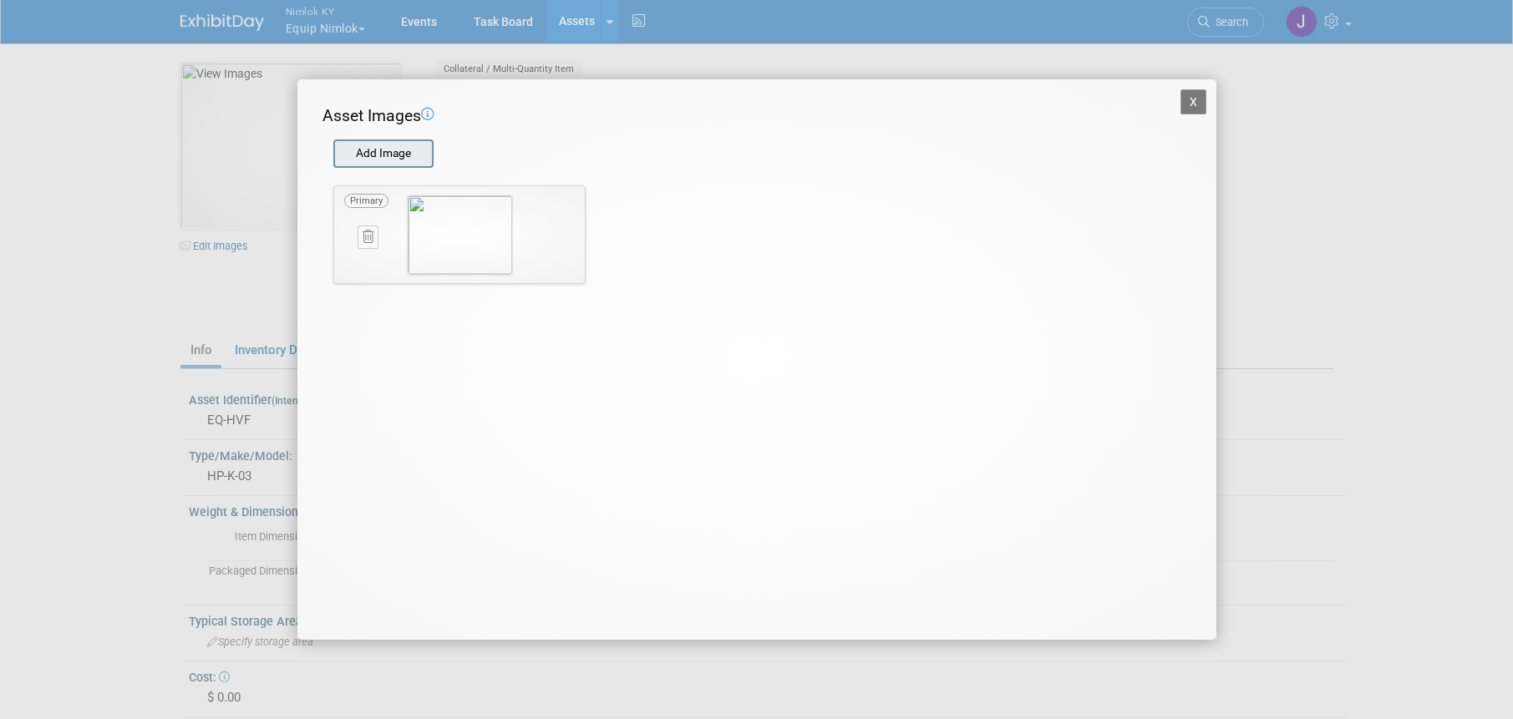
click at [388, 162] on input "file" at bounding box center [332, 153] width 199 height 25
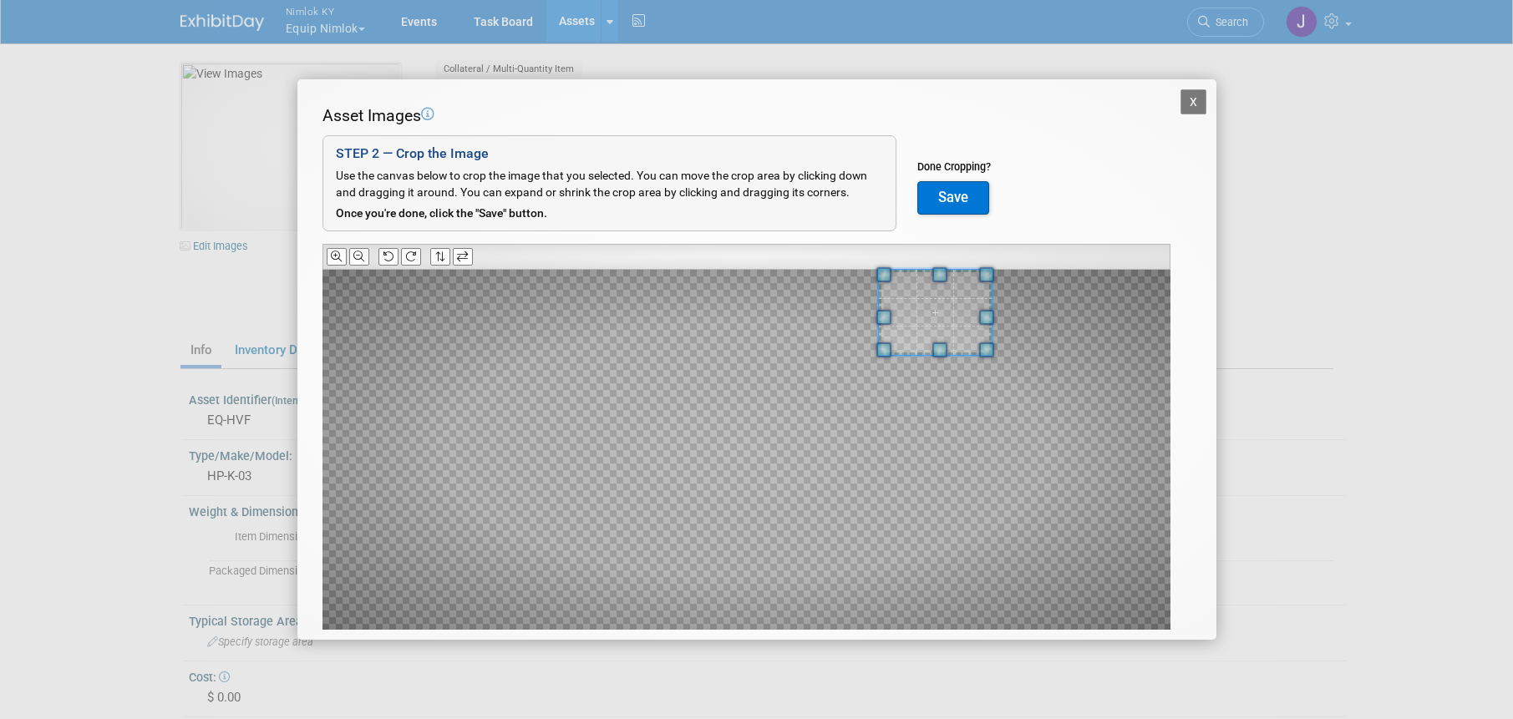
click at [958, 253] on div "Asset Images Add Image STEP 2 — Crop the Image Use the canvas below to crop the…" at bounding box center [756, 393] width 869 height 578
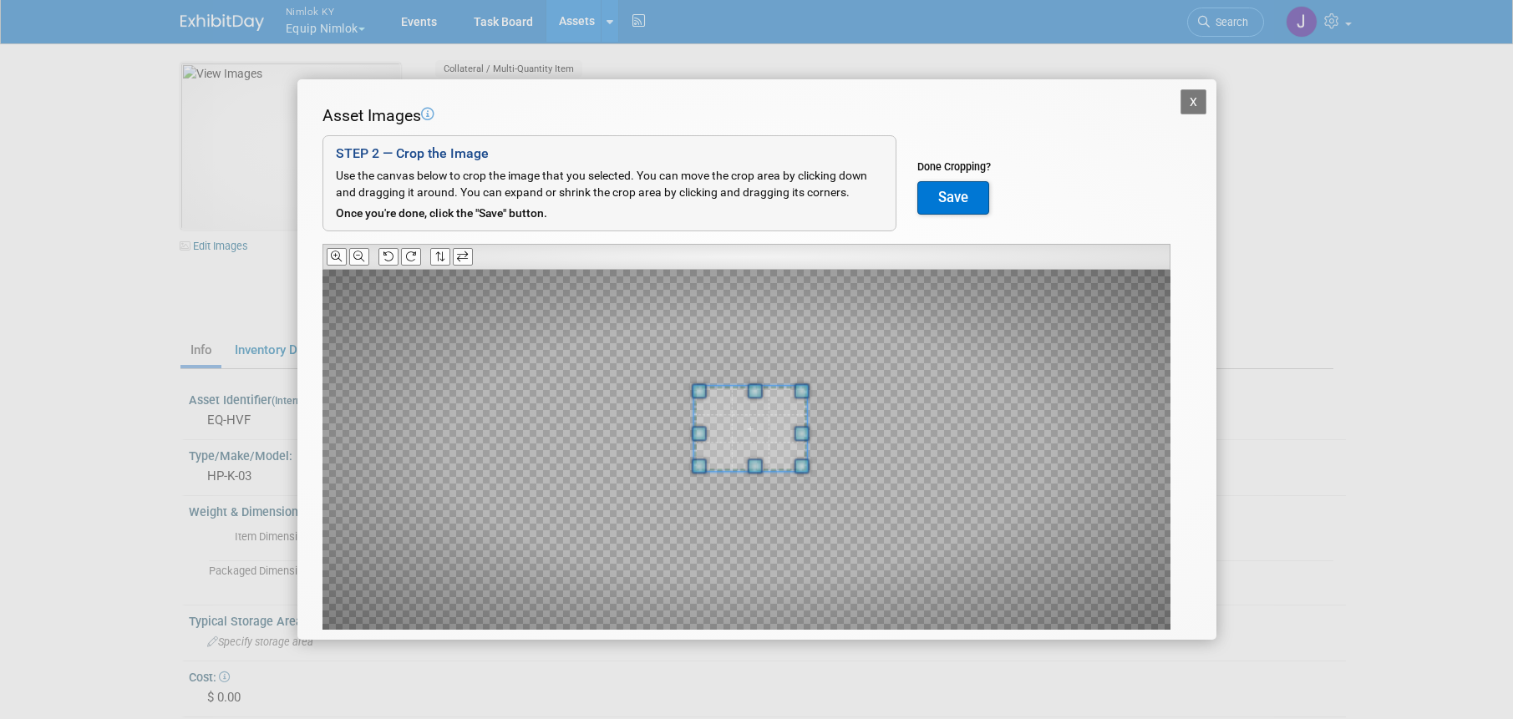
click at [739, 416] on span at bounding box center [750, 428] width 114 height 85
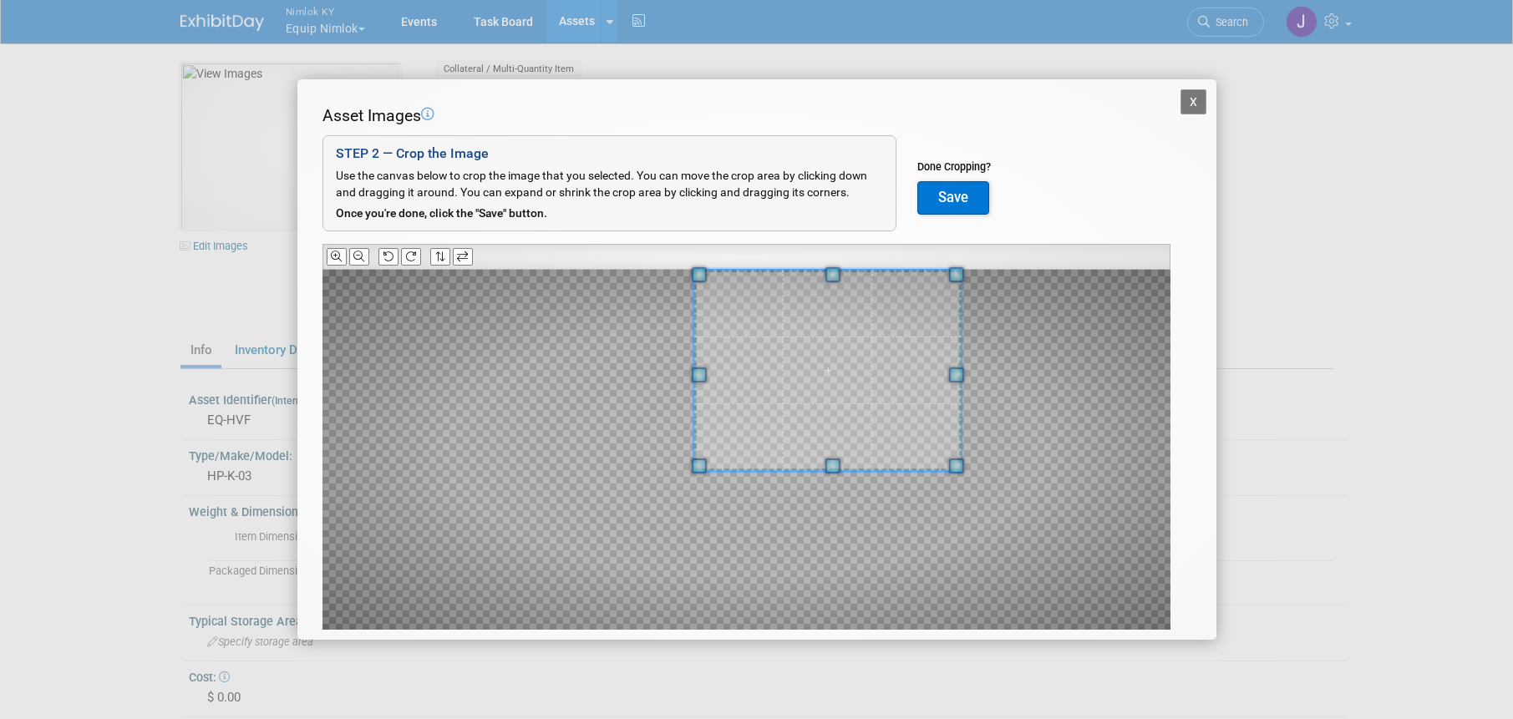
click at [979, 261] on div "Asset Images Add Image STEP 2 — Crop the Image Use the canvas below to crop the…" at bounding box center [756, 393] width 869 height 578
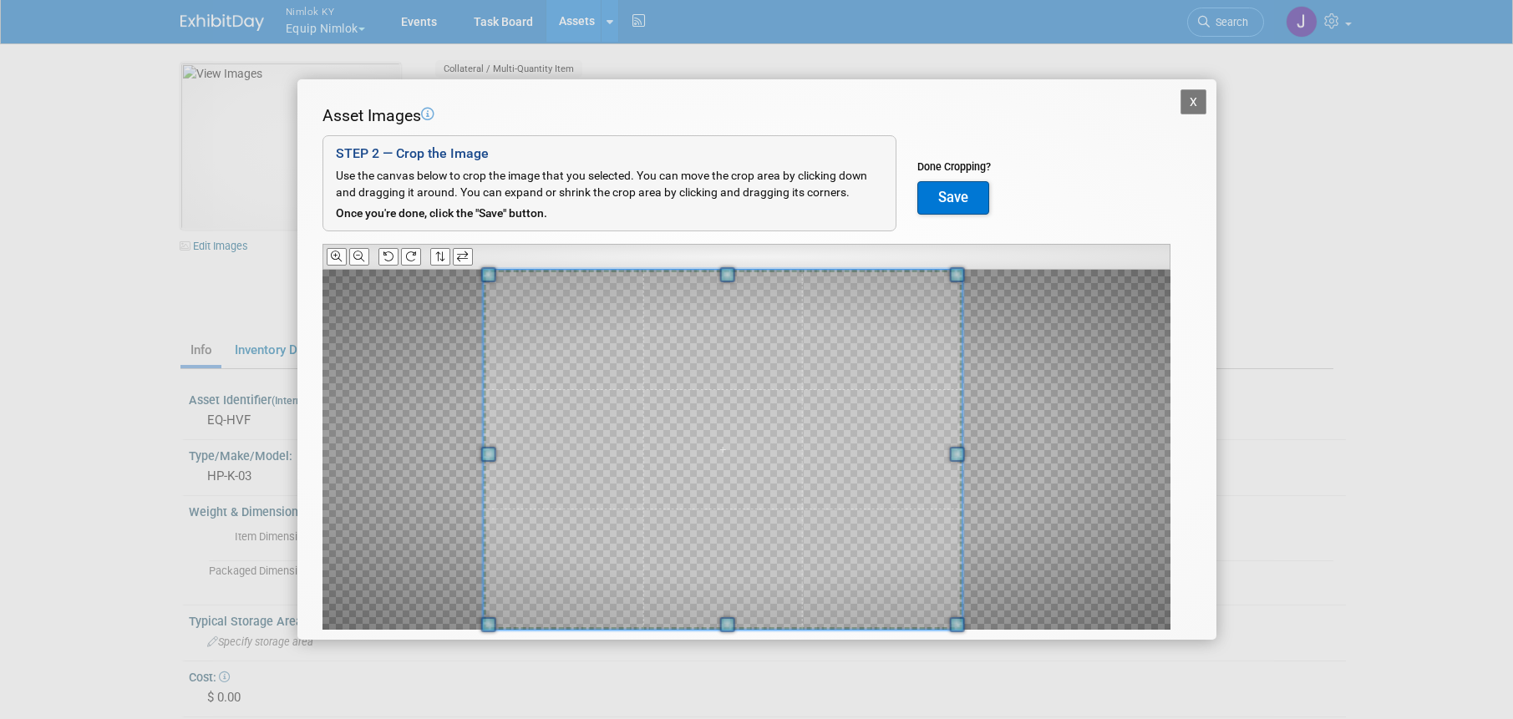
click at [484, 698] on div "X Asset Images Add Image STEP 2 — Crop the Image Use the canvas below to crop t…" at bounding box center [756, 359] width 1513 height 719
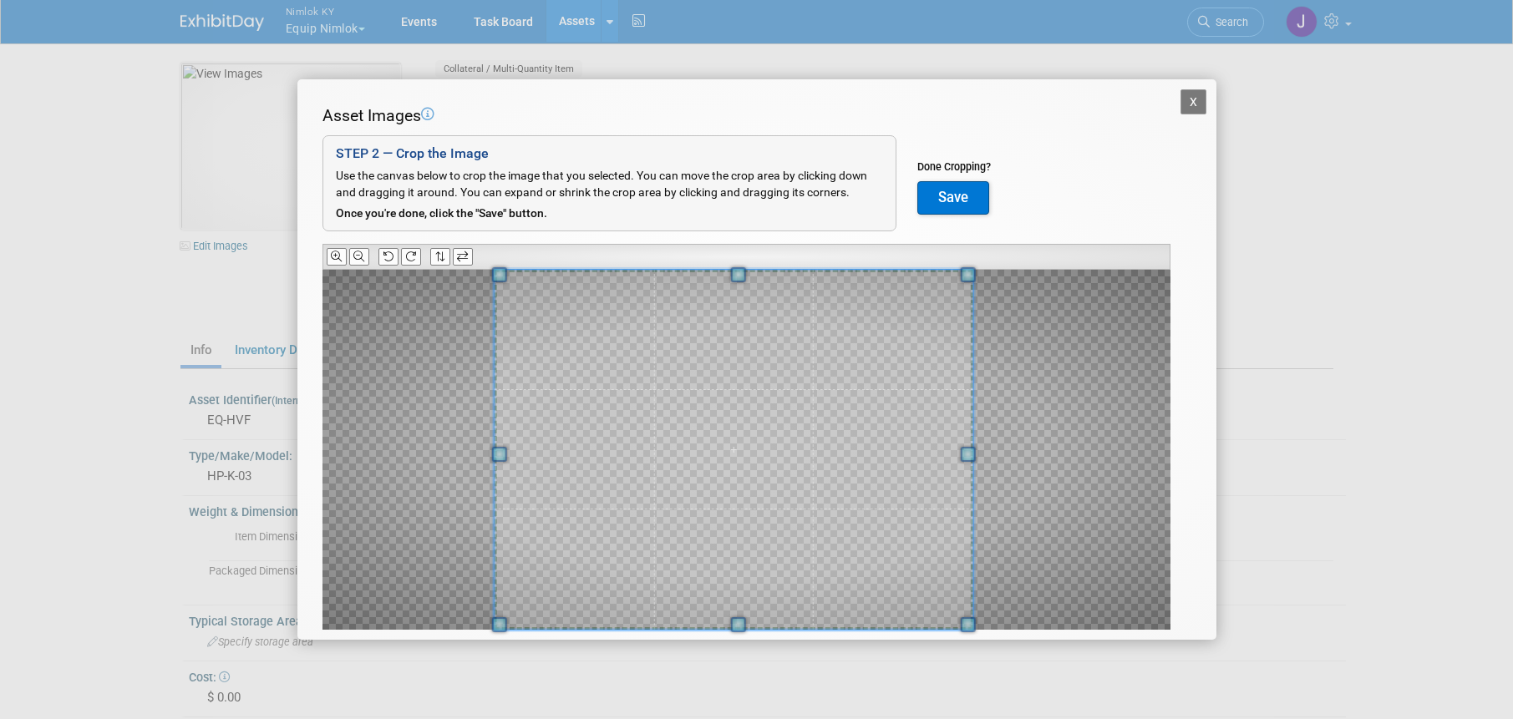
click at [813, 409] on span at bounding box center [733, 450] width 479 height 360
click at [837, 399] on span at bounding box center [740, 450] width 479 height 360
click at [956, 193] on button "Save" at bounding box center [953, 197] width 72 height 33
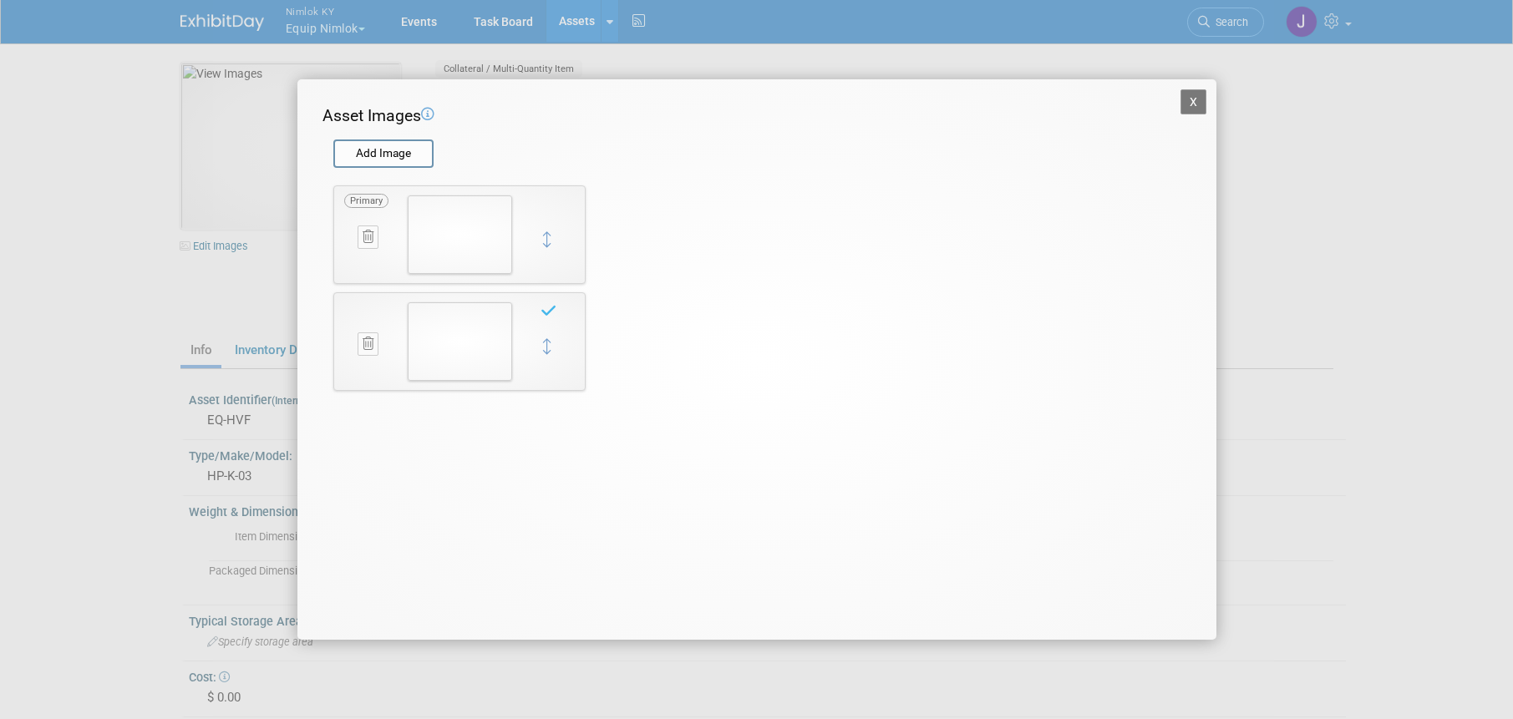
click at [1187, 102] on button "X" at bounding box center [1193, 101] width 27 height 25
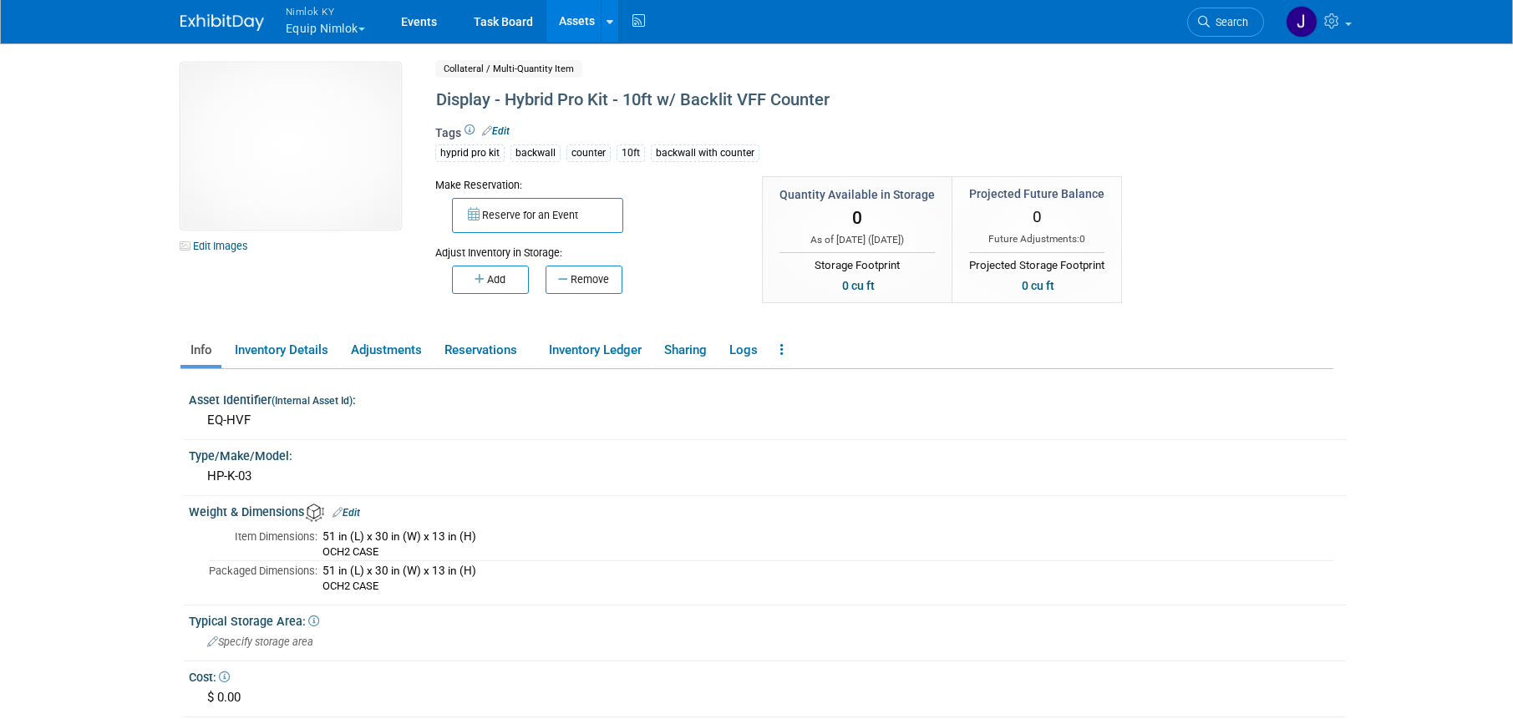
click at [577, 22] on link "Assets" at bounding box center [576, 21] width 61 height 42
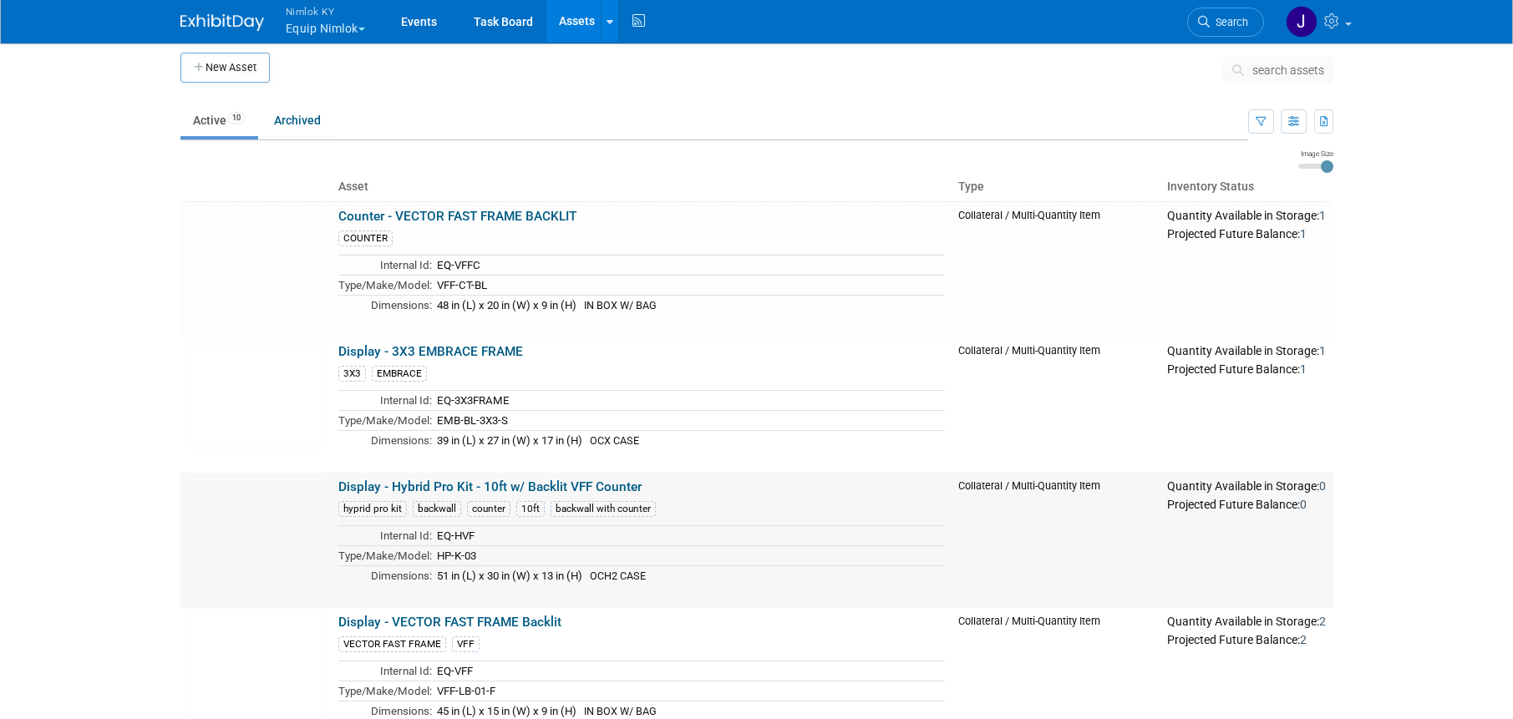
scroll to position [7, 0]
click at [489, 477] on td "Display - Hybrid Pro Kit - 10ft w/ Backlit VFF Counter hyprid pro kit backwall …" at bounding box center [642, 539] width 620 height 135
click at [262, 515] on img at bounding box center [256, 531] width 138 height 104
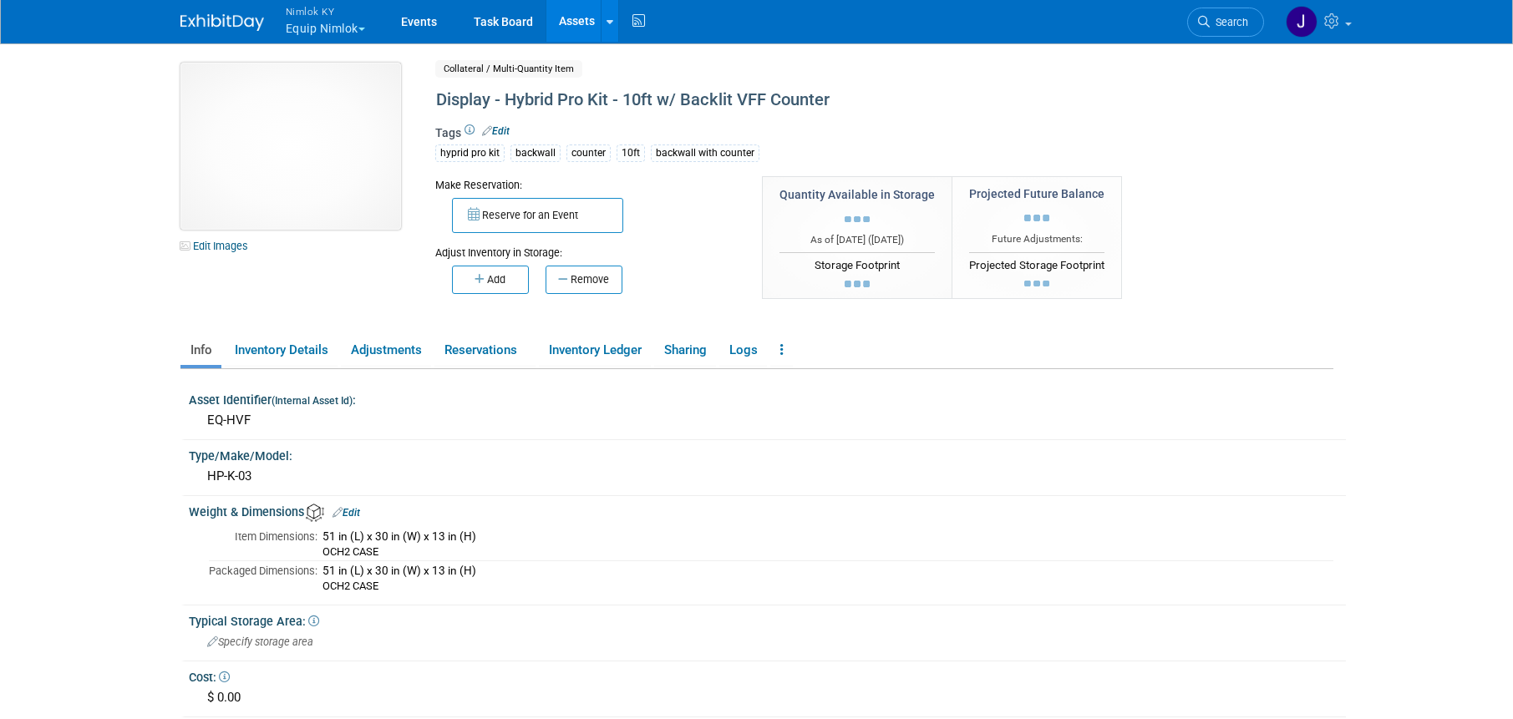
click at [267, 192] on img at bounding box center [290, 146] width 220 height 167
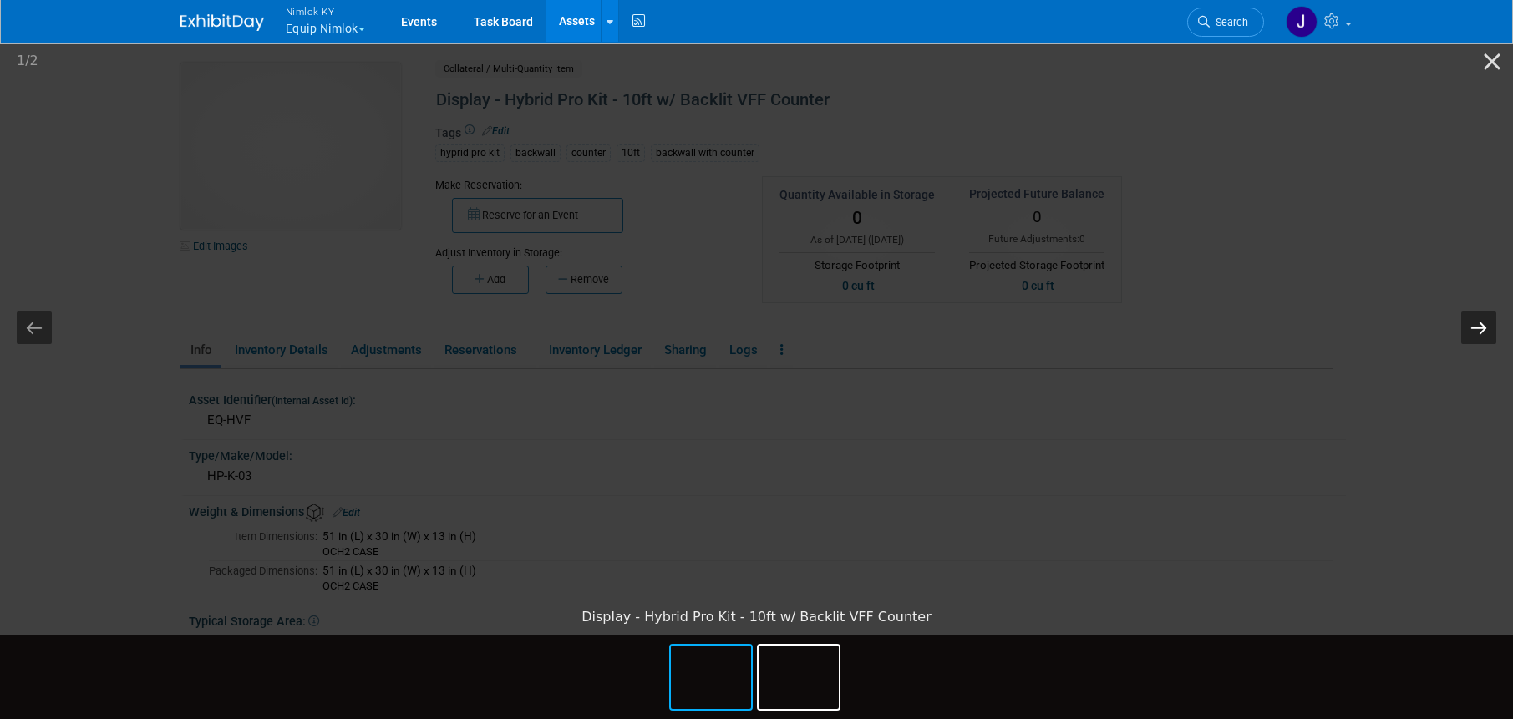
click at [1474, 319] on button "Next slide" at bounding box center [1478, 328] width 35 height 33
click at [1485, 55] on button "Close gallery" at bounding box center [1492, 61] width 42 height 39
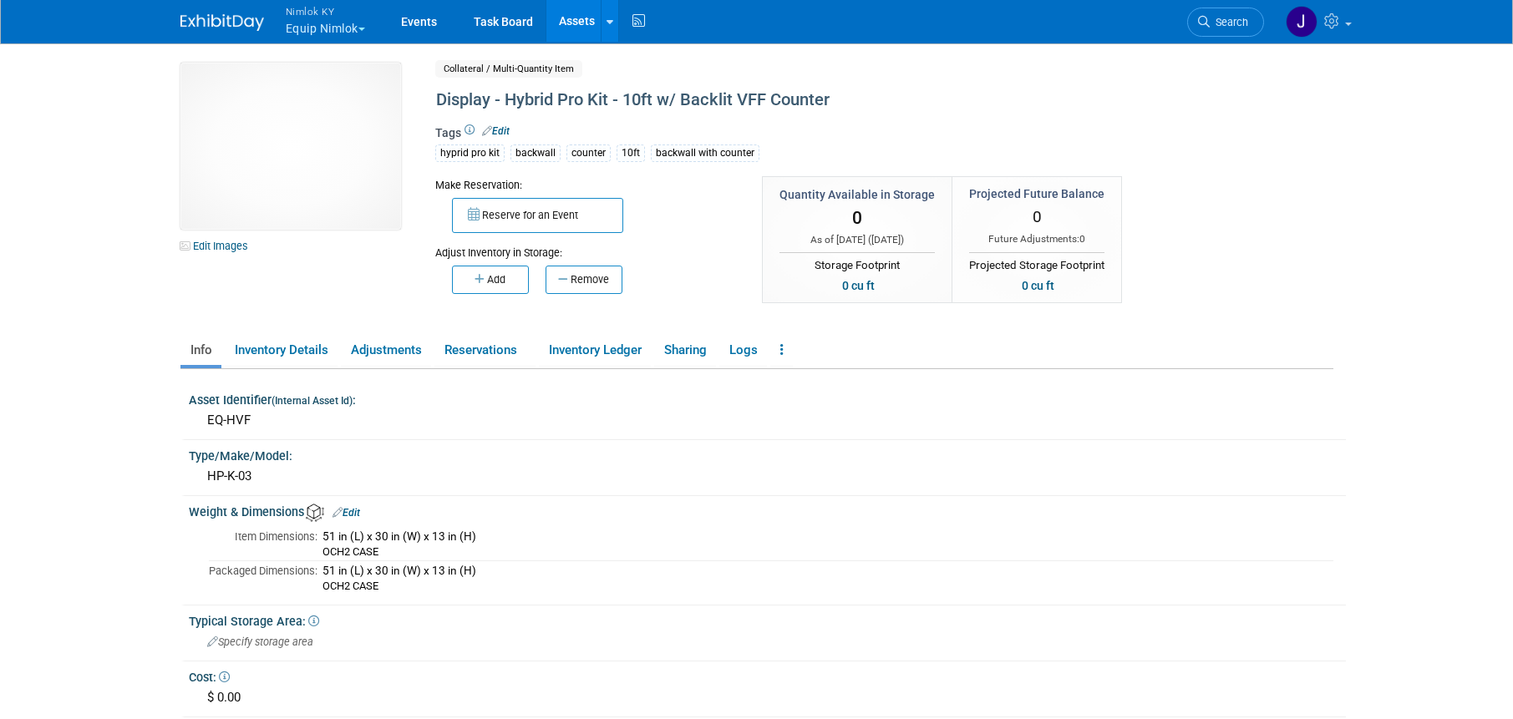
click at [576, 19] on link "Assets" at bounding box center [576, 21] width 61 height 42
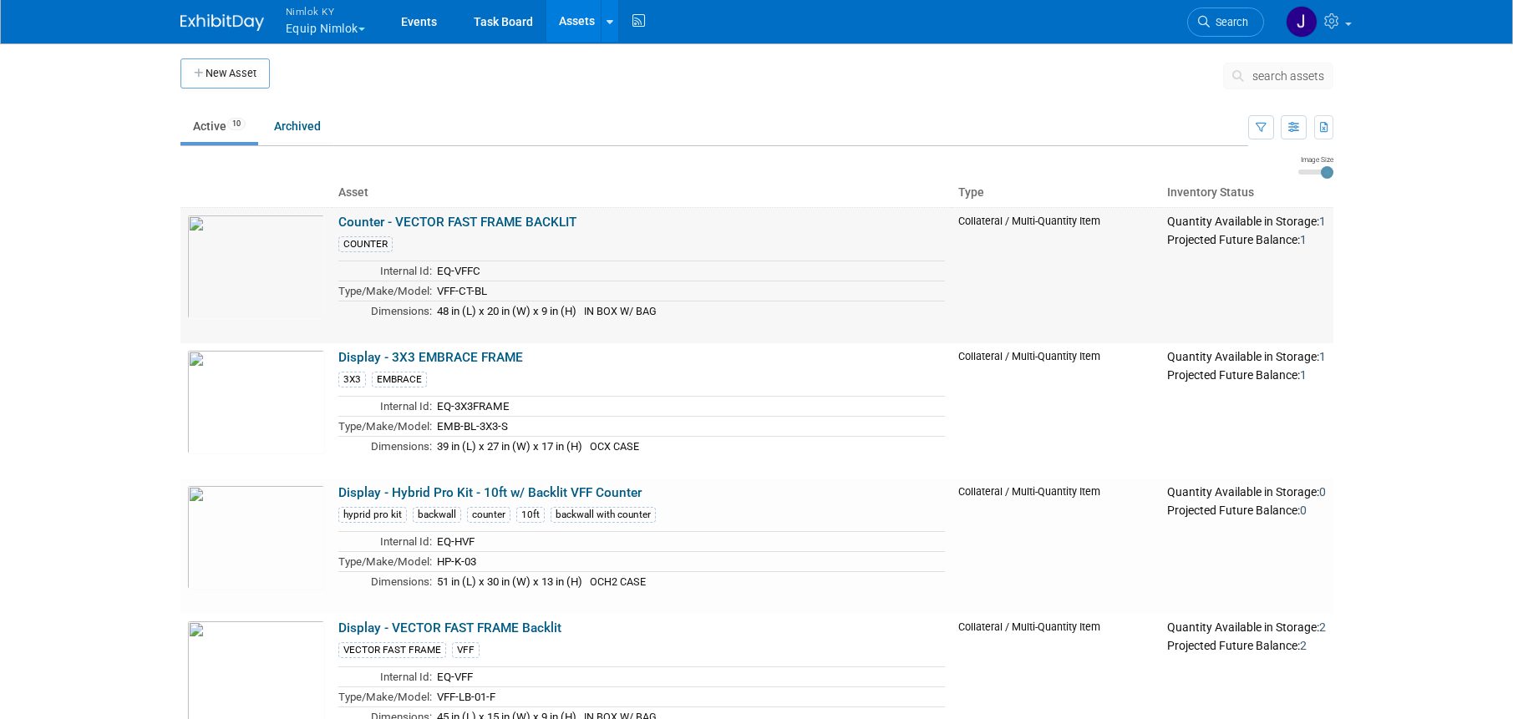
click at [530, 222] on link "Counter - VECTOR FAST FRAME BACKLIT" at bounding box center [457, 222] width 238 height 15
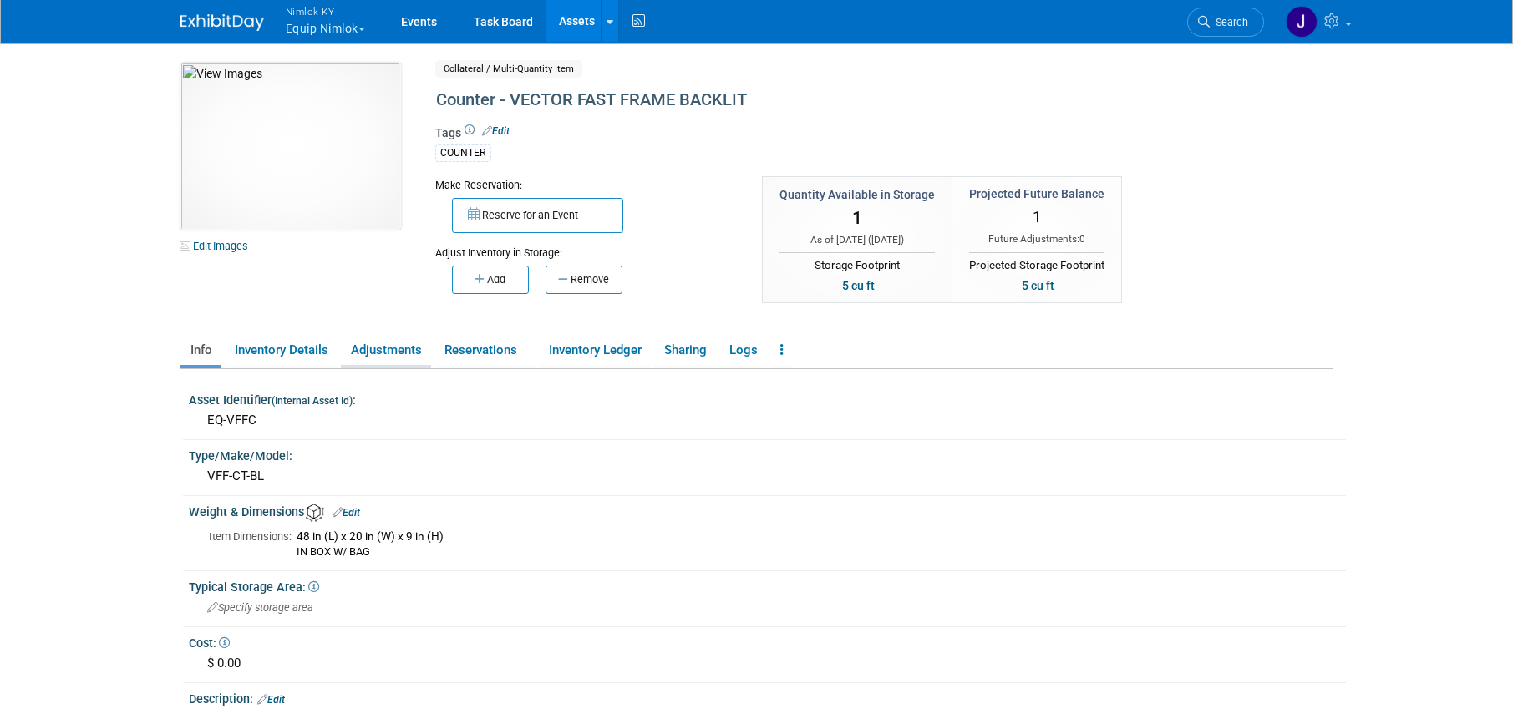
click at [393, 352] on link "Adjustments" at bounding box center [386, 350] width 90 height 29
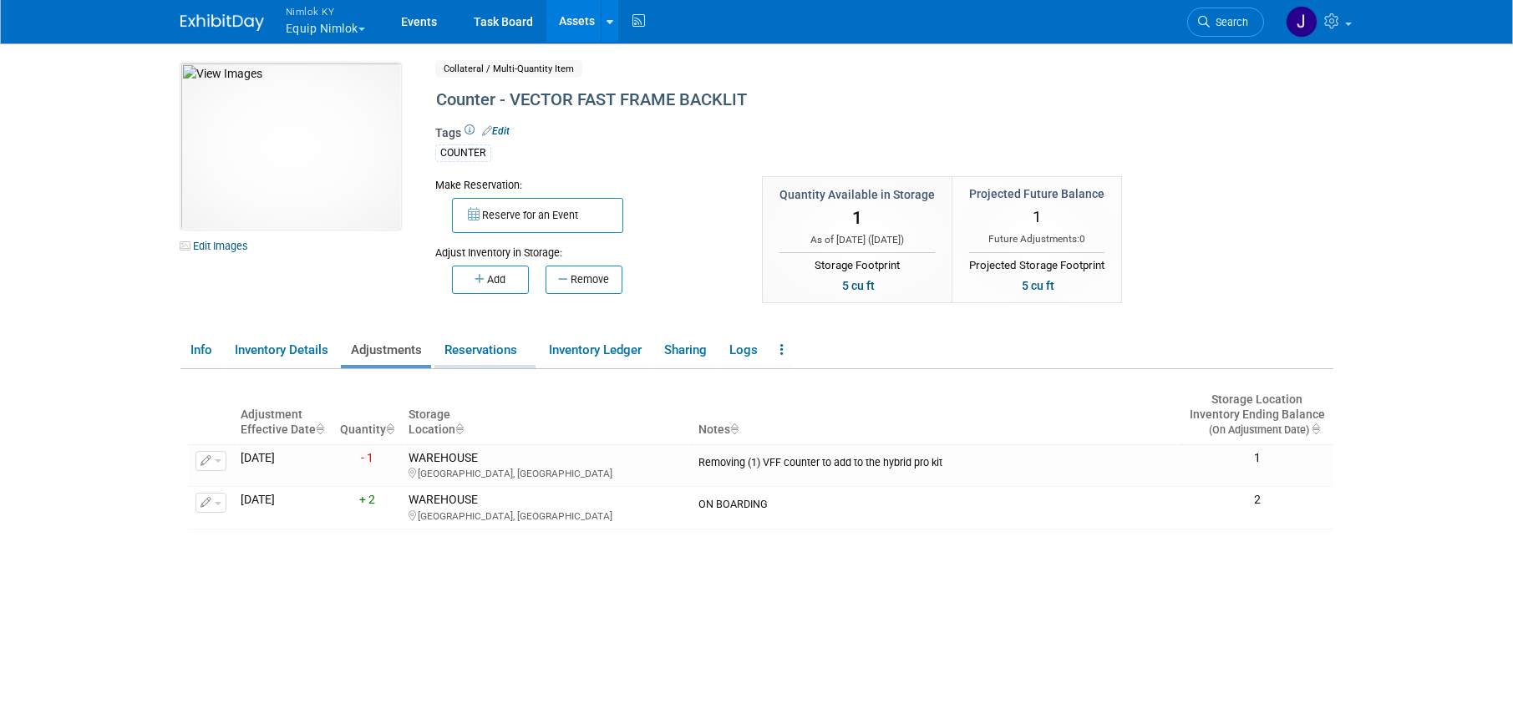
click at [460, 351] on link "Reservations" at bounding box center [484, 350] width 101 height 29
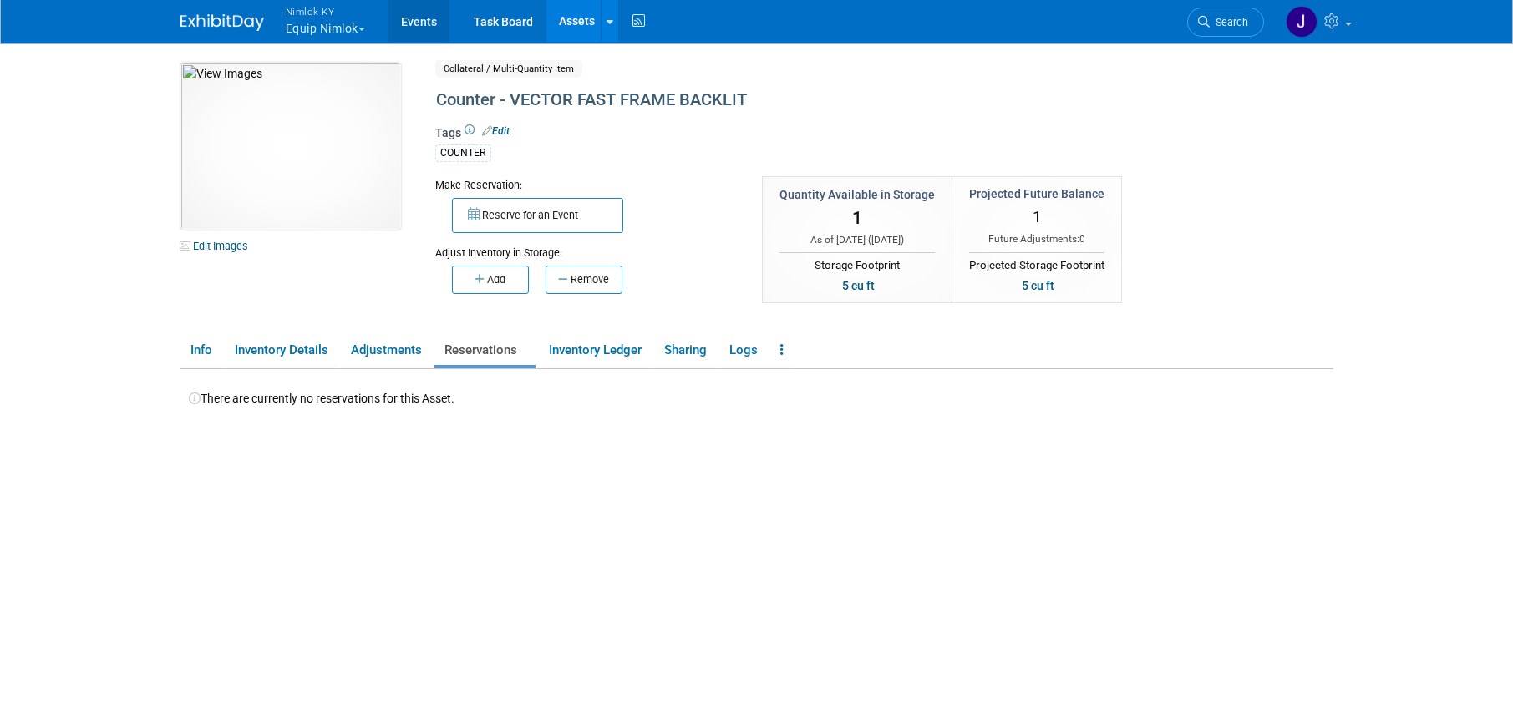
click at [443, 20] on link "Events" at bounding box center [418, 21] width 61 height 42
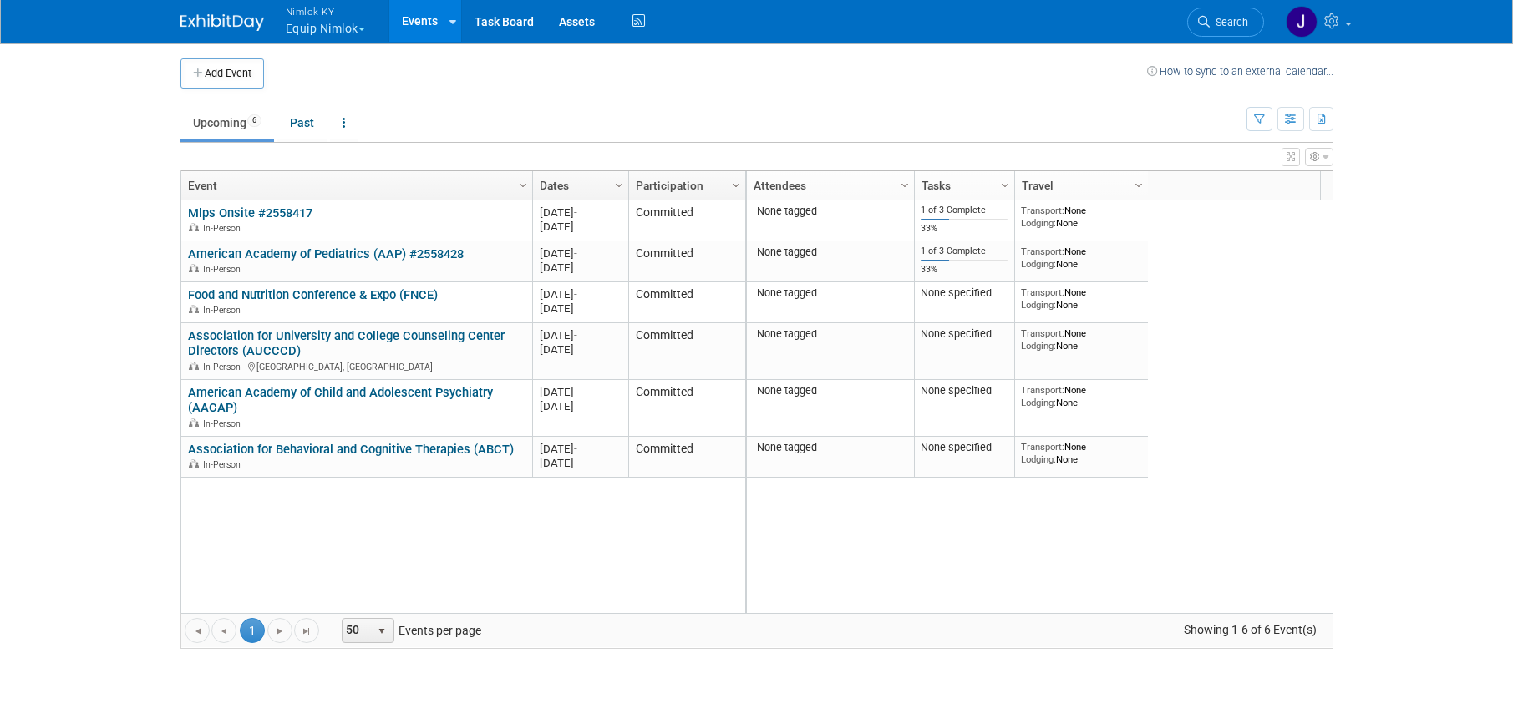
click at [739, 185] on span "Column Settings" at bounding box center [735, 185] width 13 height 13
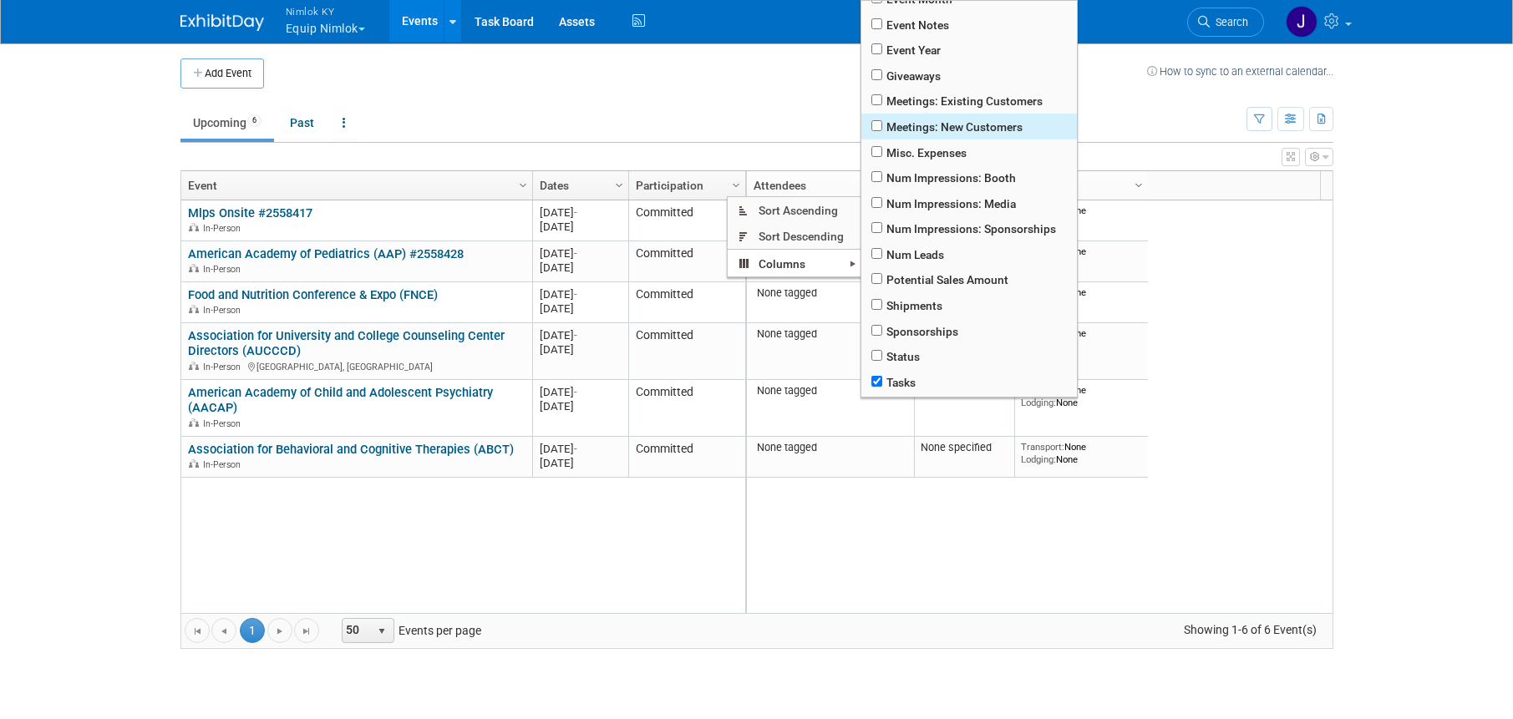
scroll to position [345, 0]
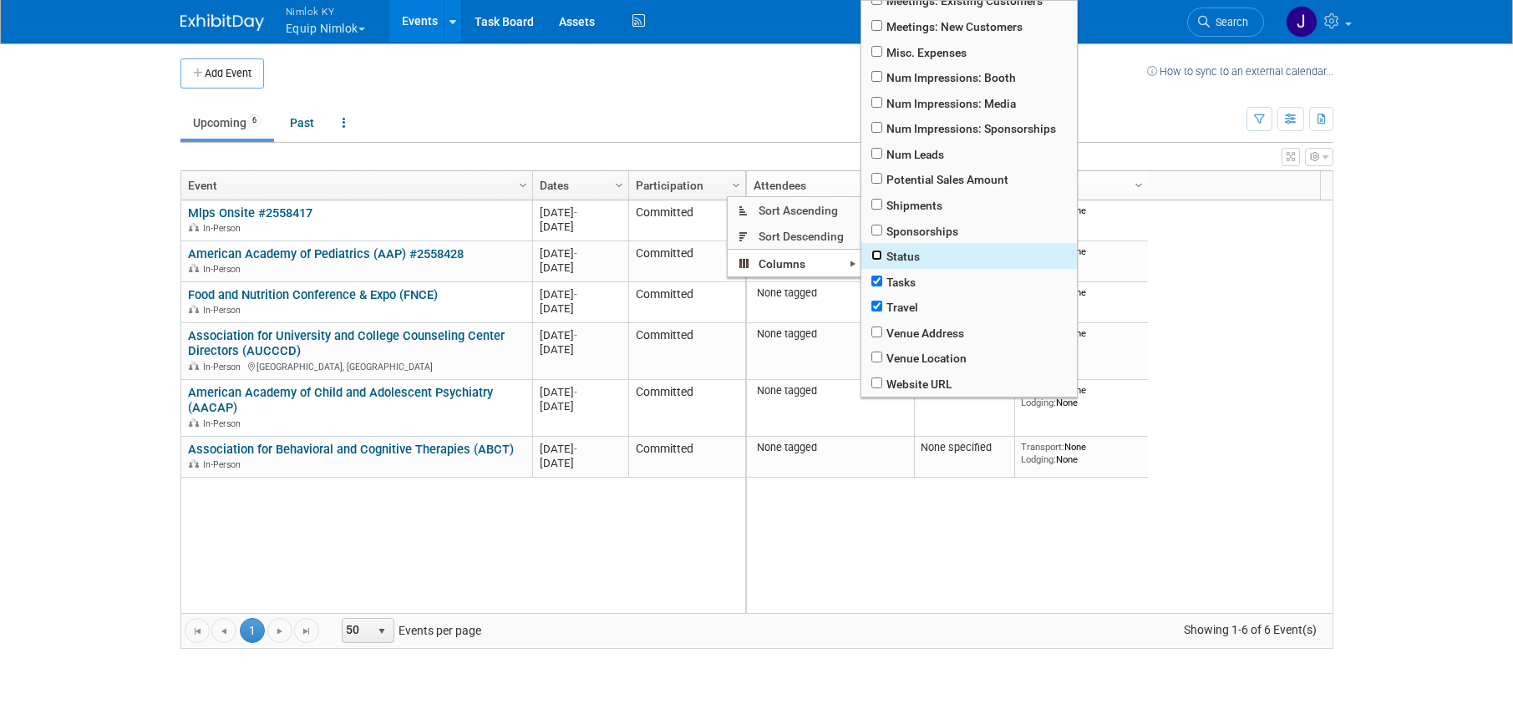
click at [878, 251] on input "checkbox" at bounding box center [876, 255] width 11 height 11
checkbox input "true"
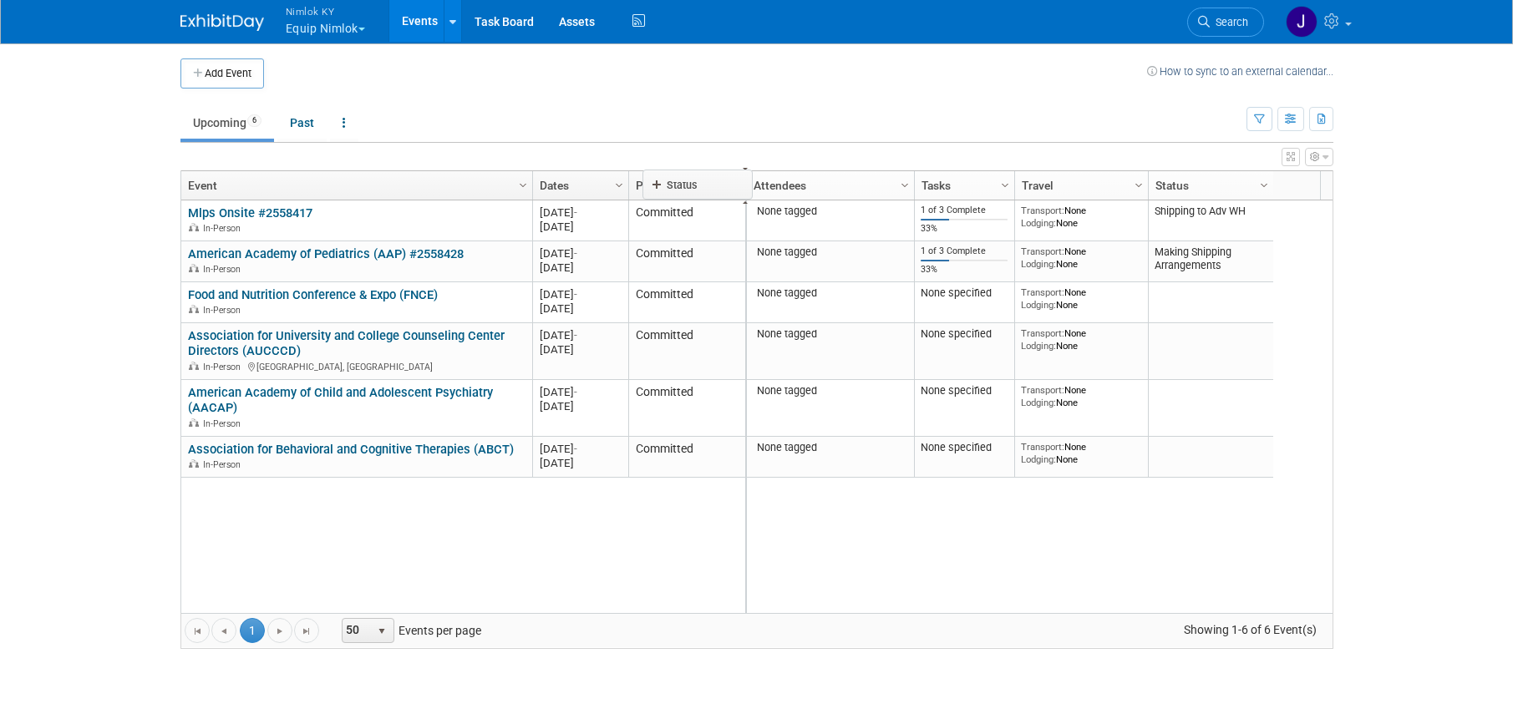
drag, startPoint x: 1207, startPoint y: 177, endPoint x: 700, endPoint y: 175, distance: 507.0
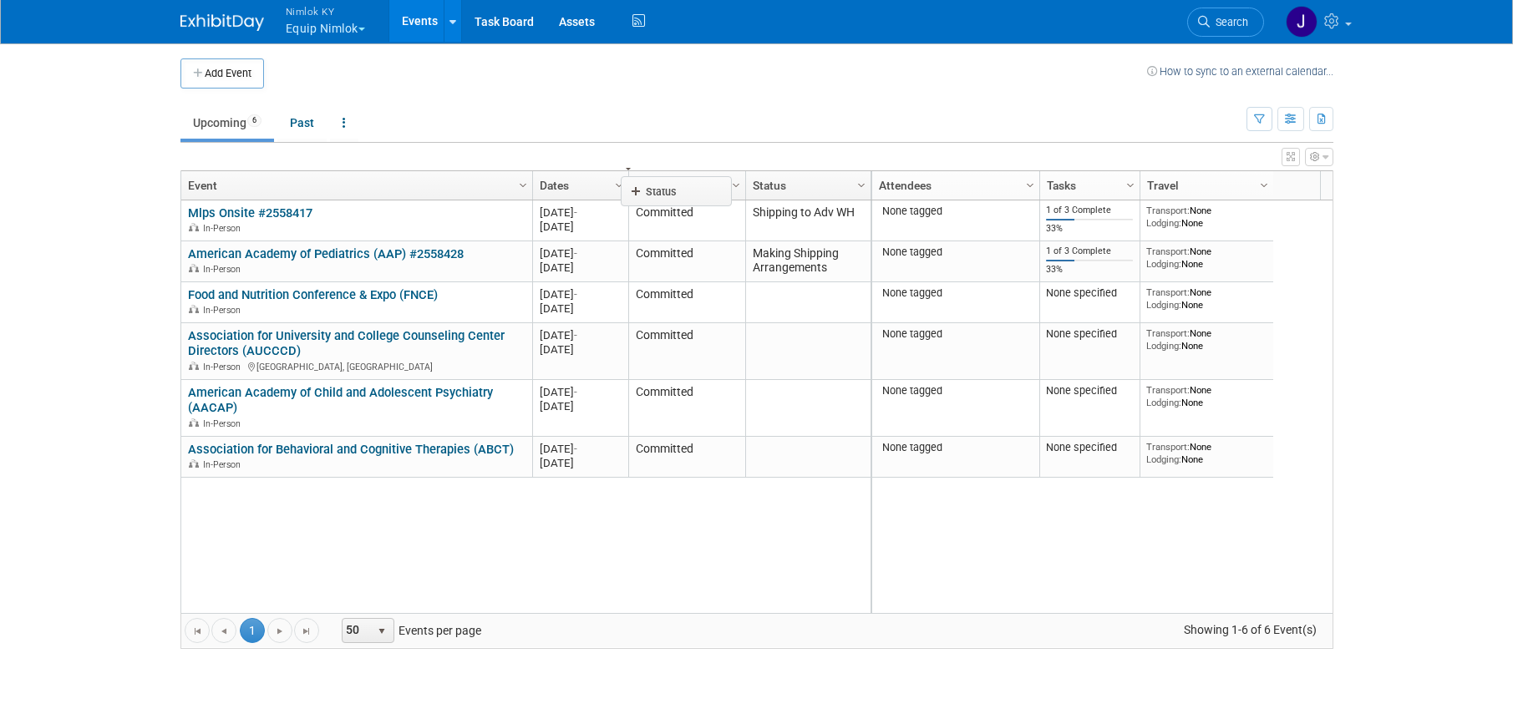
drag, startPoint x: 798, startPoint y: 185, endPoint x: 675, endPoint y: 190, distance: 123.7
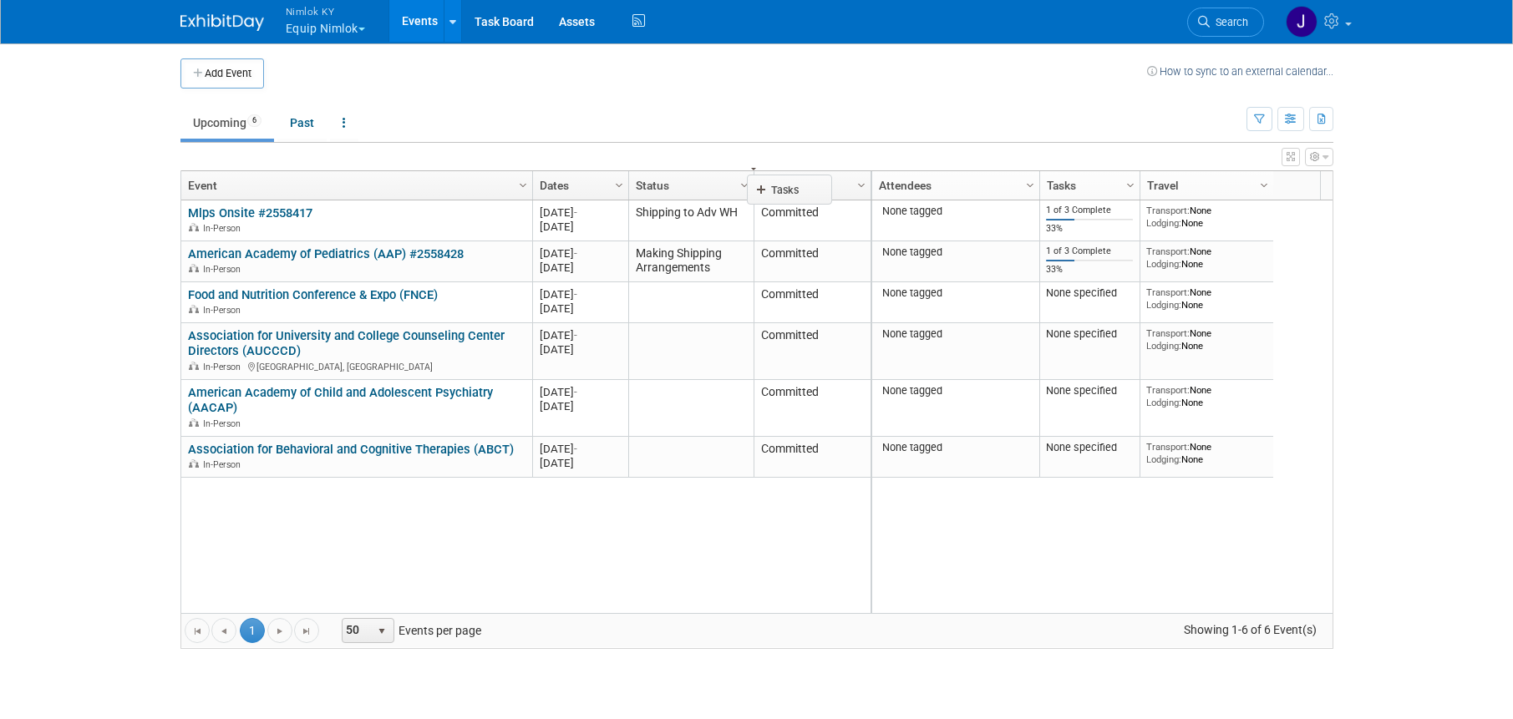
drag, startPoint x: 1092, startPoint y: 184, endPoint x: 797, endPoint y: 188, distance: 294.9
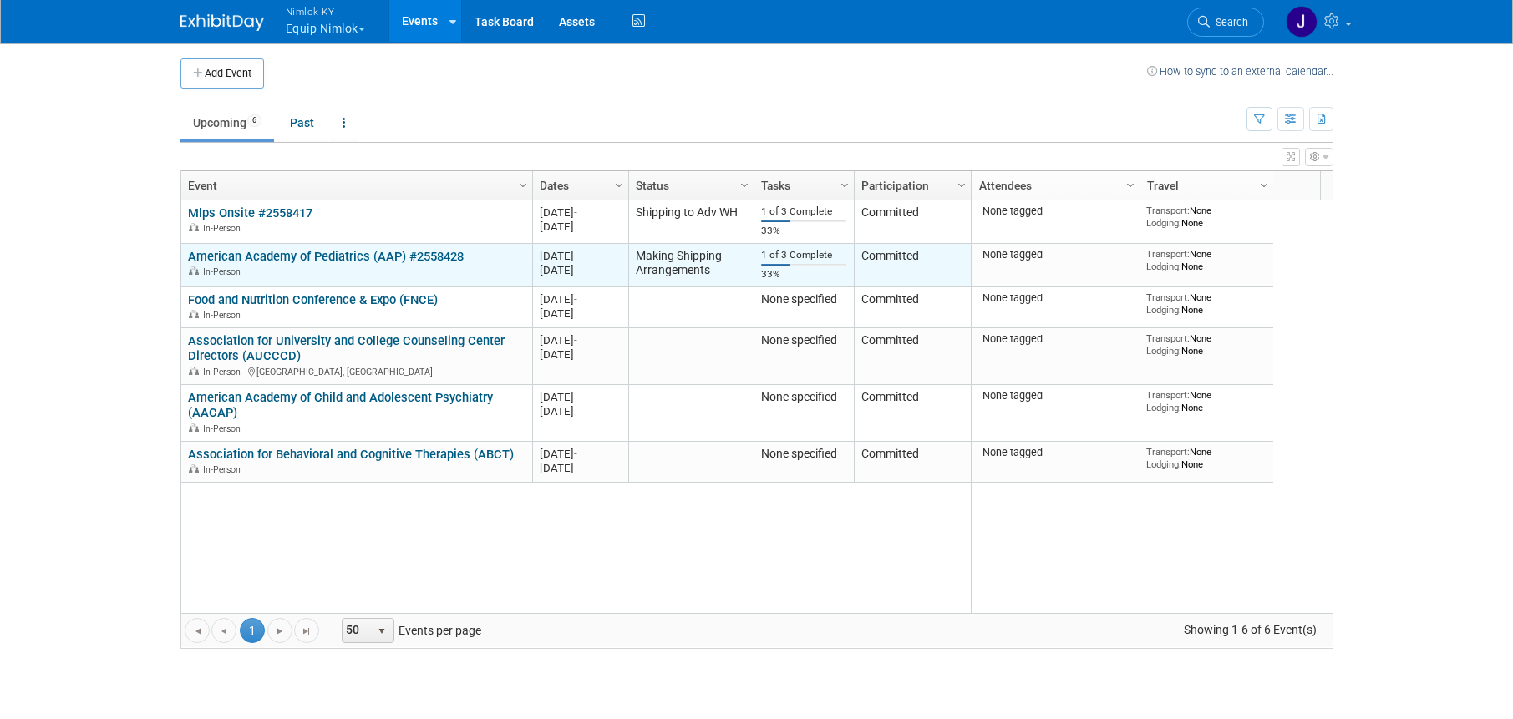
click at [295, 256] on link "American Academy of Pediatrics (AAP) #2558428" at bounding box center [326, 256] width 276 height 15
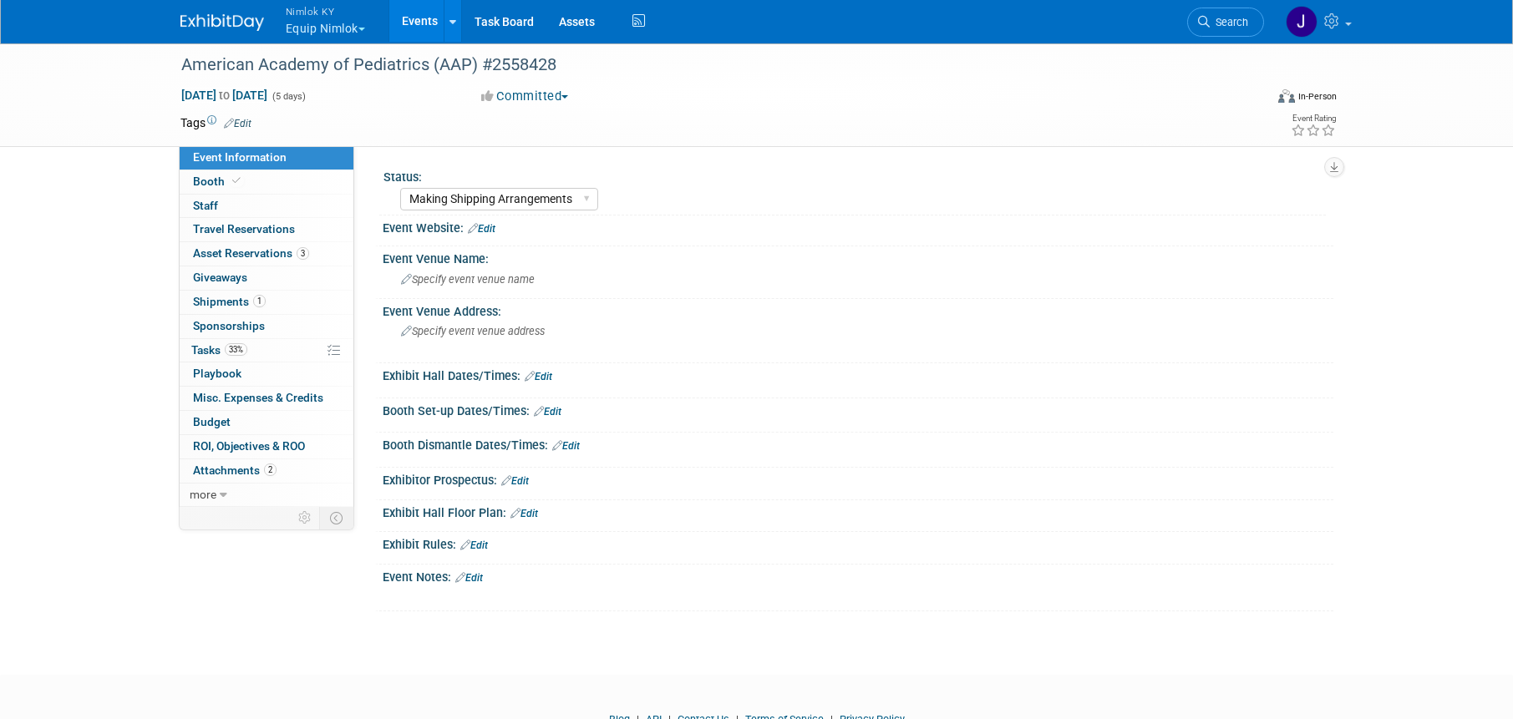
select select "Making Shipping Arrangements"
click at [268, 348] on link "33% Tasks 33%" at bounding box center [267, 350] width 174 height 23
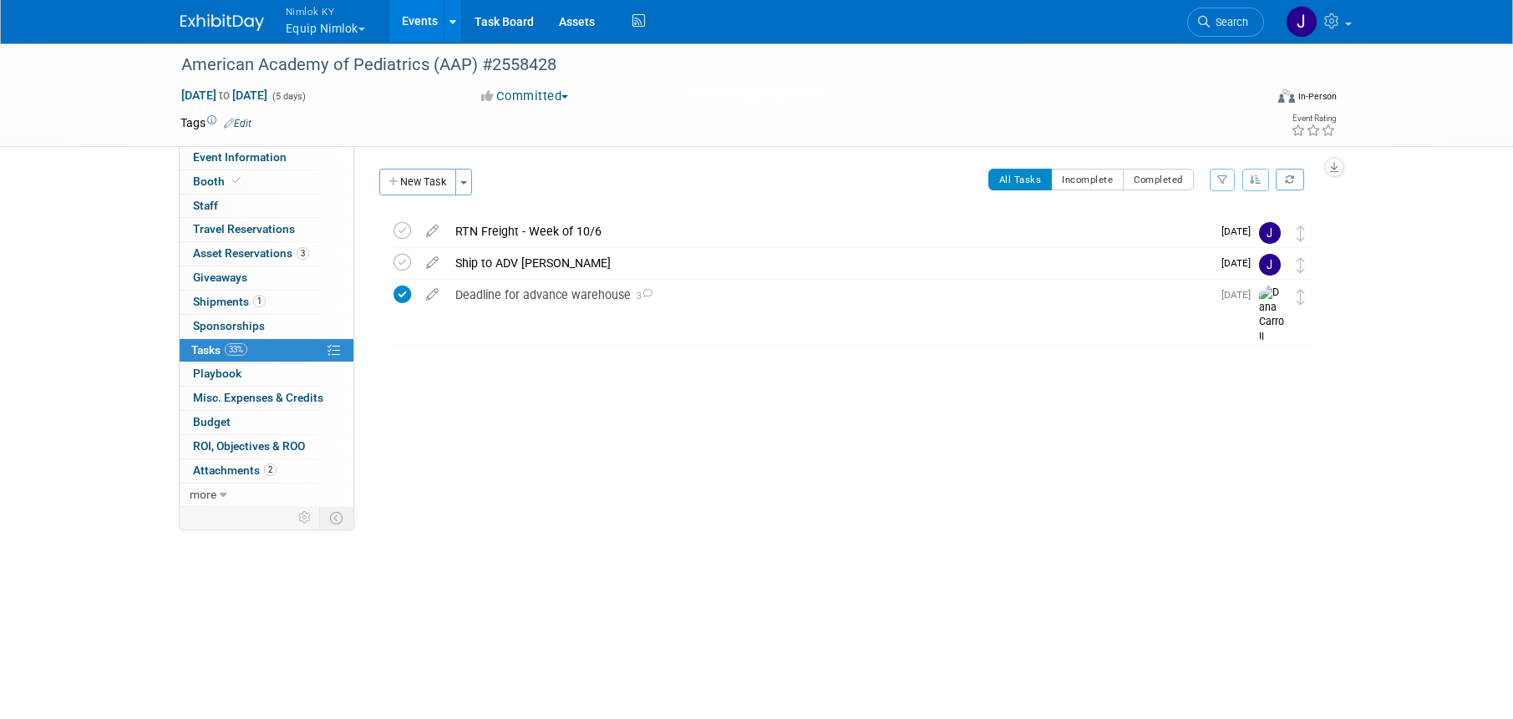
click at [525, 337] on div at bounding box center [847, 328] width 945 height 33
